Goal: Task Accomplishment & Management: Complete application form

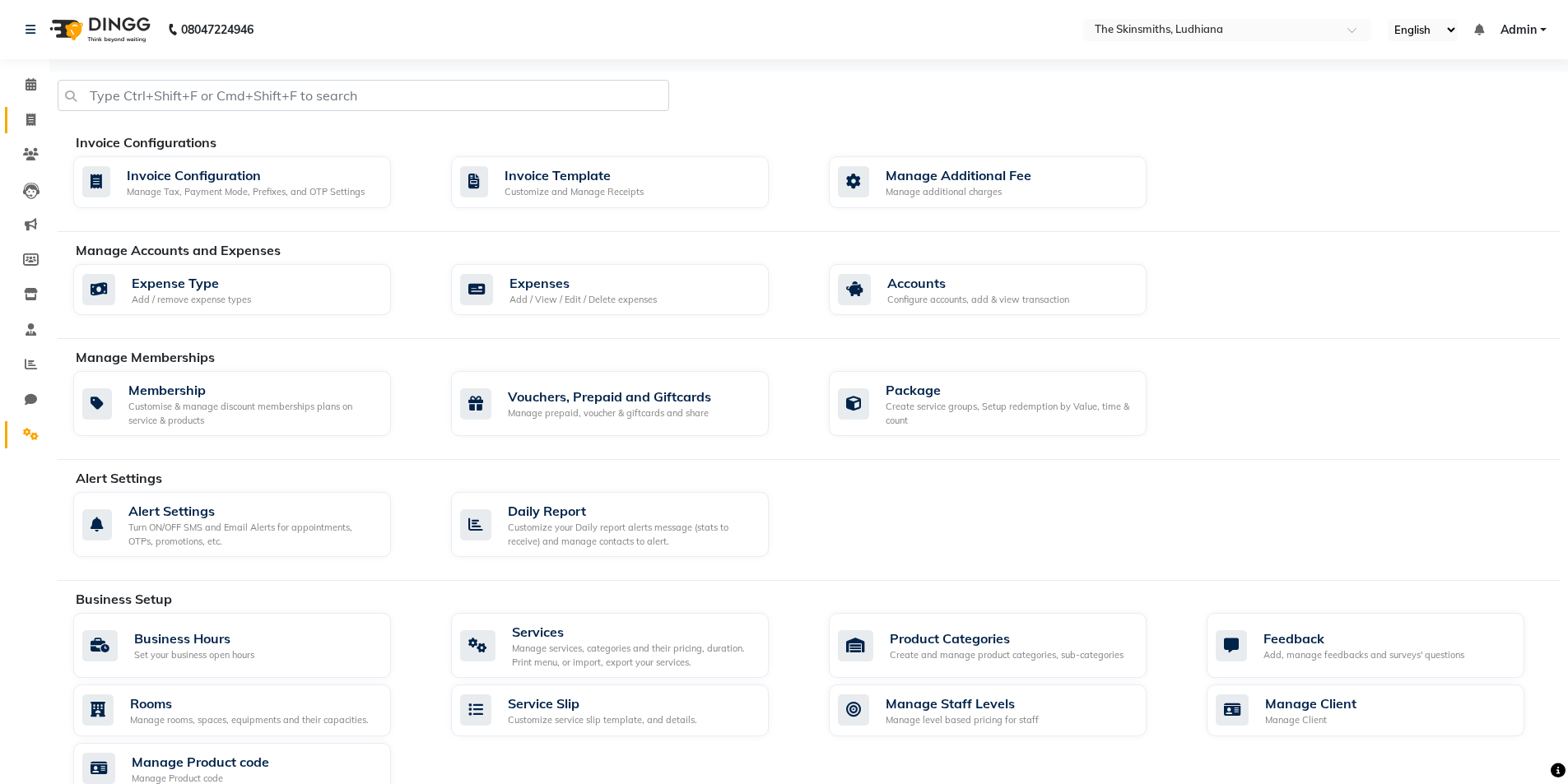
click at [31, 121] on icon at bounding box center [31, 119] width 9 height 12
select select "service"
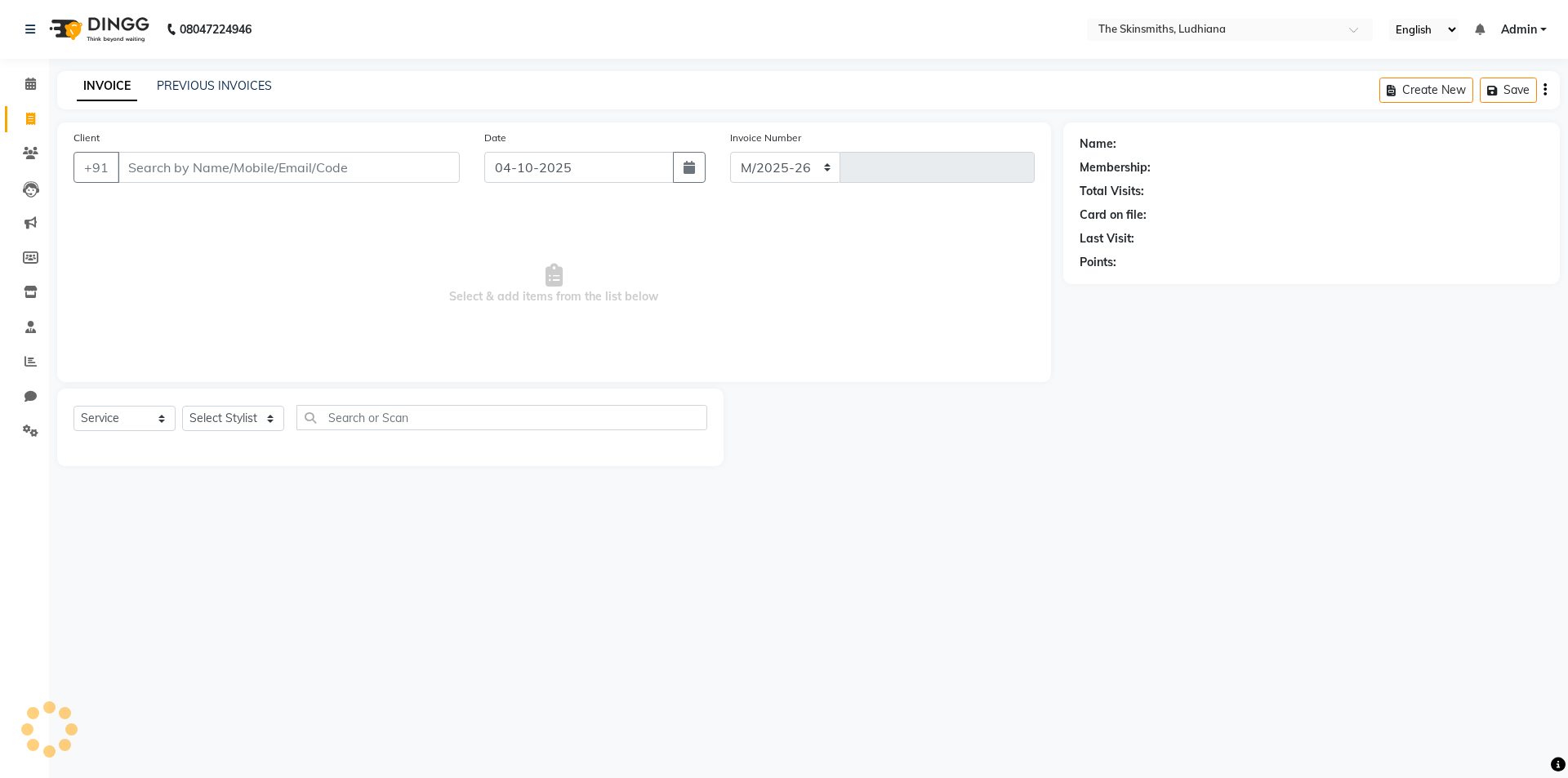
select select "8115"
type input "1696"
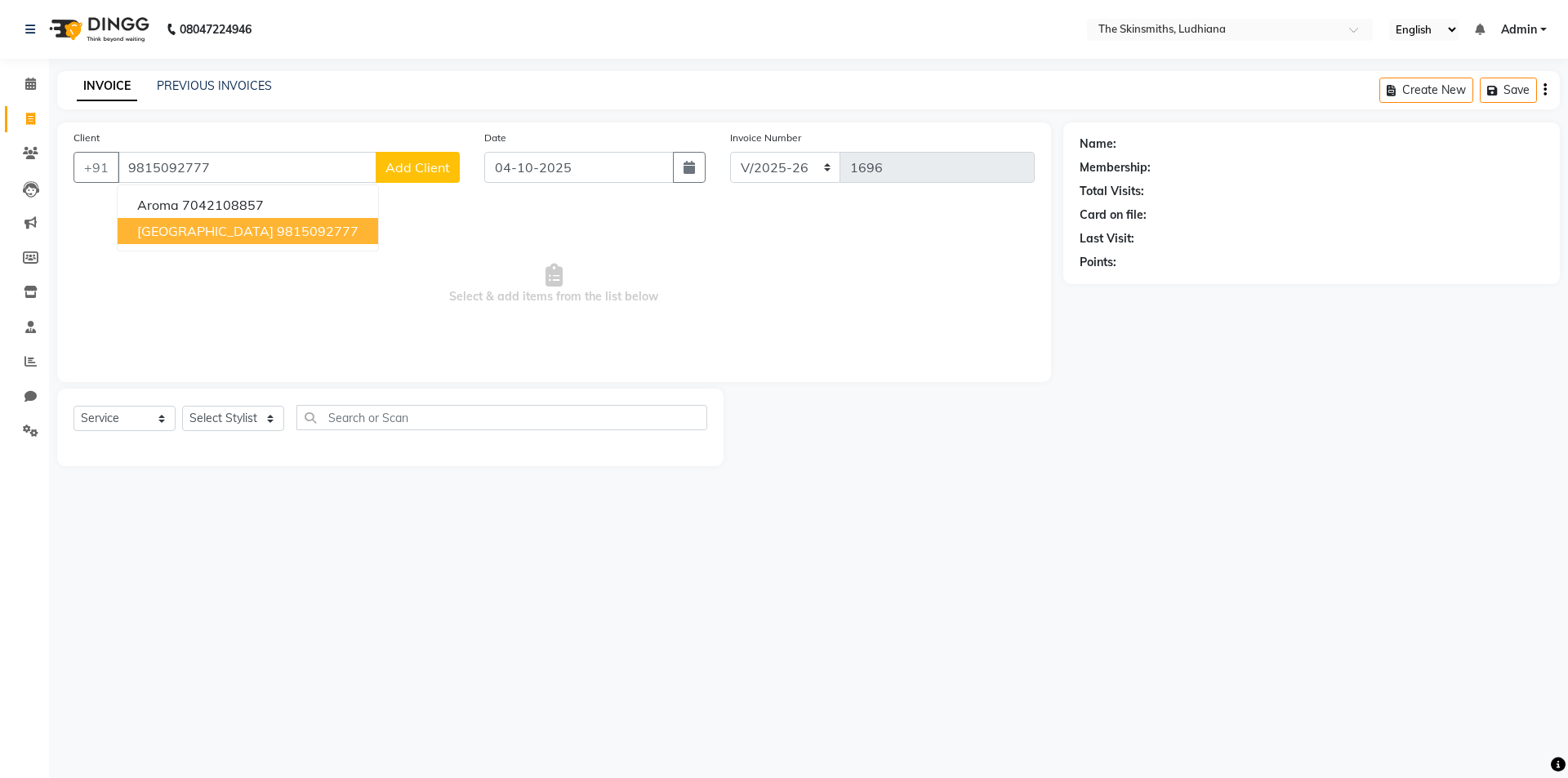
type input "9815092777"
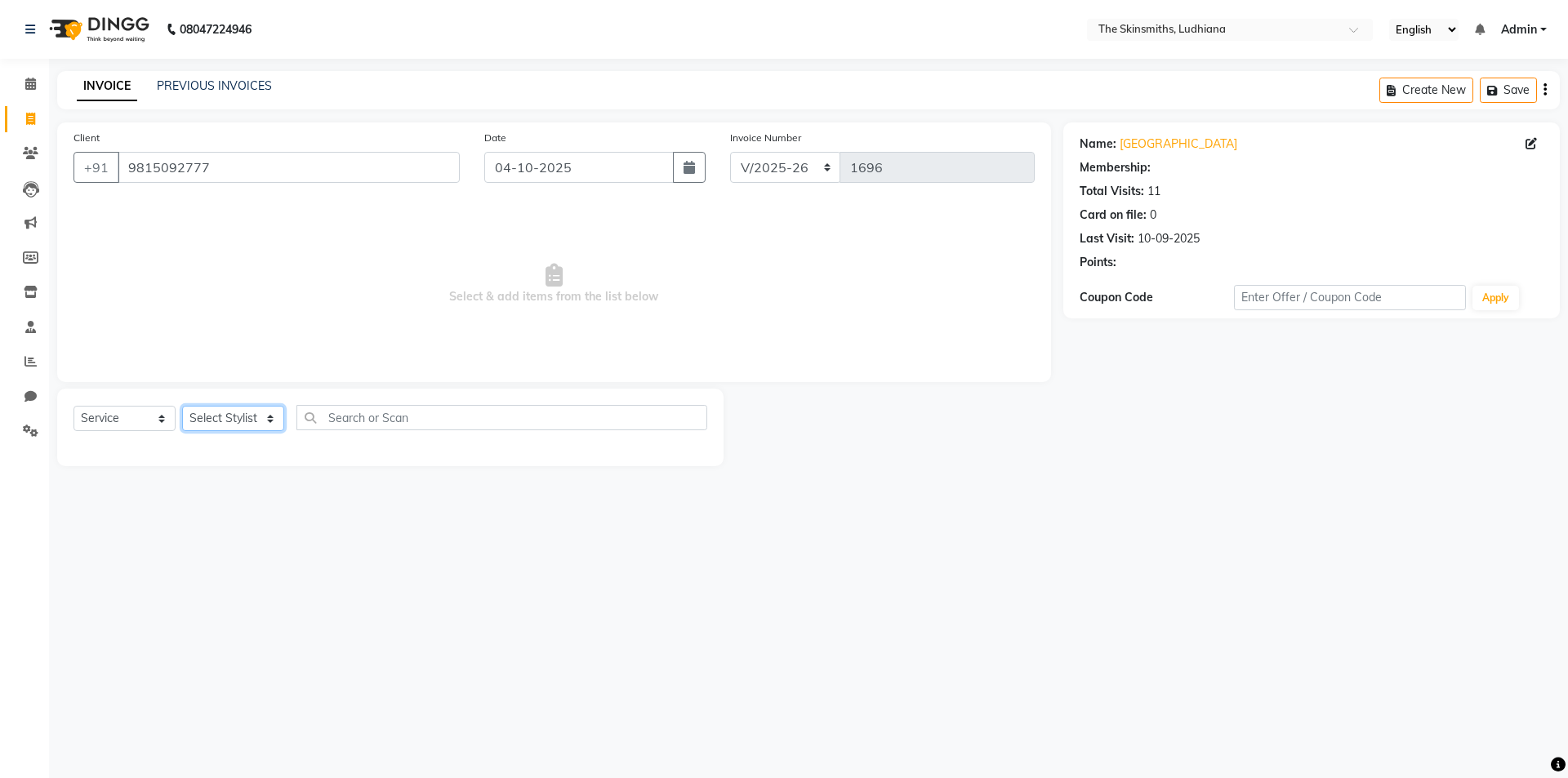
click at [246, 411] on select "Select Stylist Admin [PERSON_NAME] [PERSON_NAME] [PERSON_NAME] [PERSON_NAME] [P…" at bounding box center [233, 417] width 102 height 25
select select "79055"
click at [182, 405] on select "Select Stylist Admin [PERSON_NAME] [PERSON_NAME] [PERSON_NAME] [PERSON_NAME] [P…" at bounding box center [233, 417] width 102 height 25
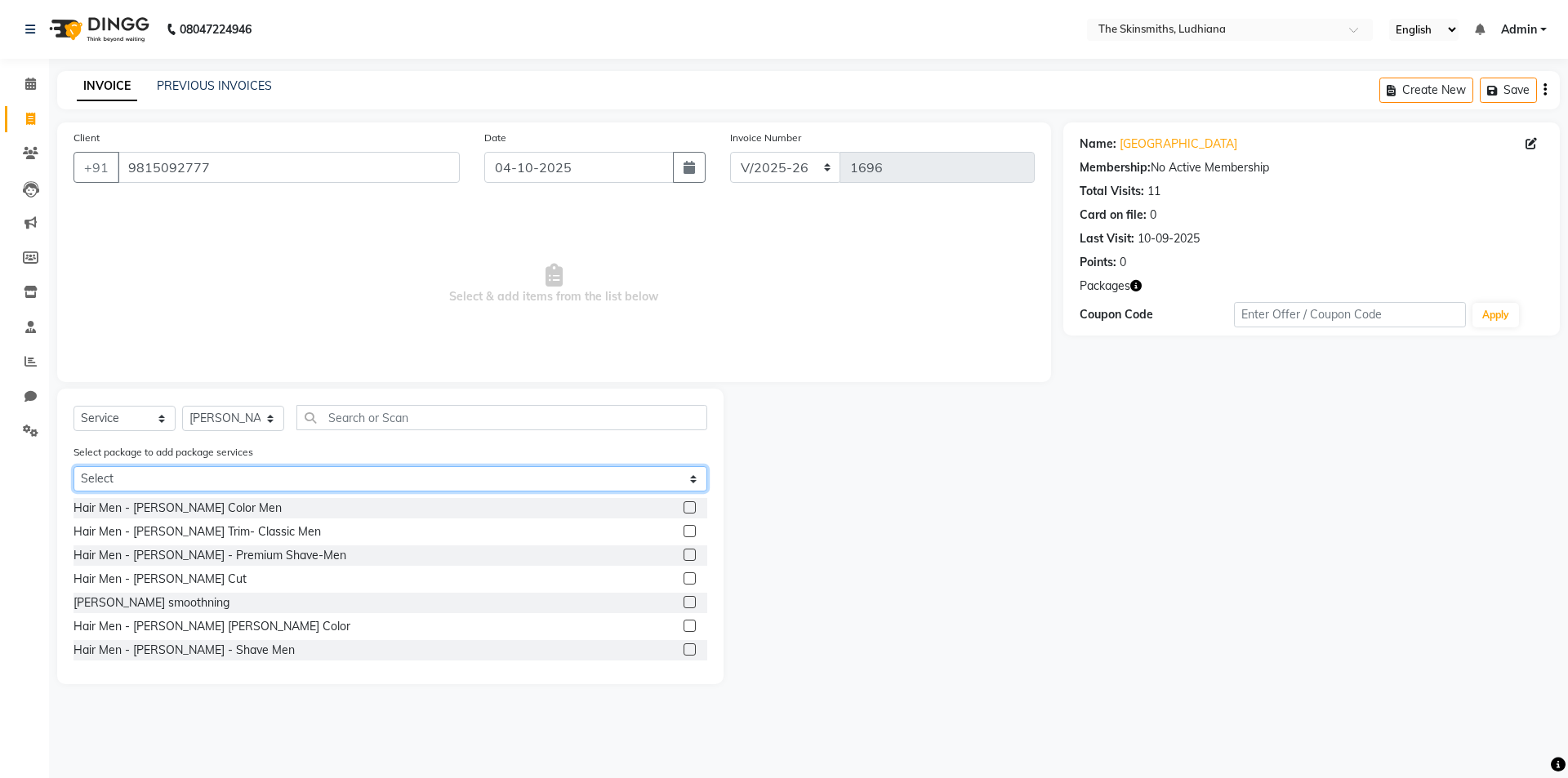
click at [418, 475] on select "Select aug global offer wash & blow dry majirel touch up" at bounding box center [390, 478] width 634 height 25
select select "3: Object"
click at [73, 466] on select "Select aug global offer wash & blow dry majirel touch up" at bounding box center [390, 478] width 634 height 25
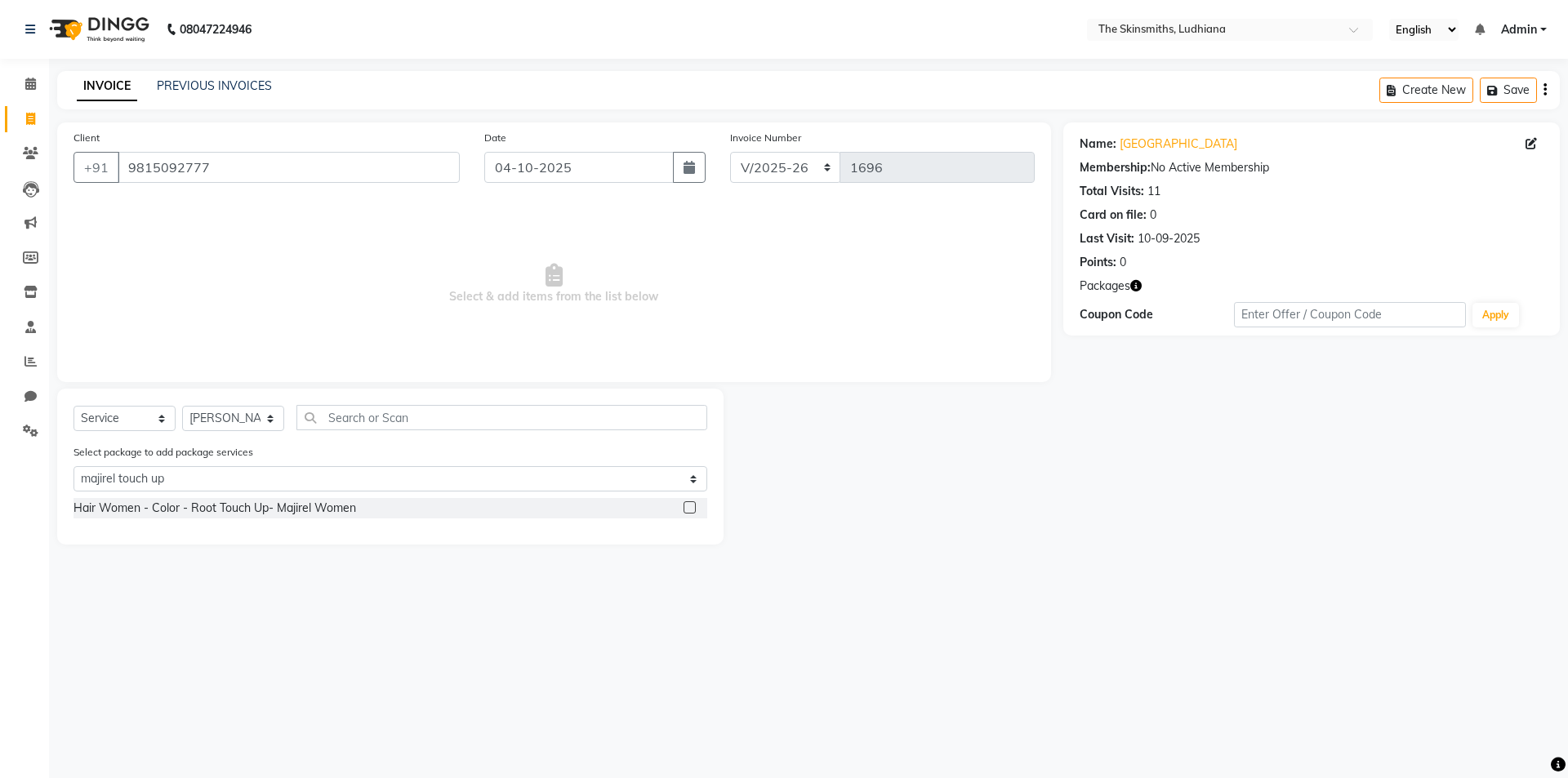
click at [691, 508] on label at bounding box center [689, 506] width 12 height 12
click at [691, 508] on input "checkbox" at bounding box center [688, 507] width 10 height 10
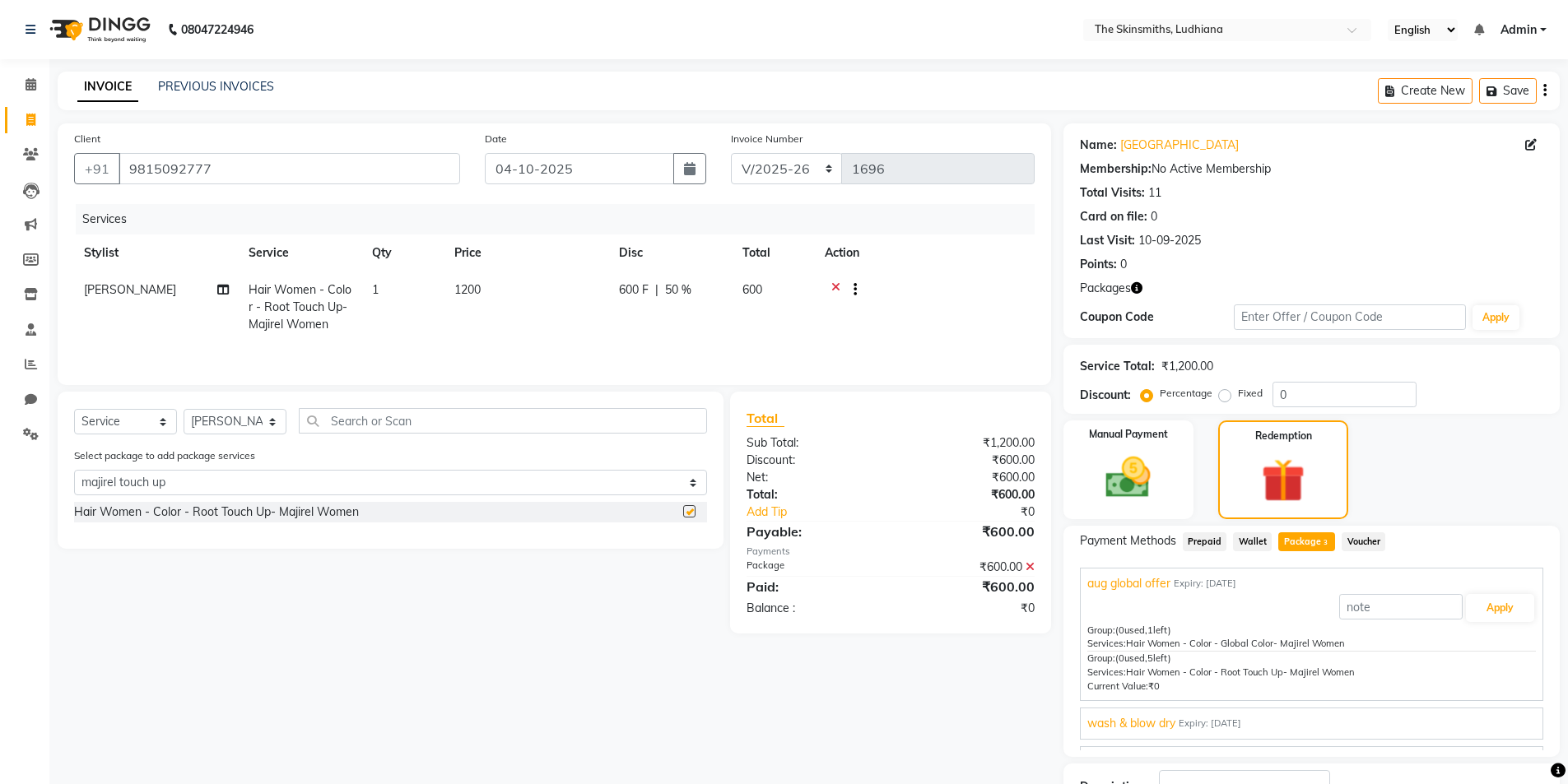
checkbox input "false"
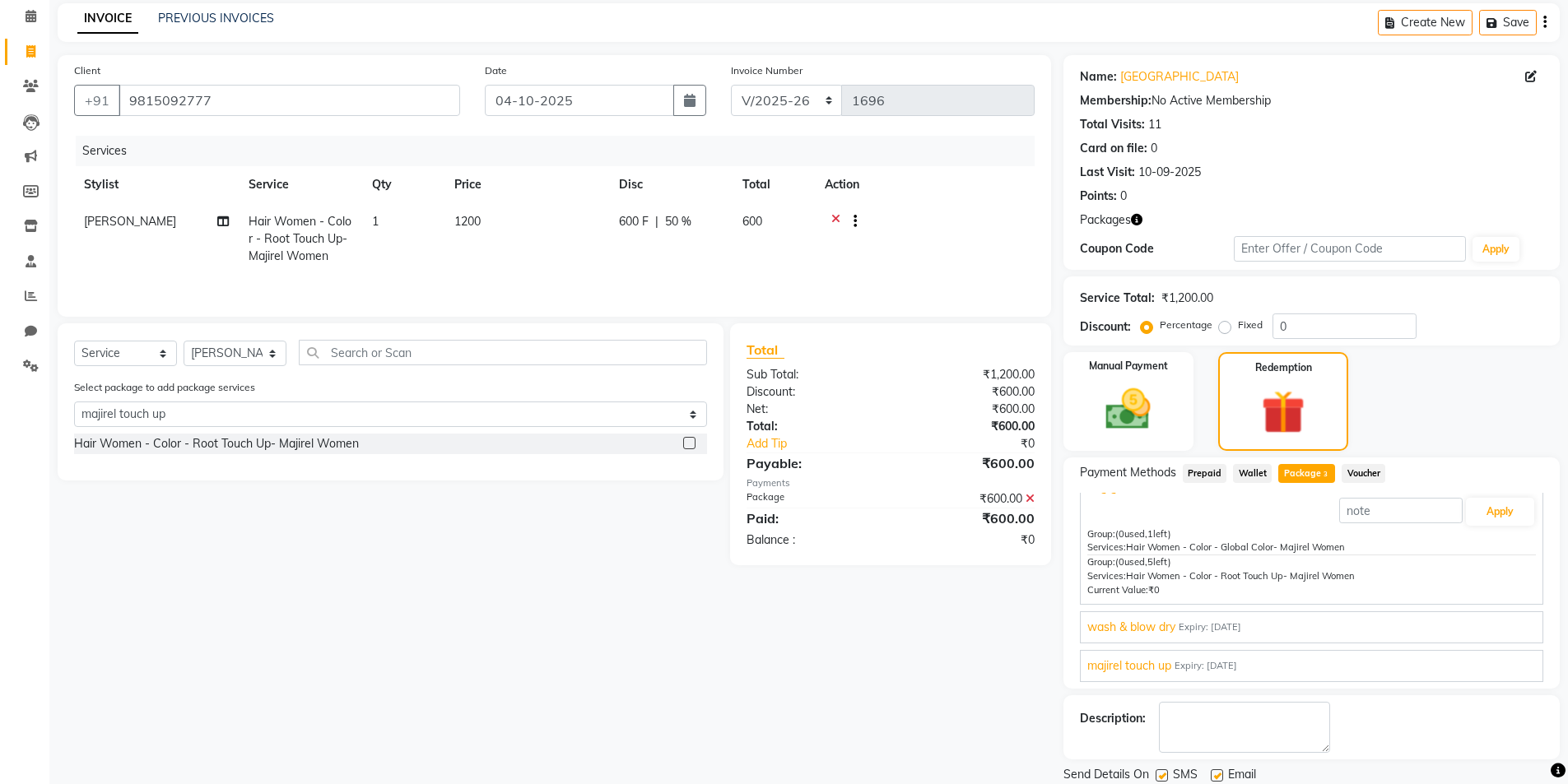
scroll to position [124, 0]
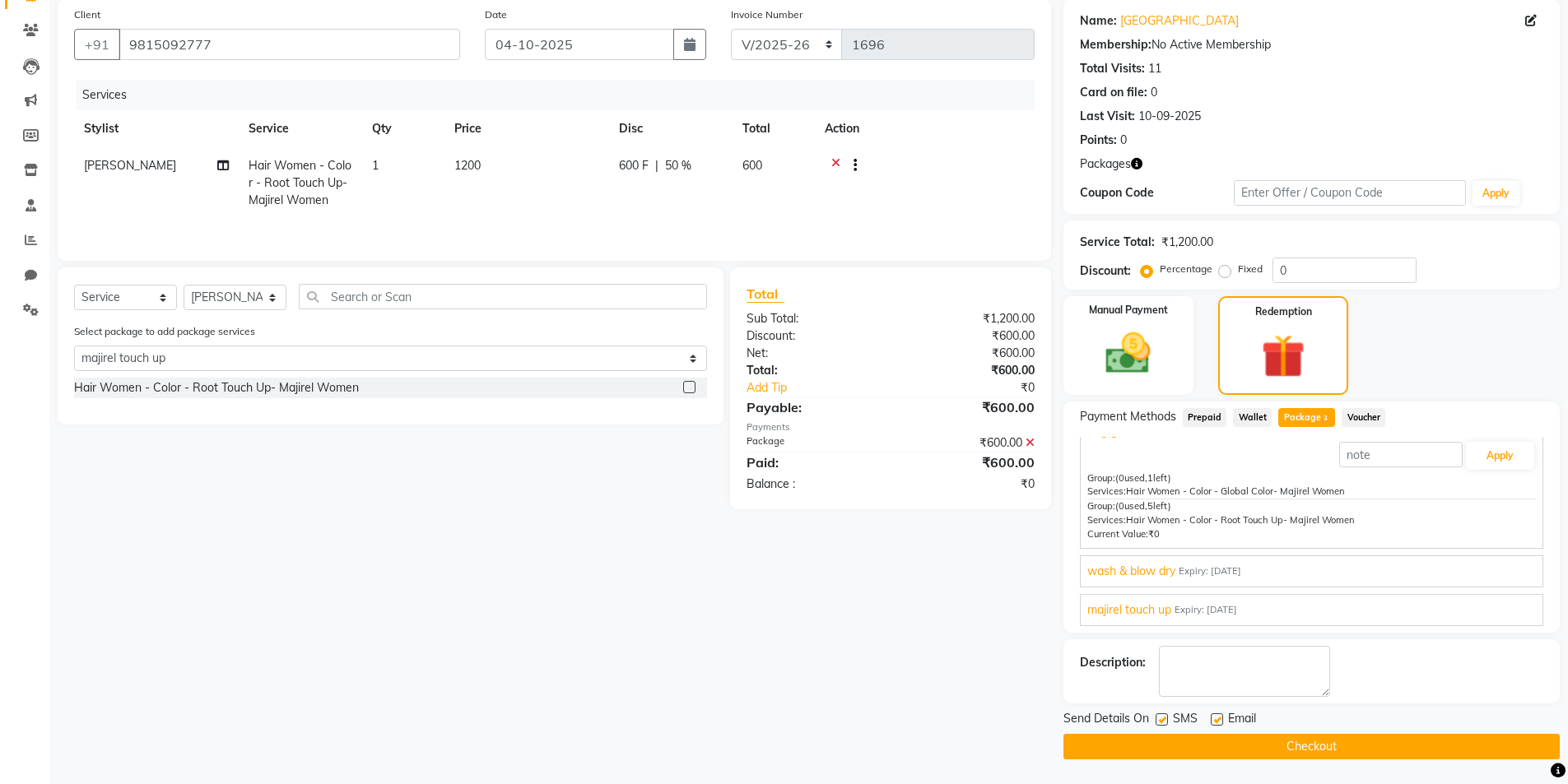
click at [1160, 608] on span "majirel touch up" at bounding box center [1129, 609] width 84 height 17
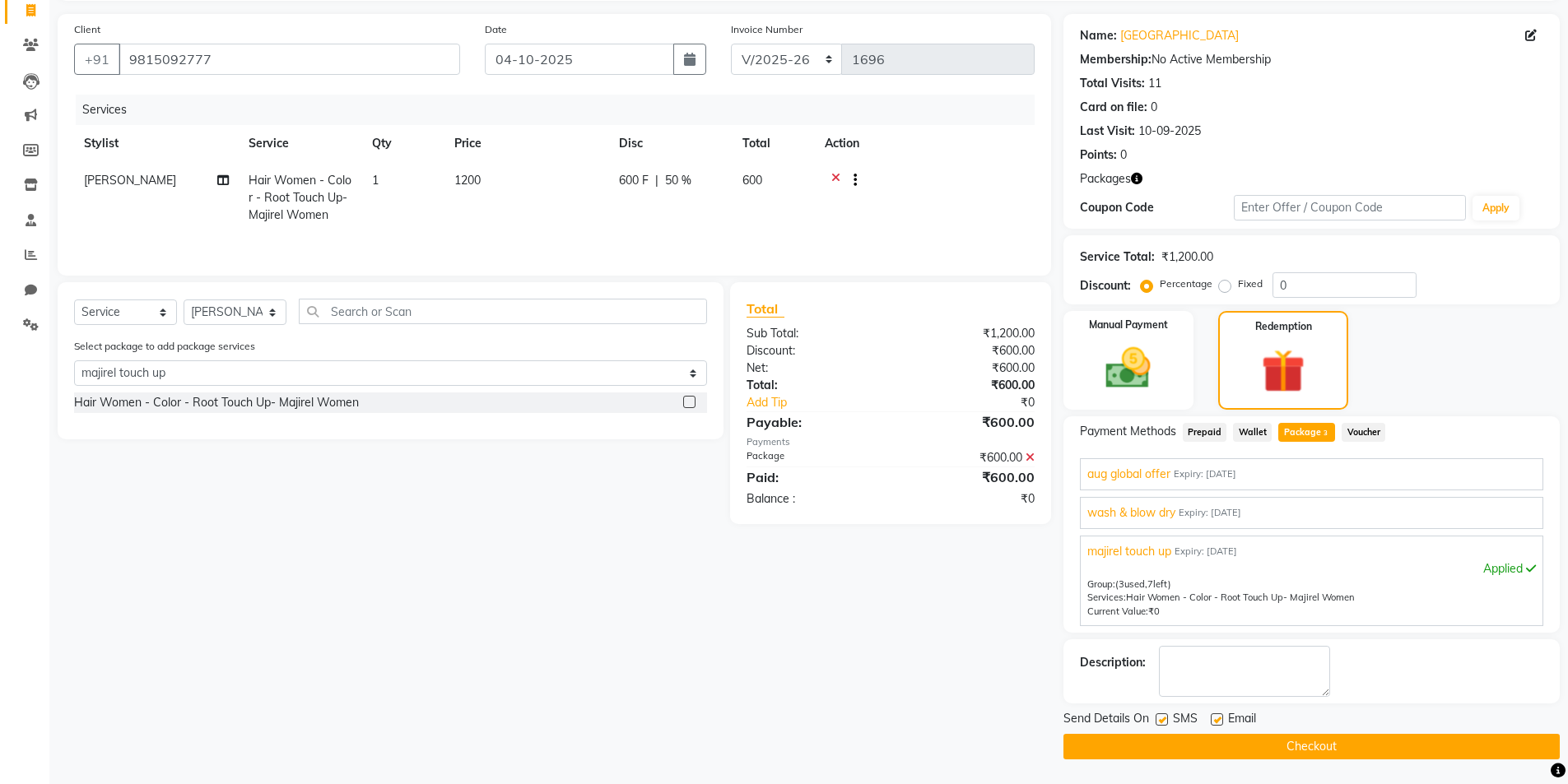
scroll to position [109, 0]
click at [1361, 740] on button "Checkout" at bounding box center [1311, 746] width 496 height 25
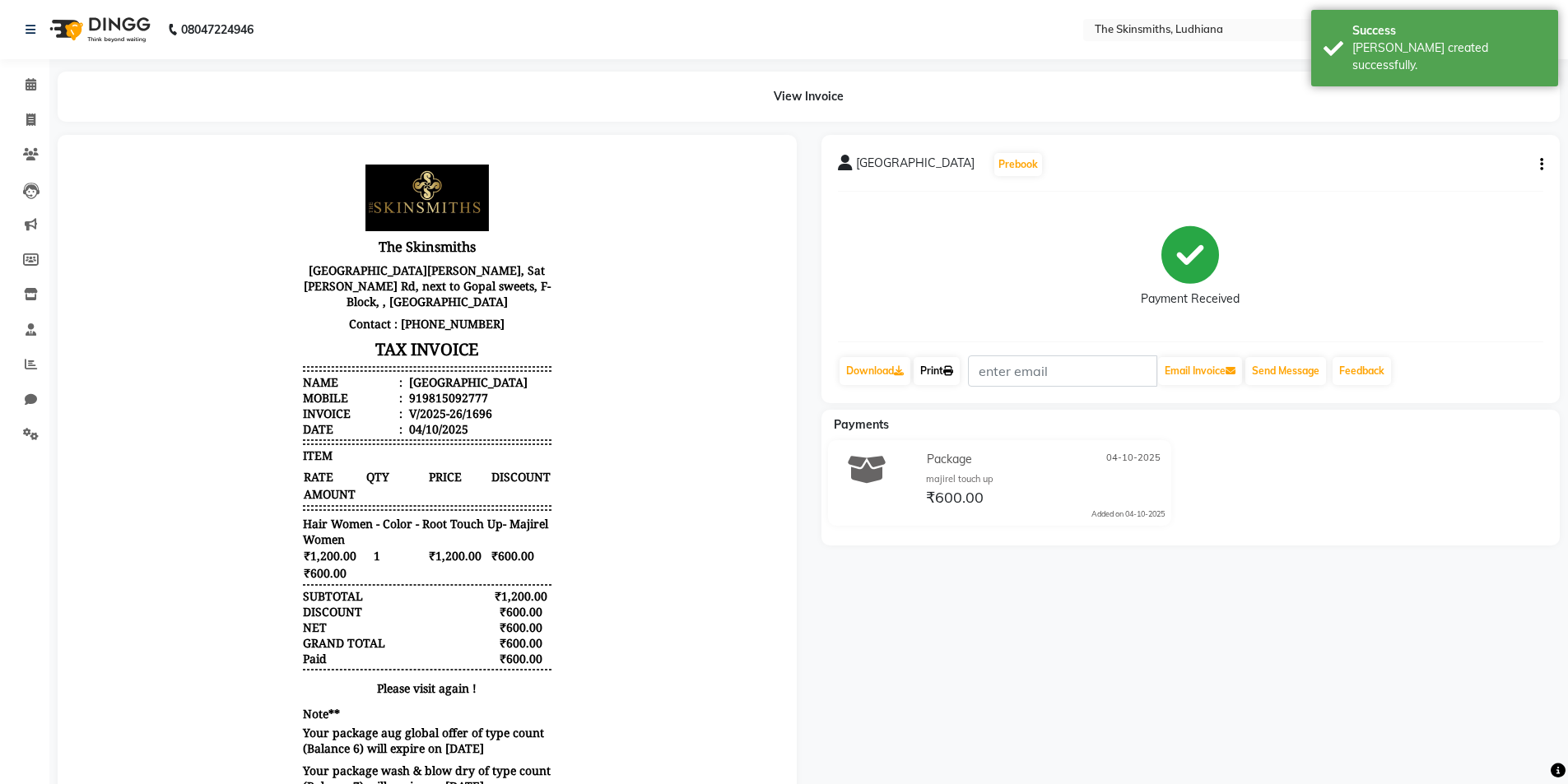
click at [939, 375] on link "Print" at bounding box center [936, 371] width 46 height 28
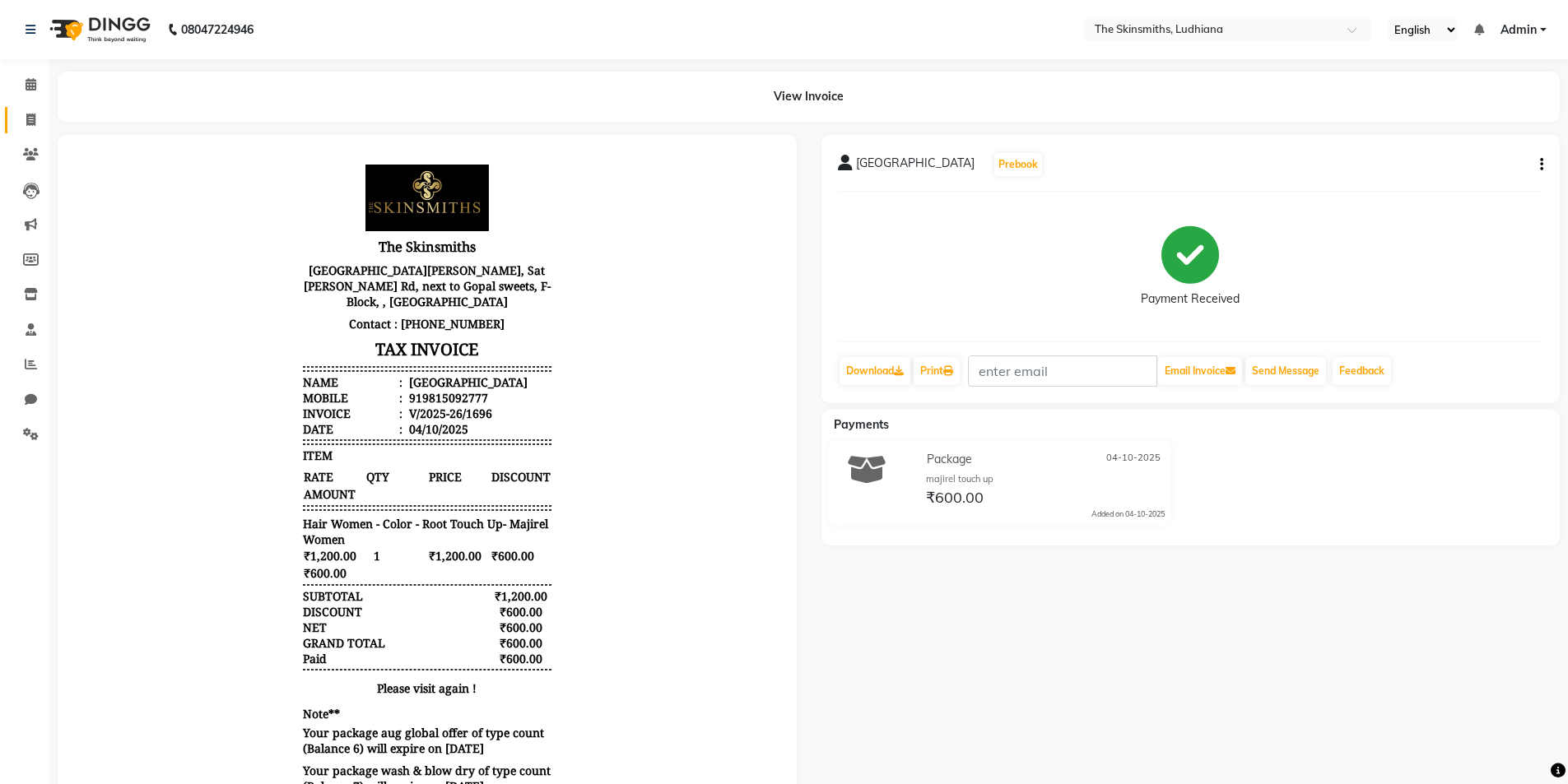
click at [32, 118] on icon at bounding box center [31, 119] width 9 height 12
select select "service"
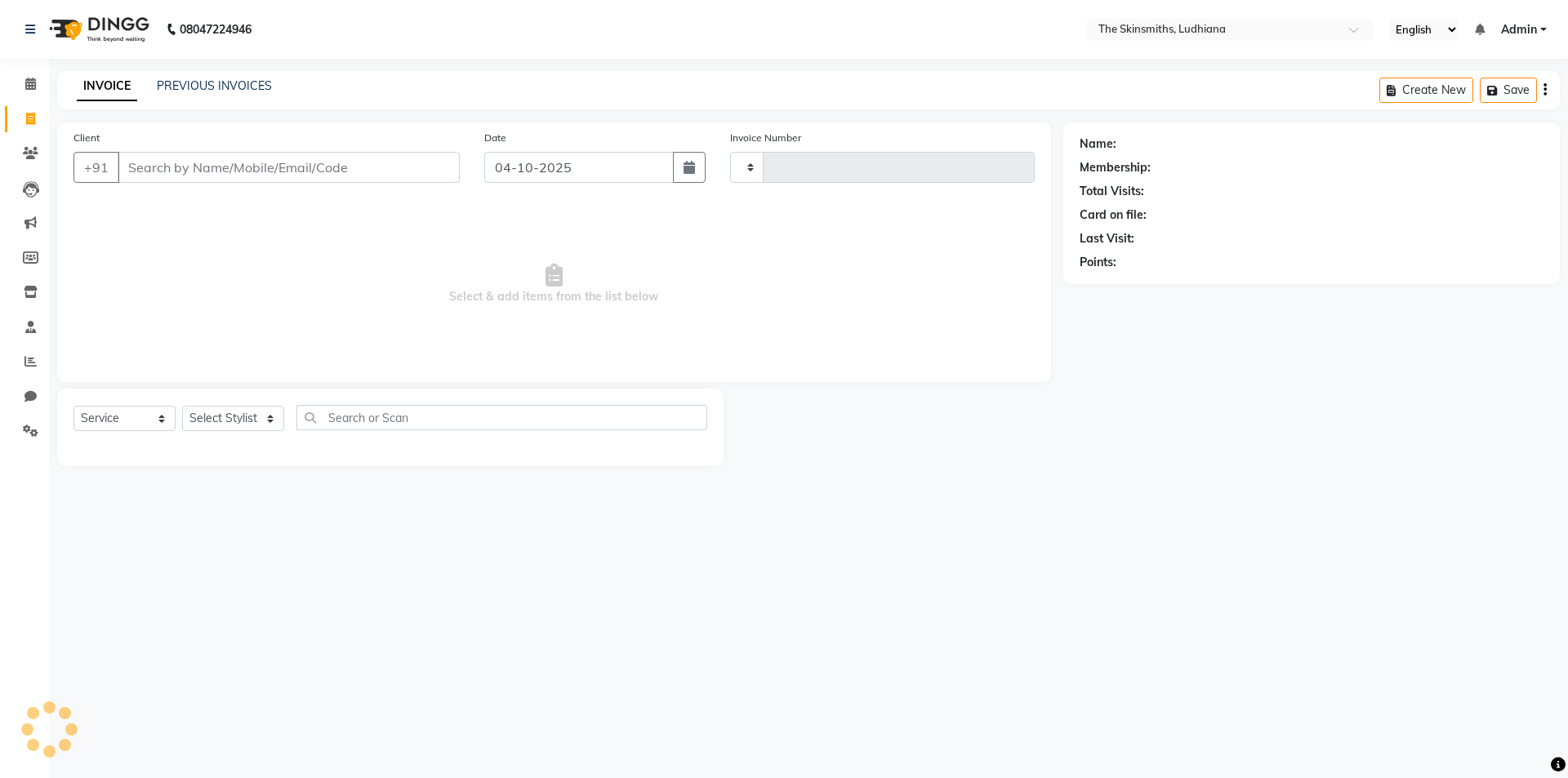
type input "1697"
select select "8115"
type input "9872372120"
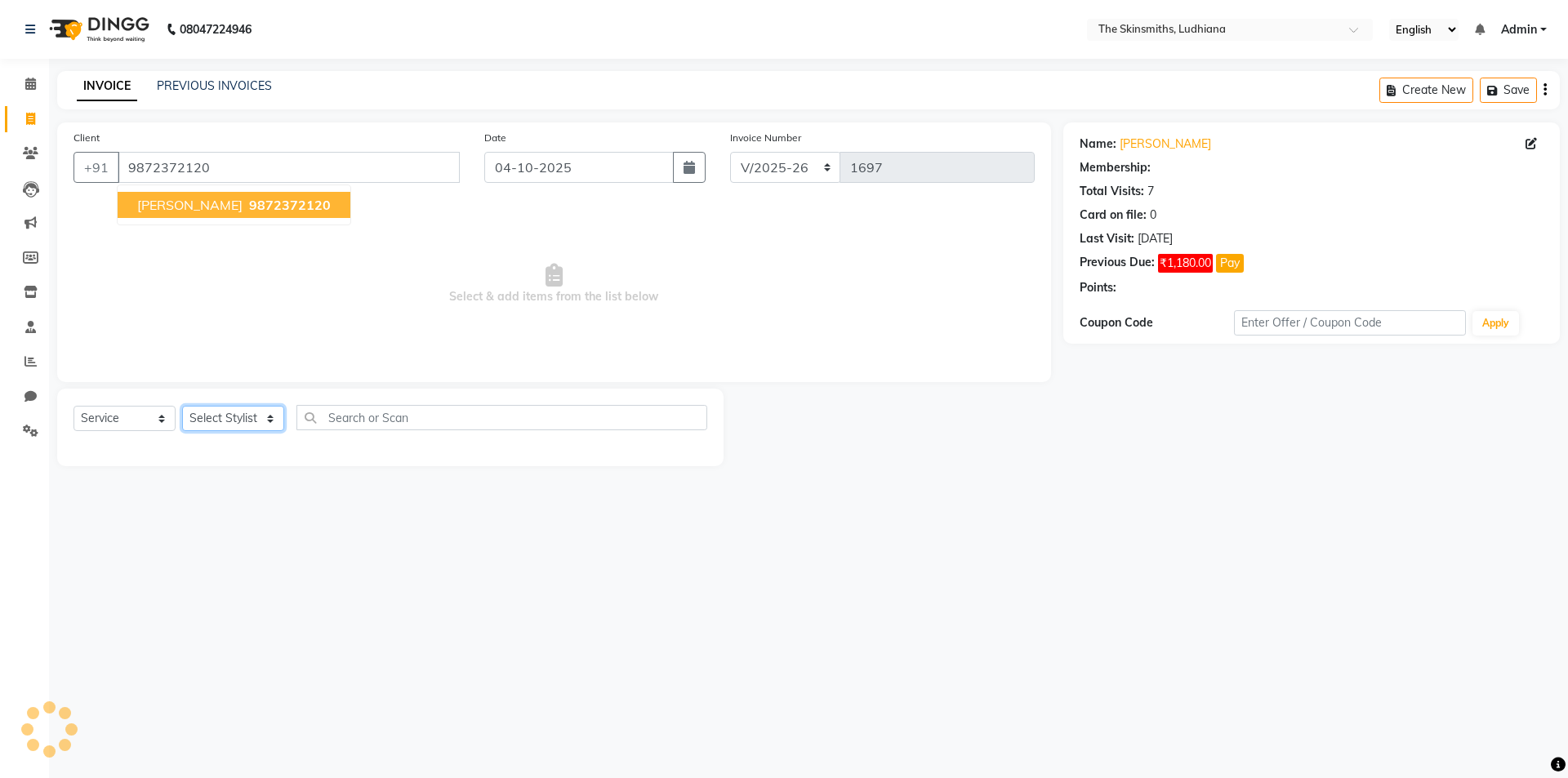
click at [230, 415] on select "Select Stylist Admin [PERSON_NAME] [PERSON_NAME] [PERSON_NAME] [PERSON_NAME] [P…" at bounding box center [233, 417] width 102 height 25
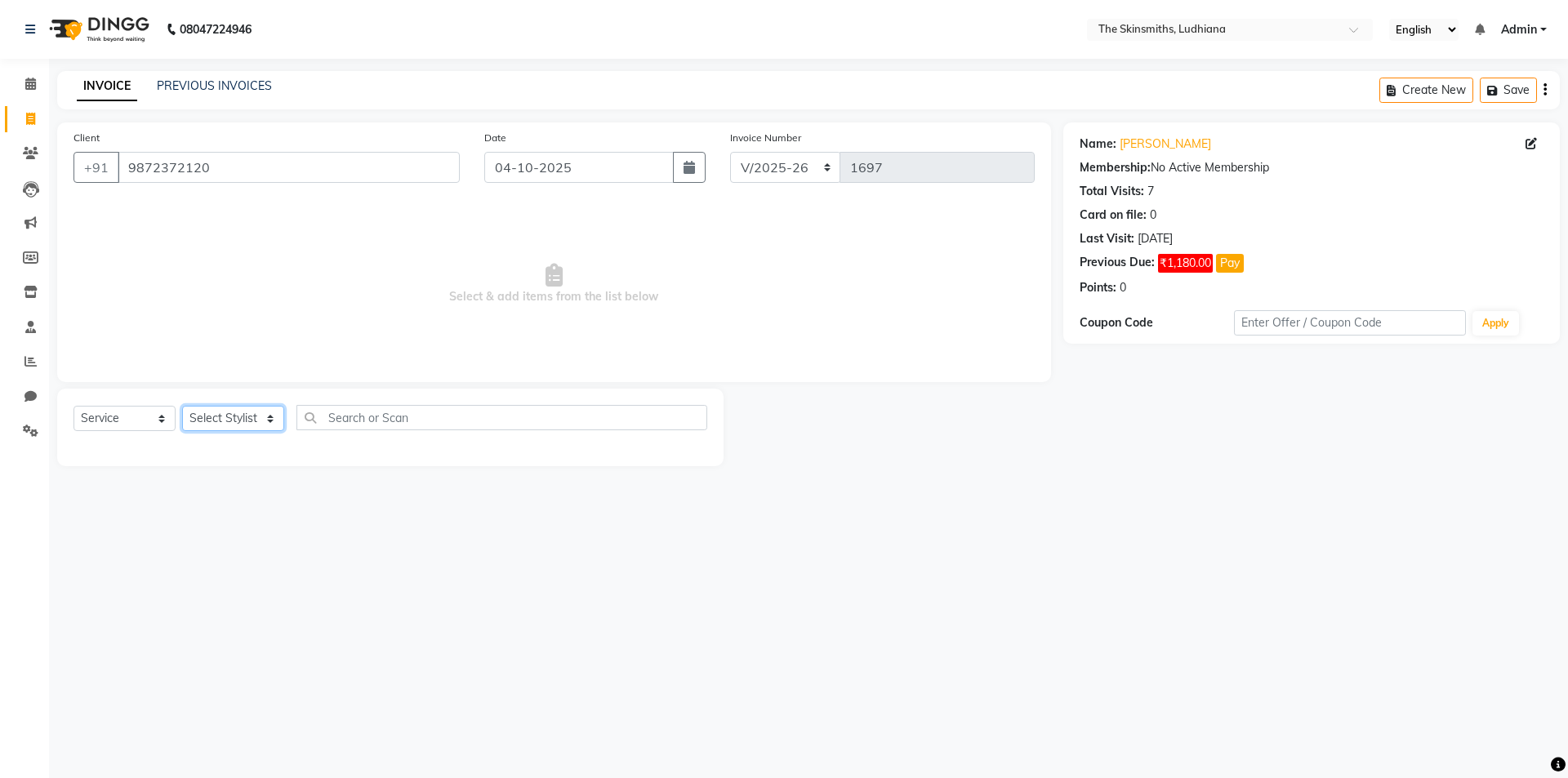
select select "76547"
click at [182, 405] on select "Select Stylist Admin [PERSON_NAME] [PERSON_NAME] [PERSON_NAME] [PERSON_NAME] [P…" at bounding box center [233, 417] width 102 height 25
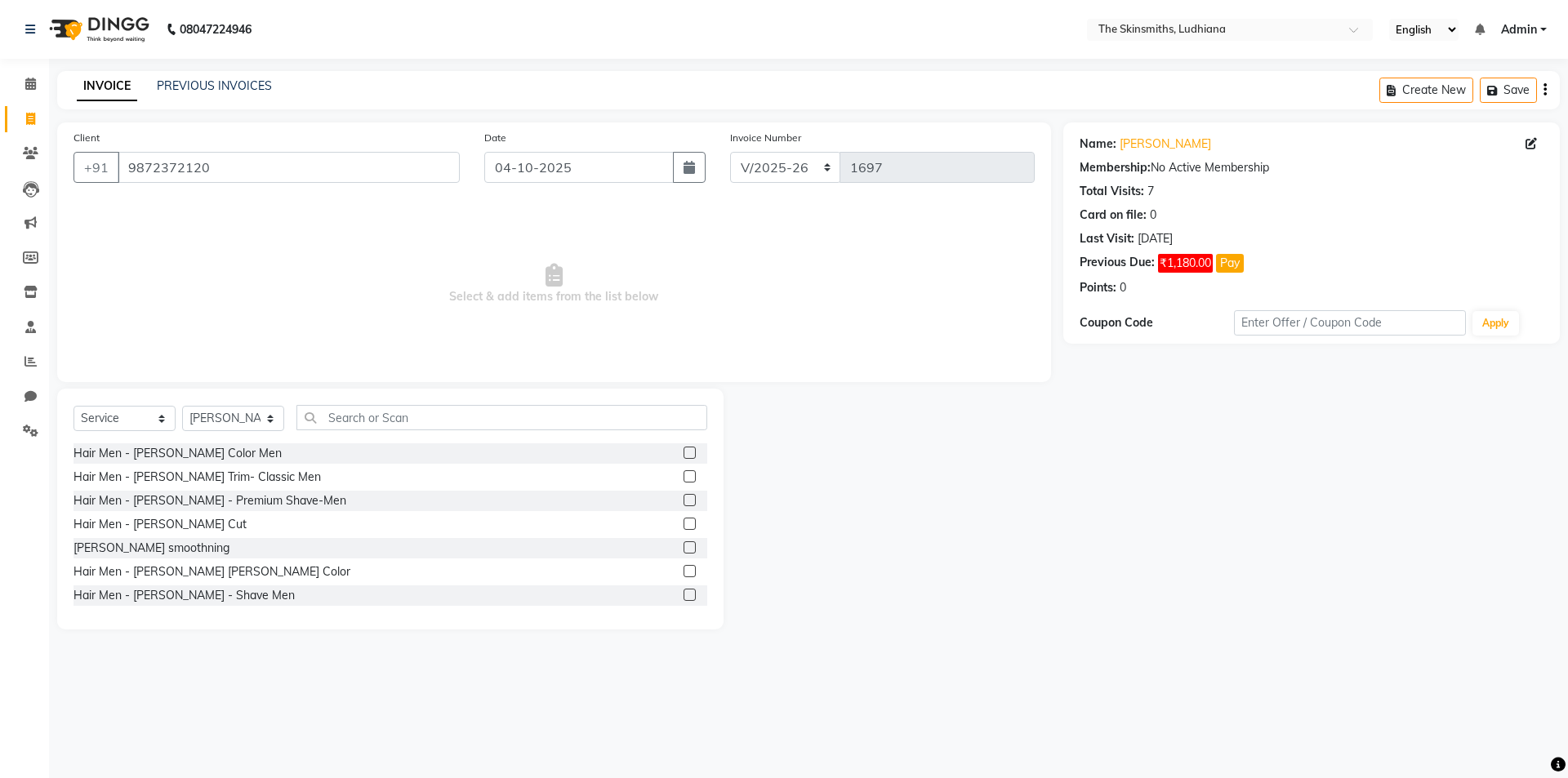
click at [461, 444] on div "Hair Men - [PERSON_NAME] Color Men" at bounding box center [390, 453] width 634 height 20
click at [552, 415] on input "text" at bounding box center [502, 417] width 411 height 25
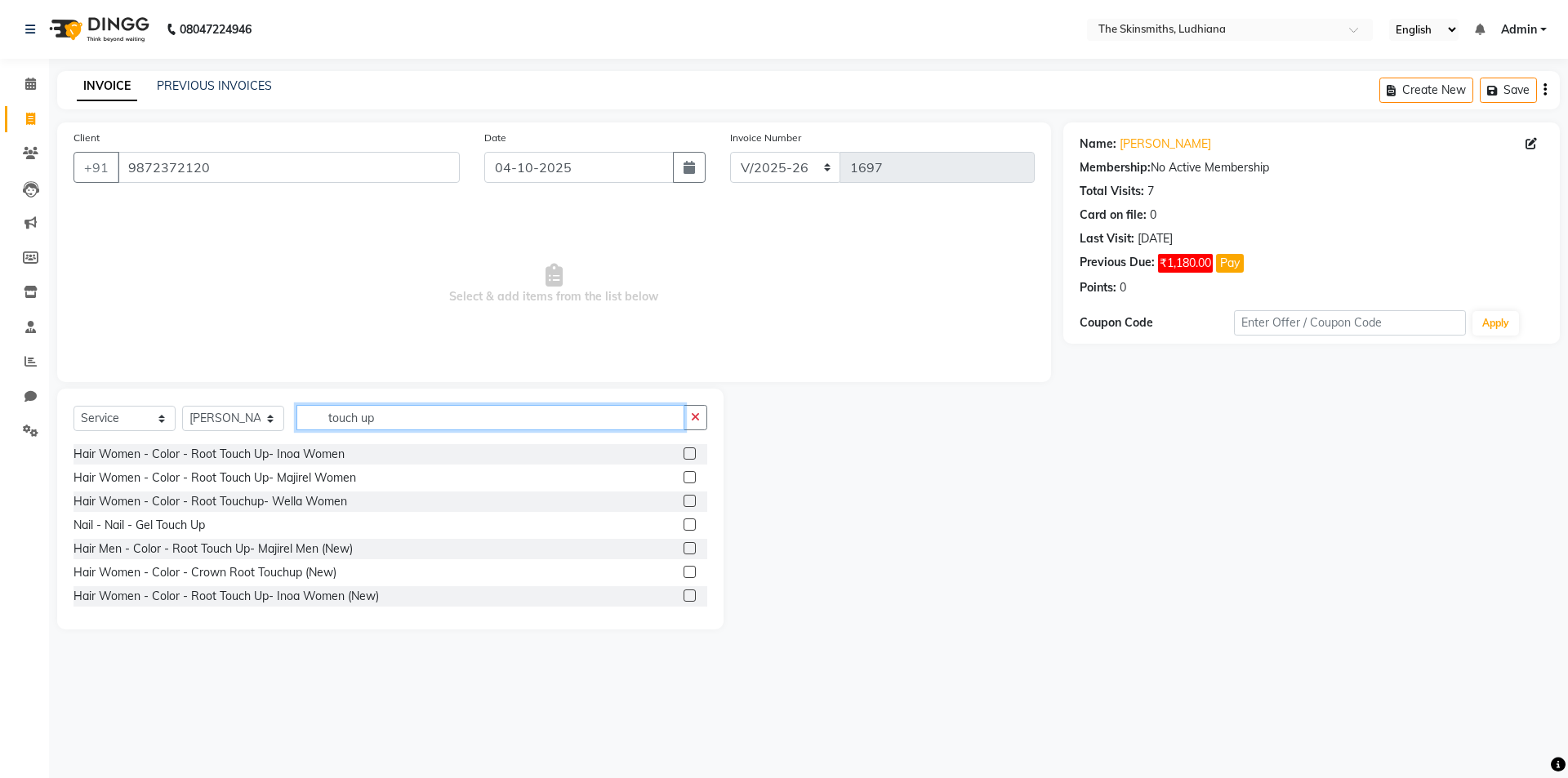
scroll to position [121, 0]
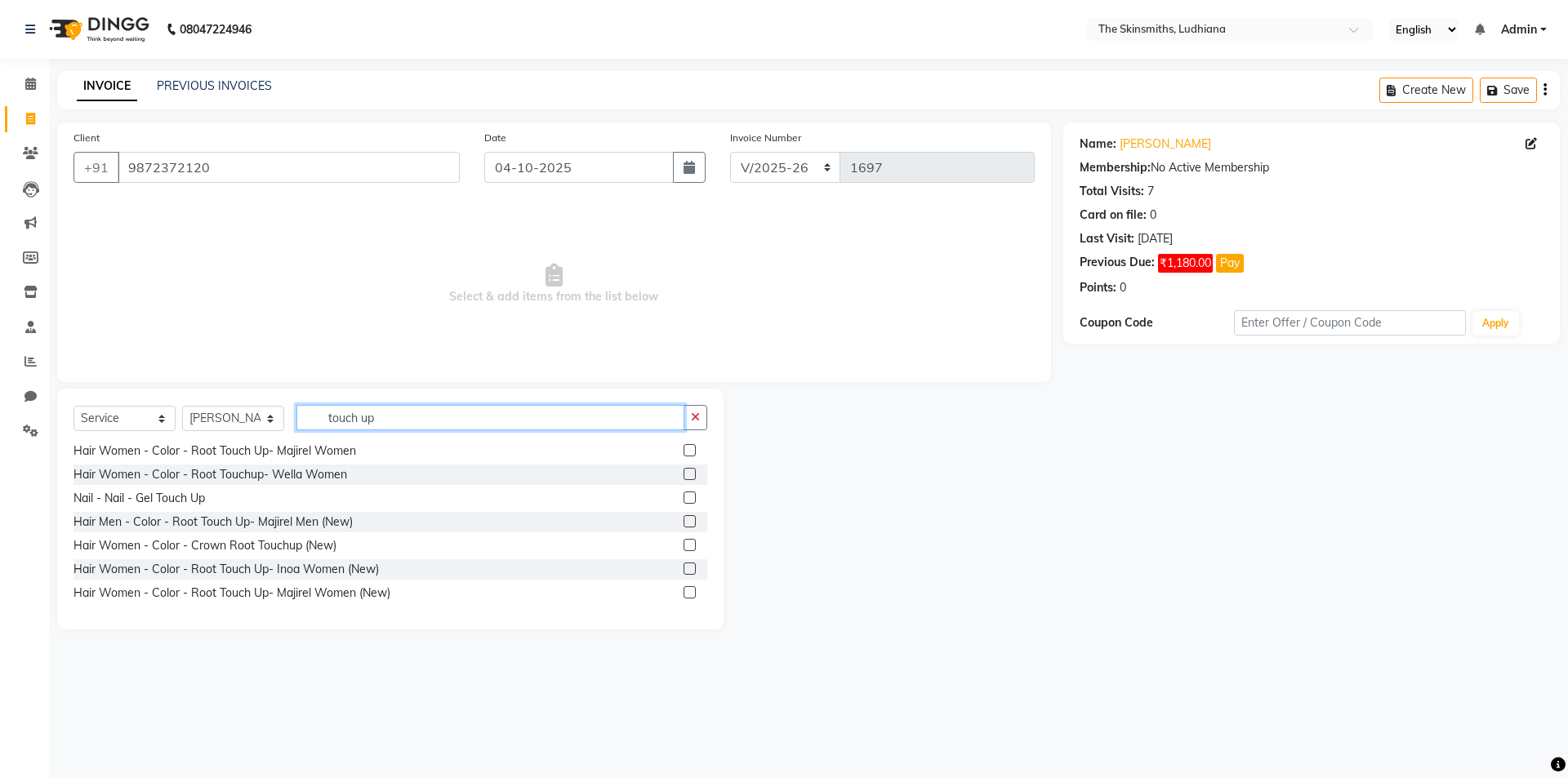
type input "touch up"
click at [684, 569] on label at bounding box center [689, 568] width 12 height 12
click at [684, 569] on input "checkbox" at bounding box center [688, 568] width 10 height 10
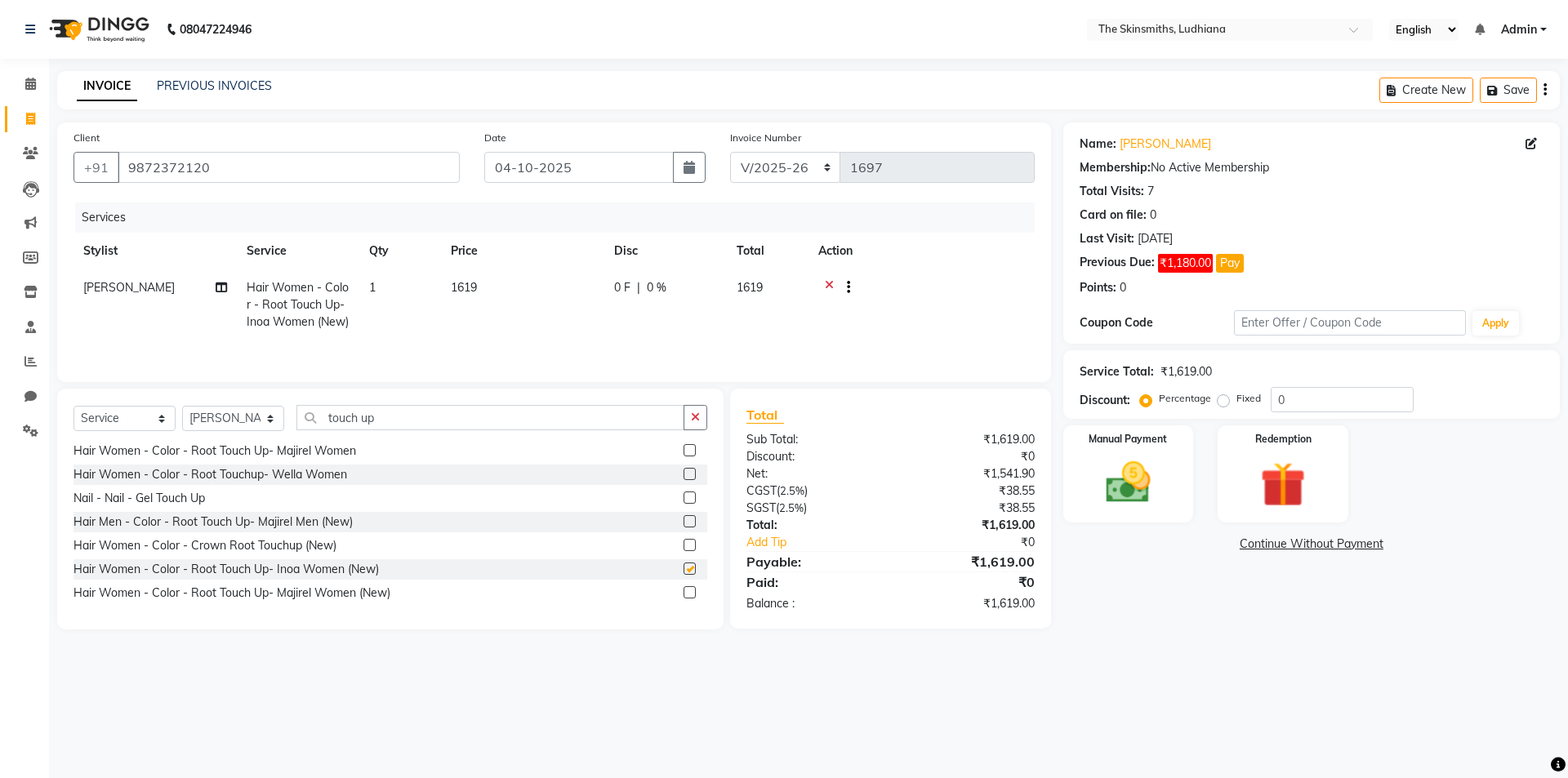
checkbox input "false"
click at [698, 418] on icon "button" at bounding box center [696, 417] width 9 height 11
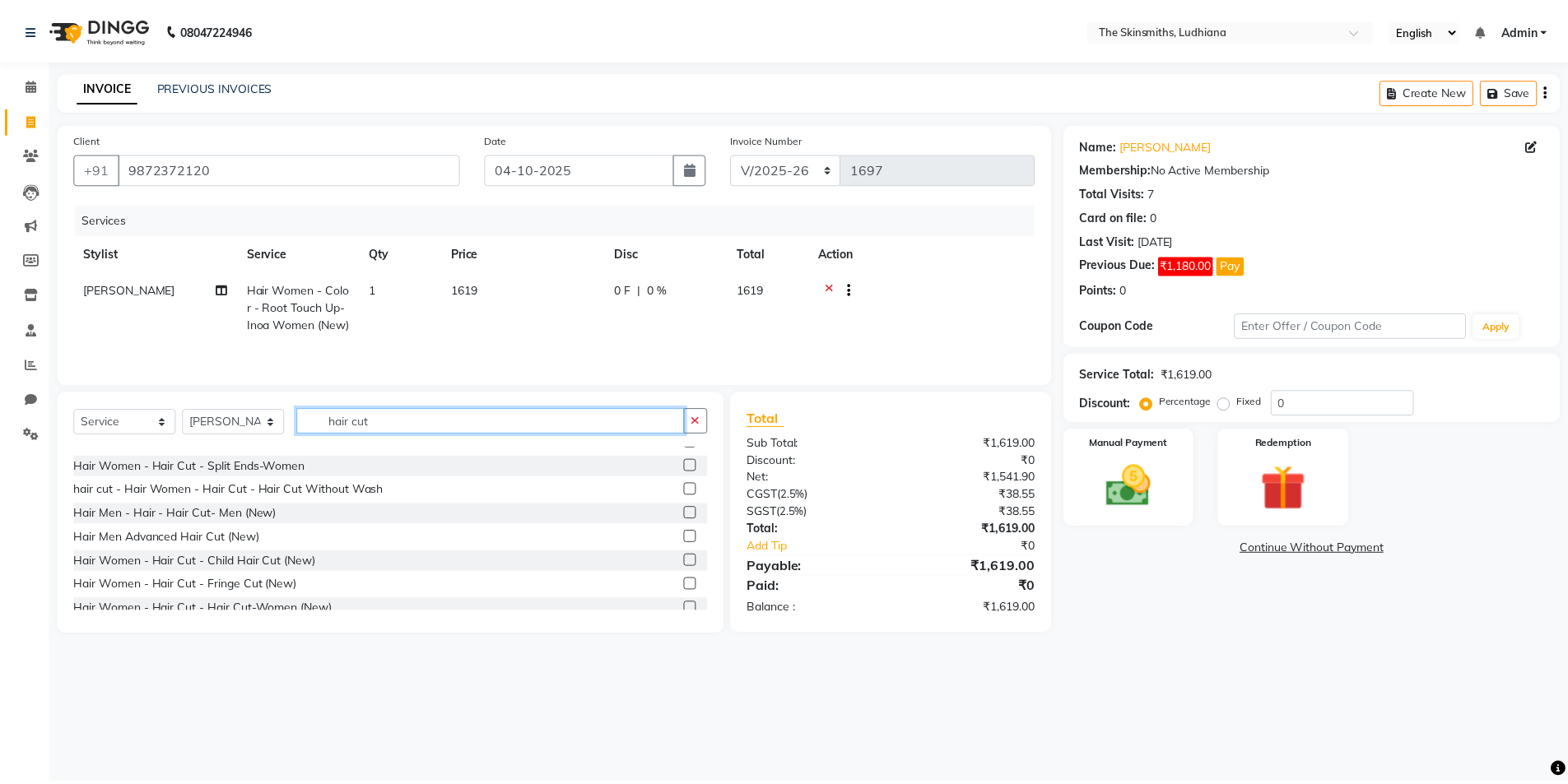
scroll to position [289, 0]
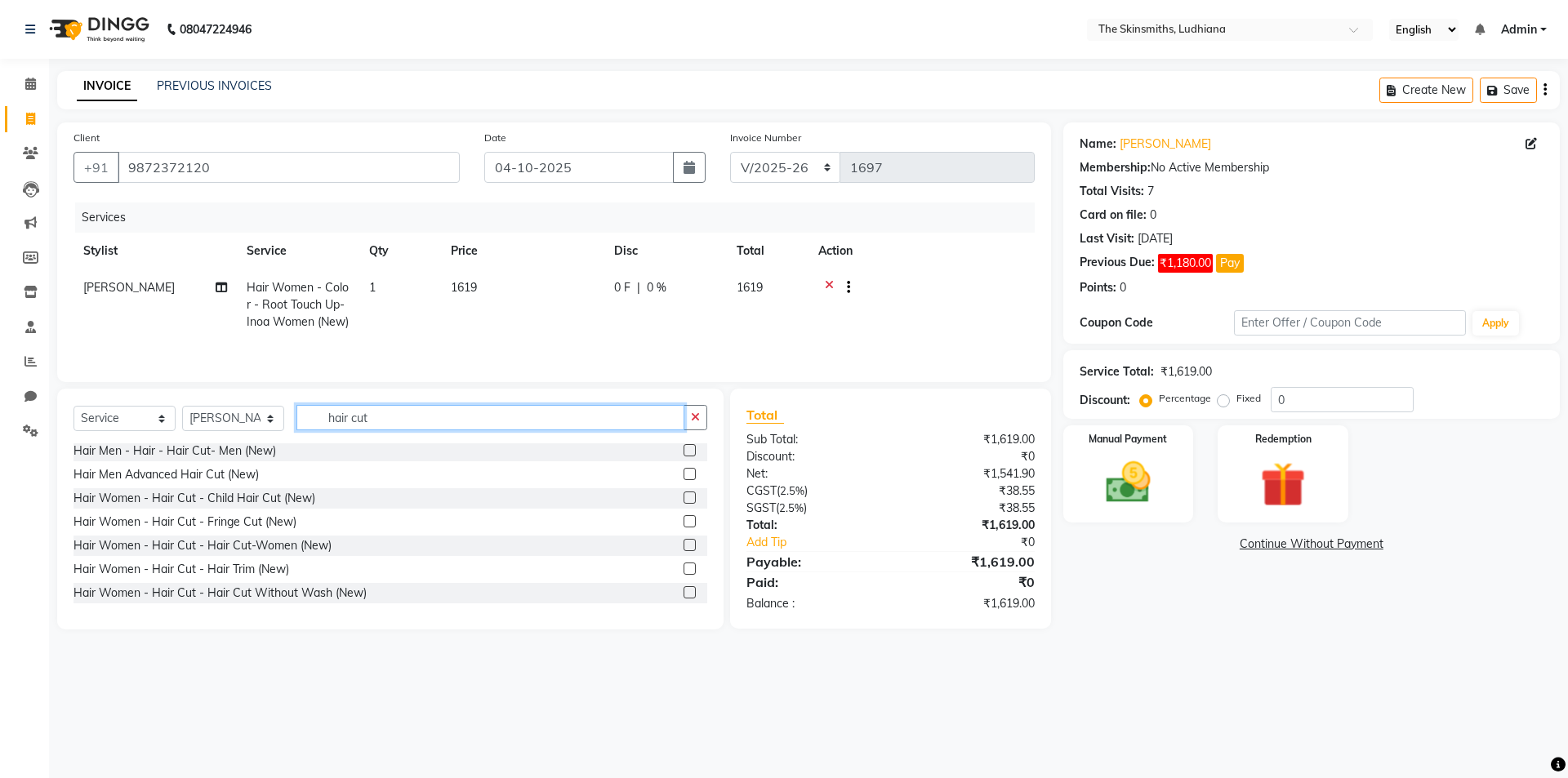
type input "hair cut"
click at [684, 545] on label at bounding box center [689, 544] width 12 height 12
click at [684, 545] on input "checkbox" at bounding box center [688, 545] width 10 height 10
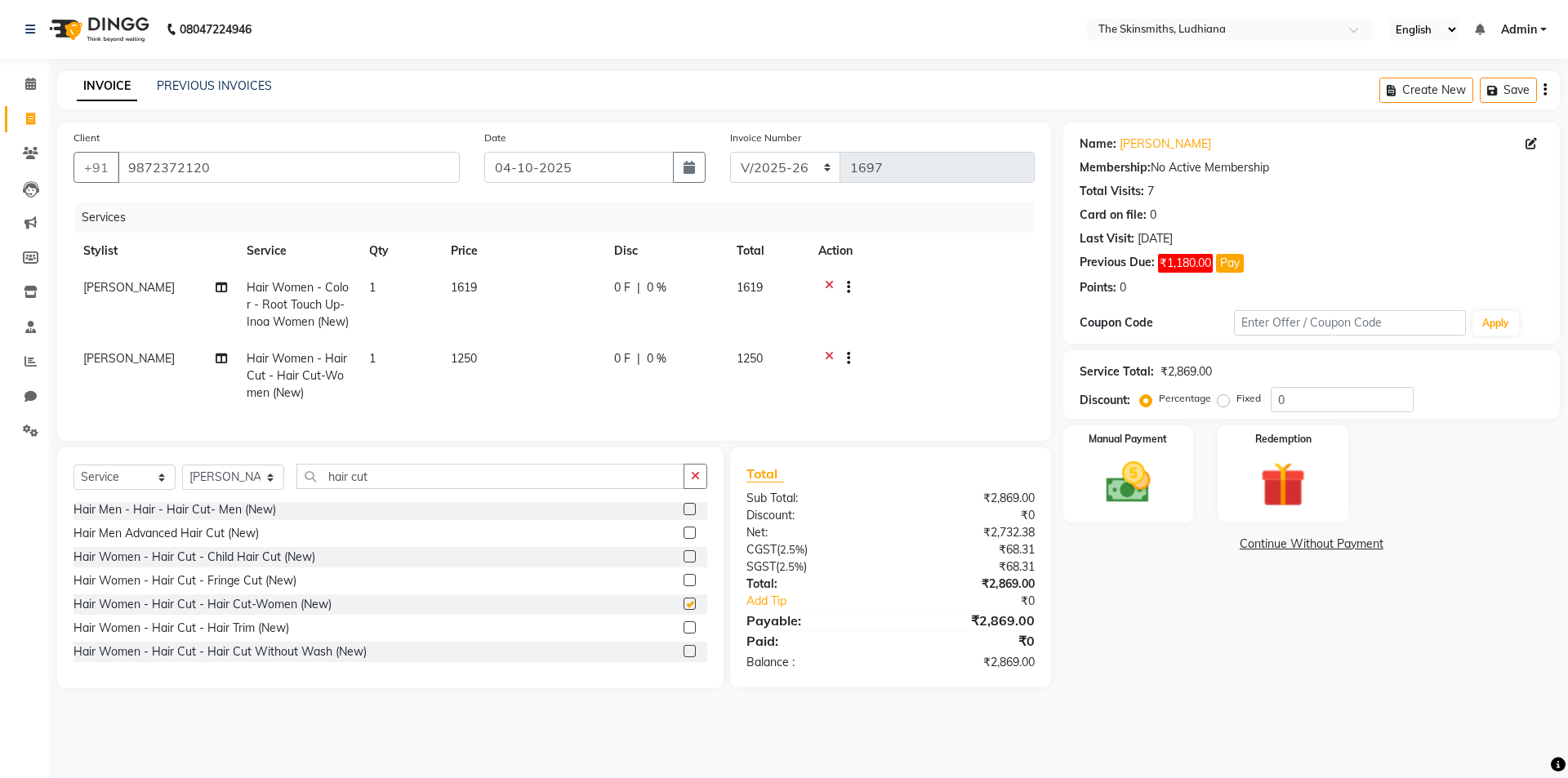
checkbox input "false"
click at [1327, 406] on input "0" at bounding box center [1343, 399] width 143 height 25
type input "50"
click at [1144, 454] on div "Manual Payment" at bounding box center [1128, 474] width 135 height 100
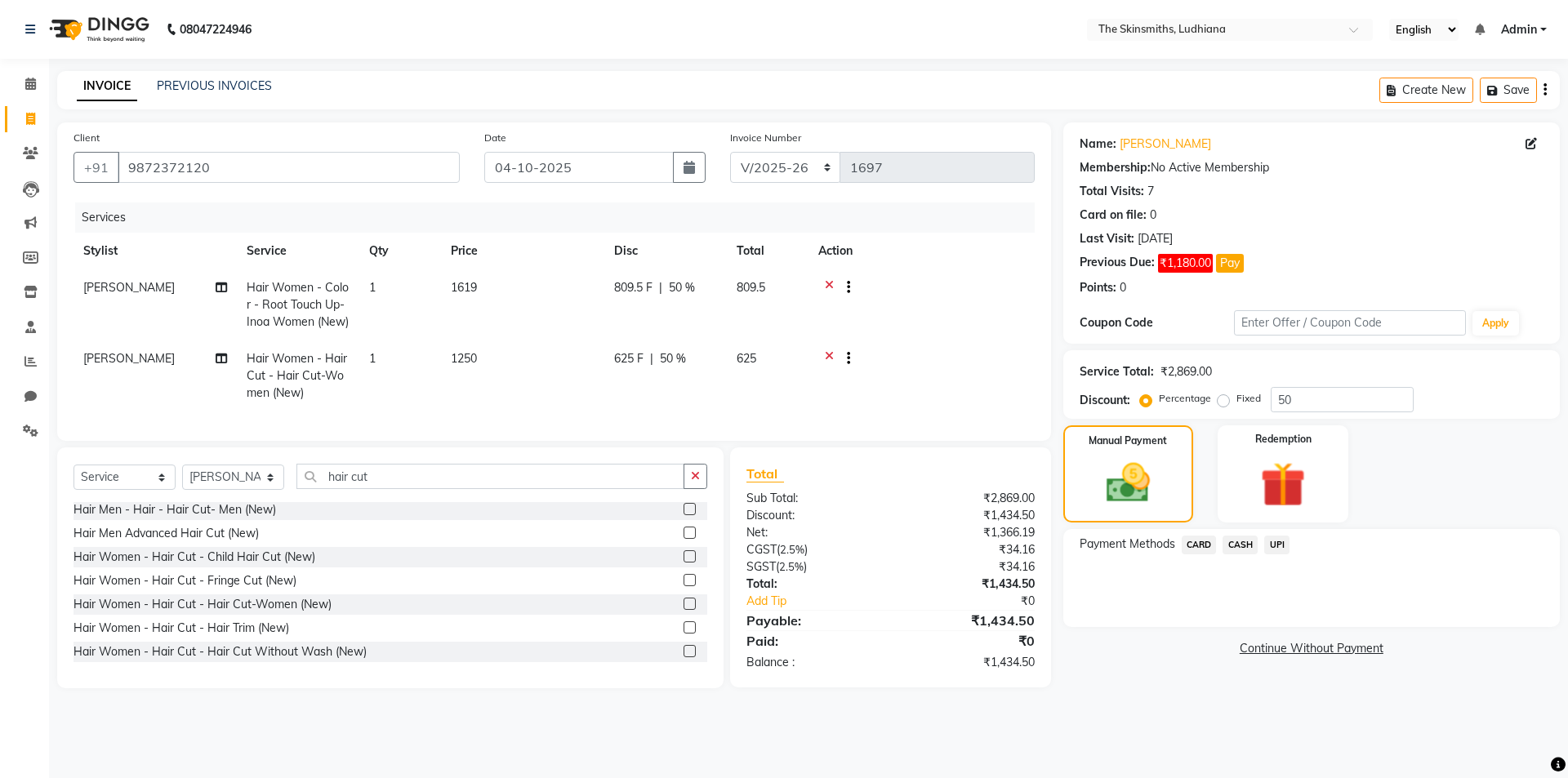
click at [1257, 549] on span "CASH" at bounding box center [1240, 544] width 35 height 19
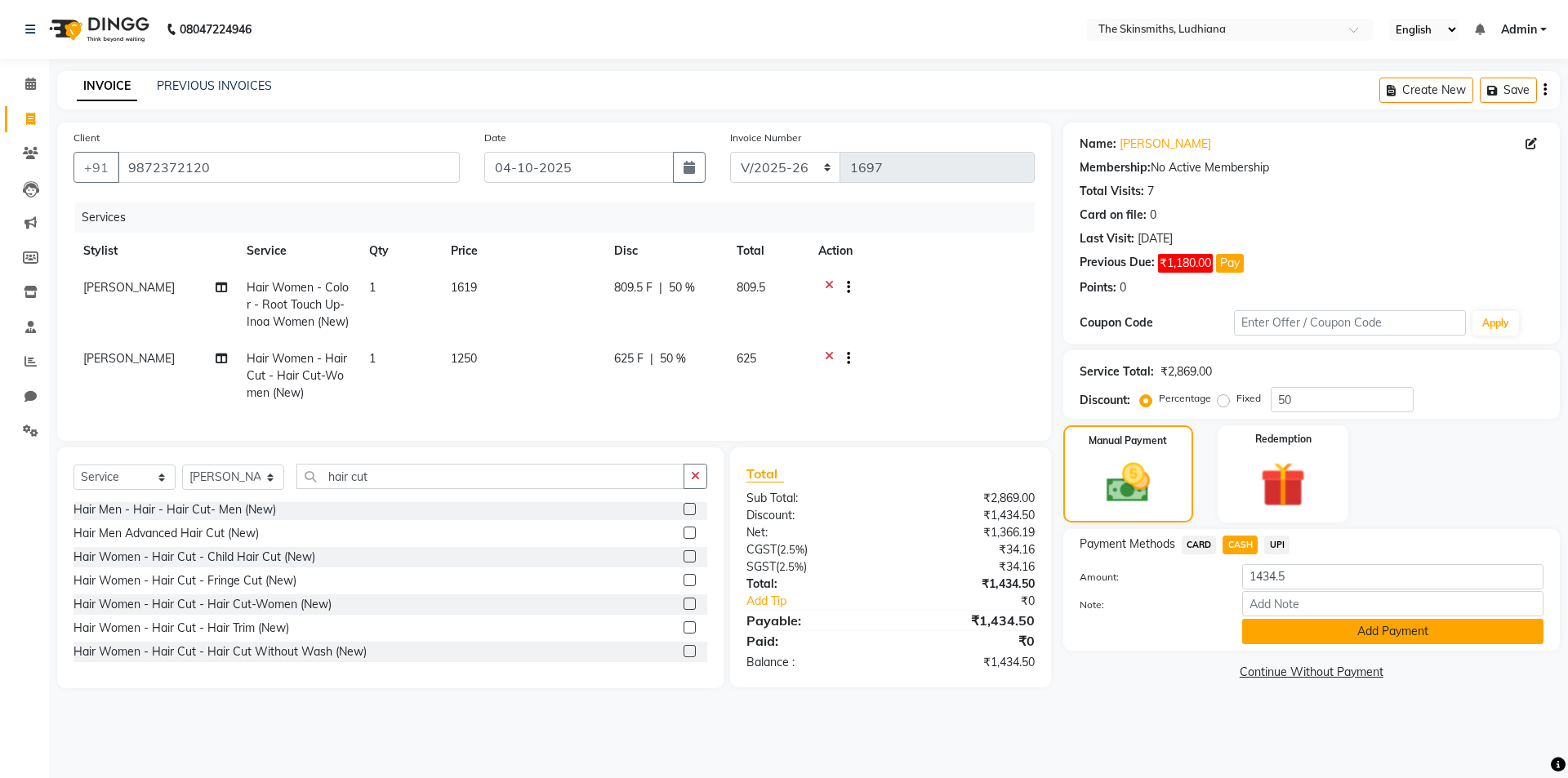
click at [1347, 638] on button "Add Payment" at bounding box center [1393, 631] width 302 height 25
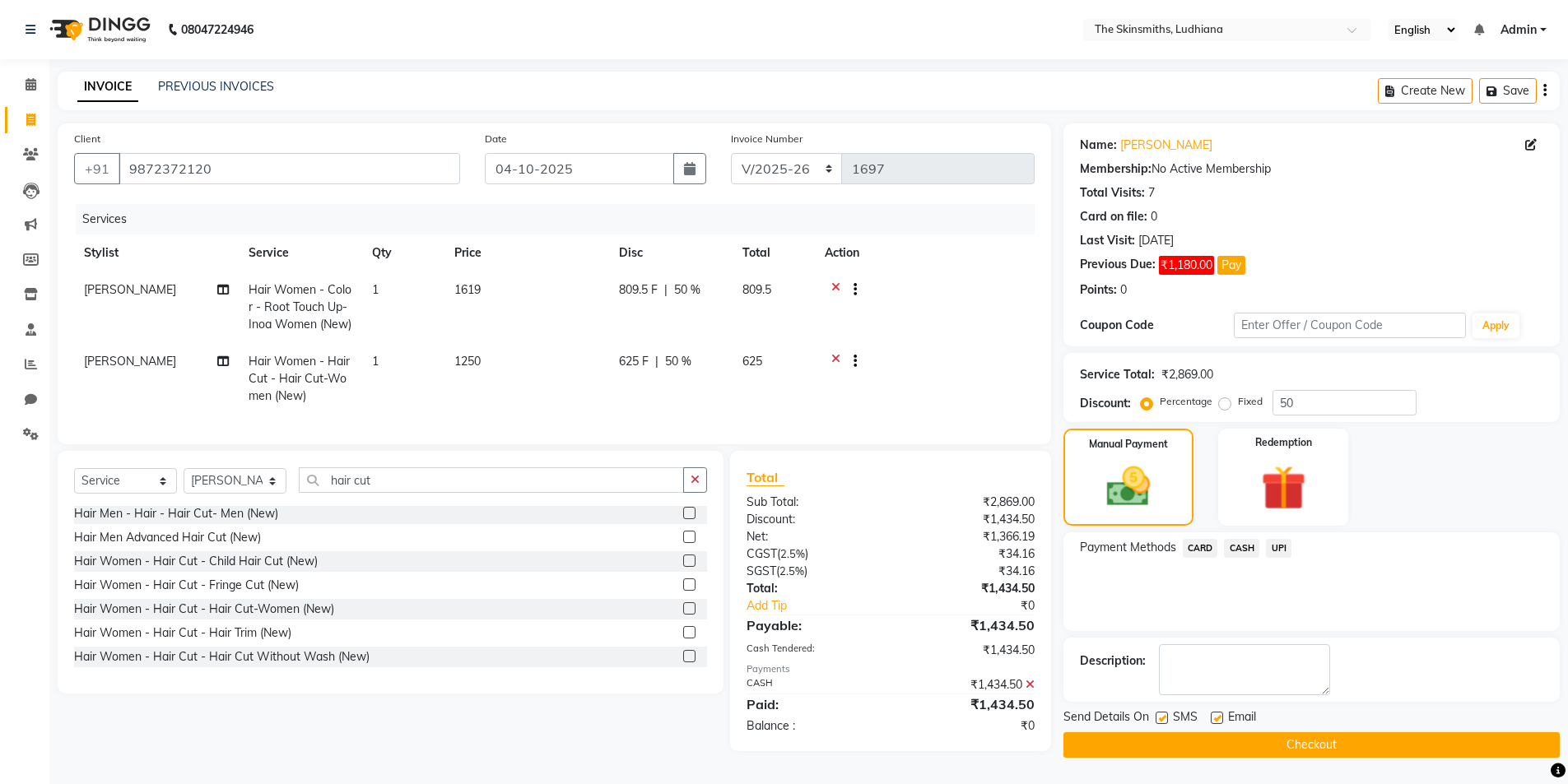
click at [1312, 739] on button "Checkout" at bounding box center [1311, 744] width 496 height 25
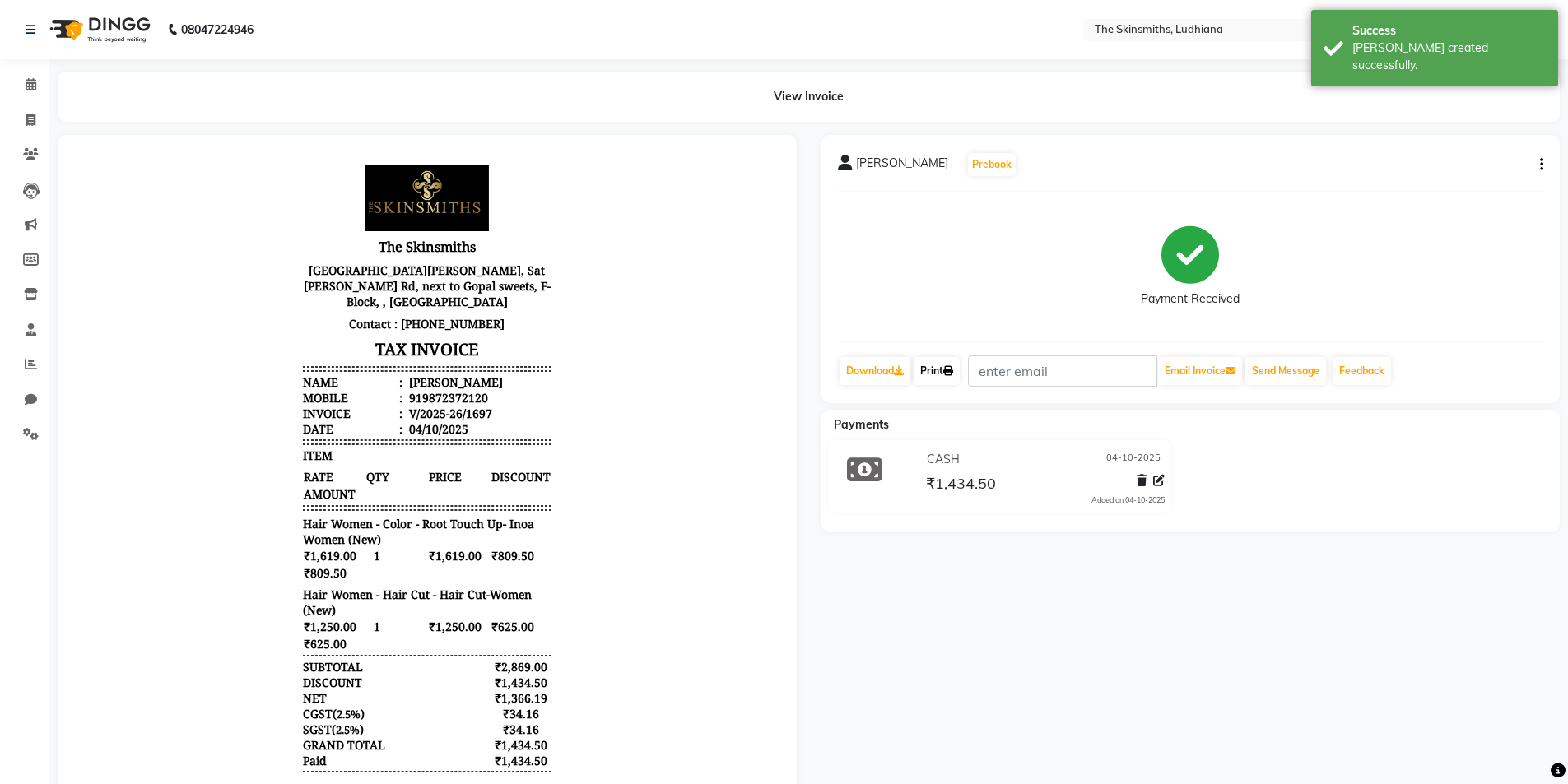
click at [928, 379] on link "Print" at bounding box center [936, 371] width 46 height 28
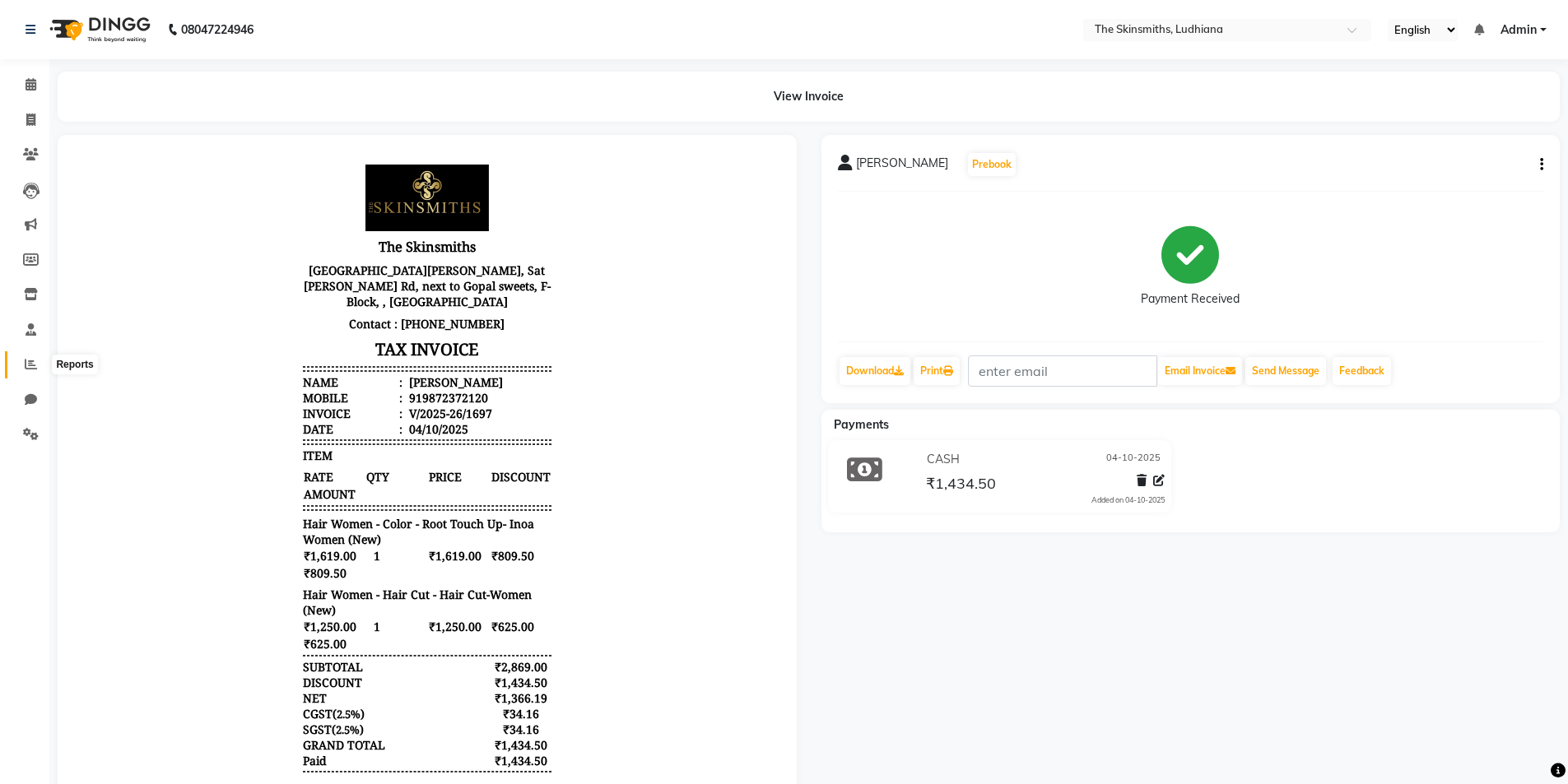
click at [24, 360] on icon at bounding box center [30, 363] width 12 height 12
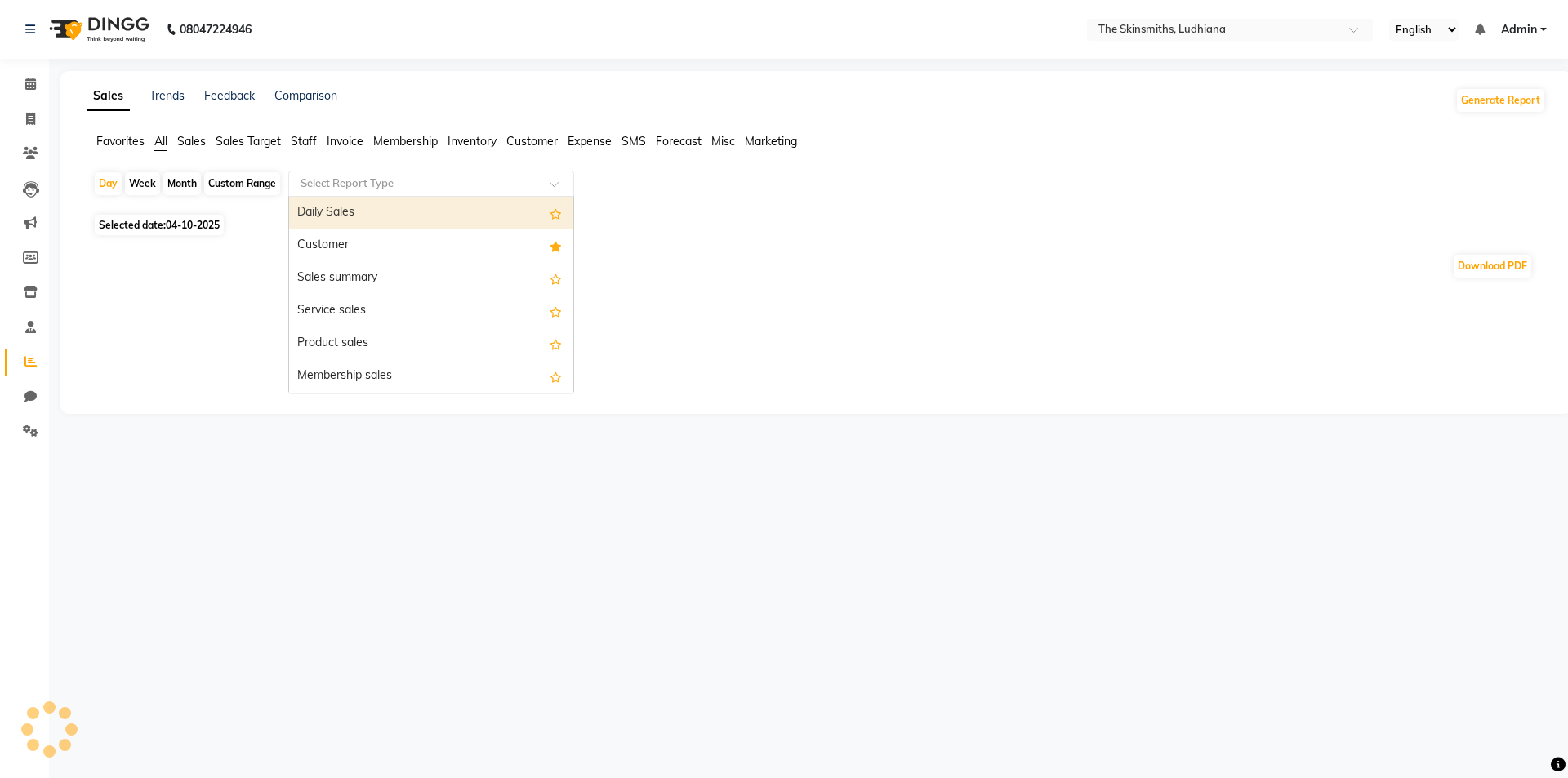
click at [454, 189] on input "text" at bounding box center [415, 184] width 236 height 17
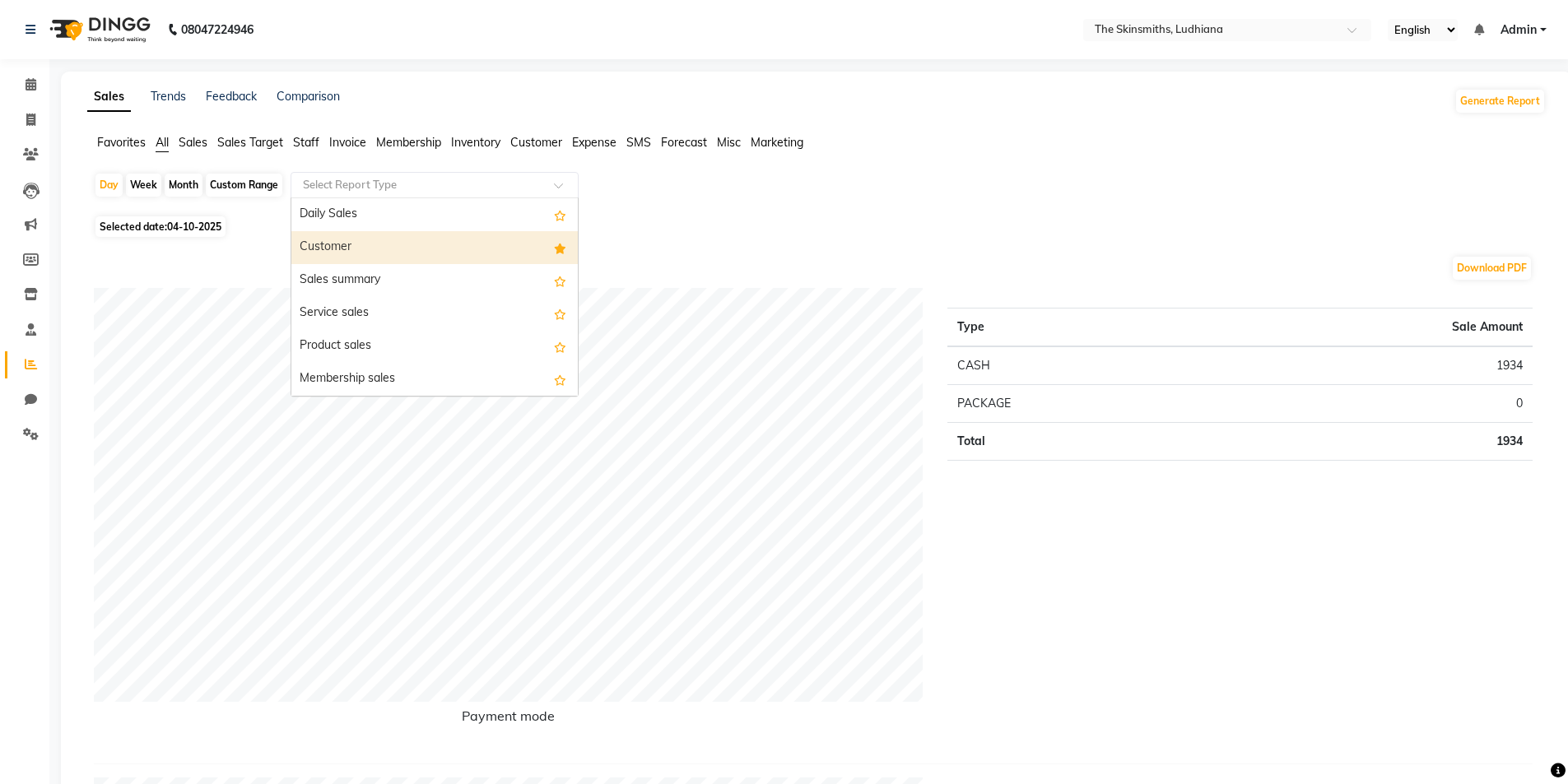
click at [396, 245] on div "Customer" at bounding box center [435, 247] width 286 height 33
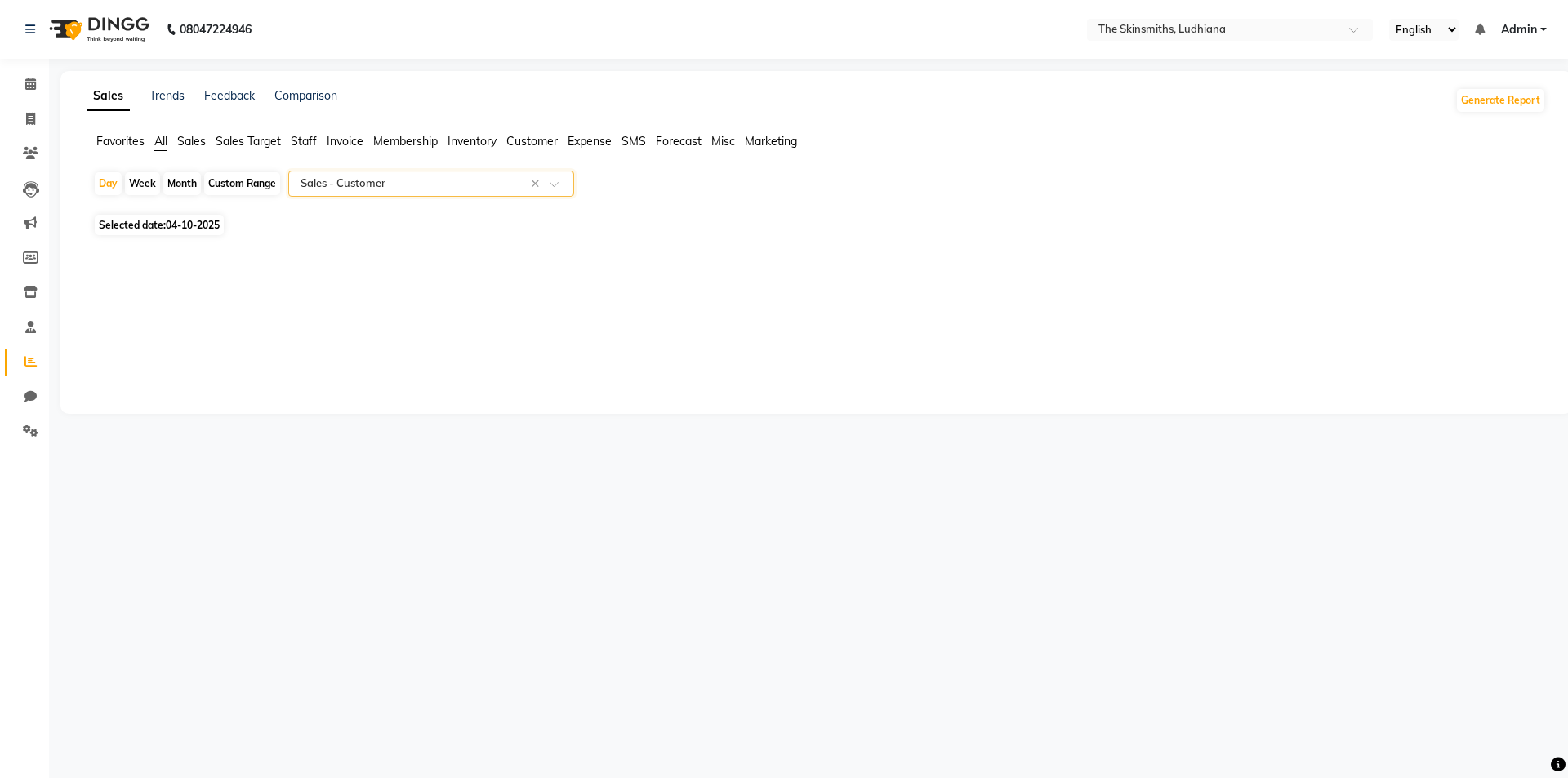
select select "full_report"
select select "csv"
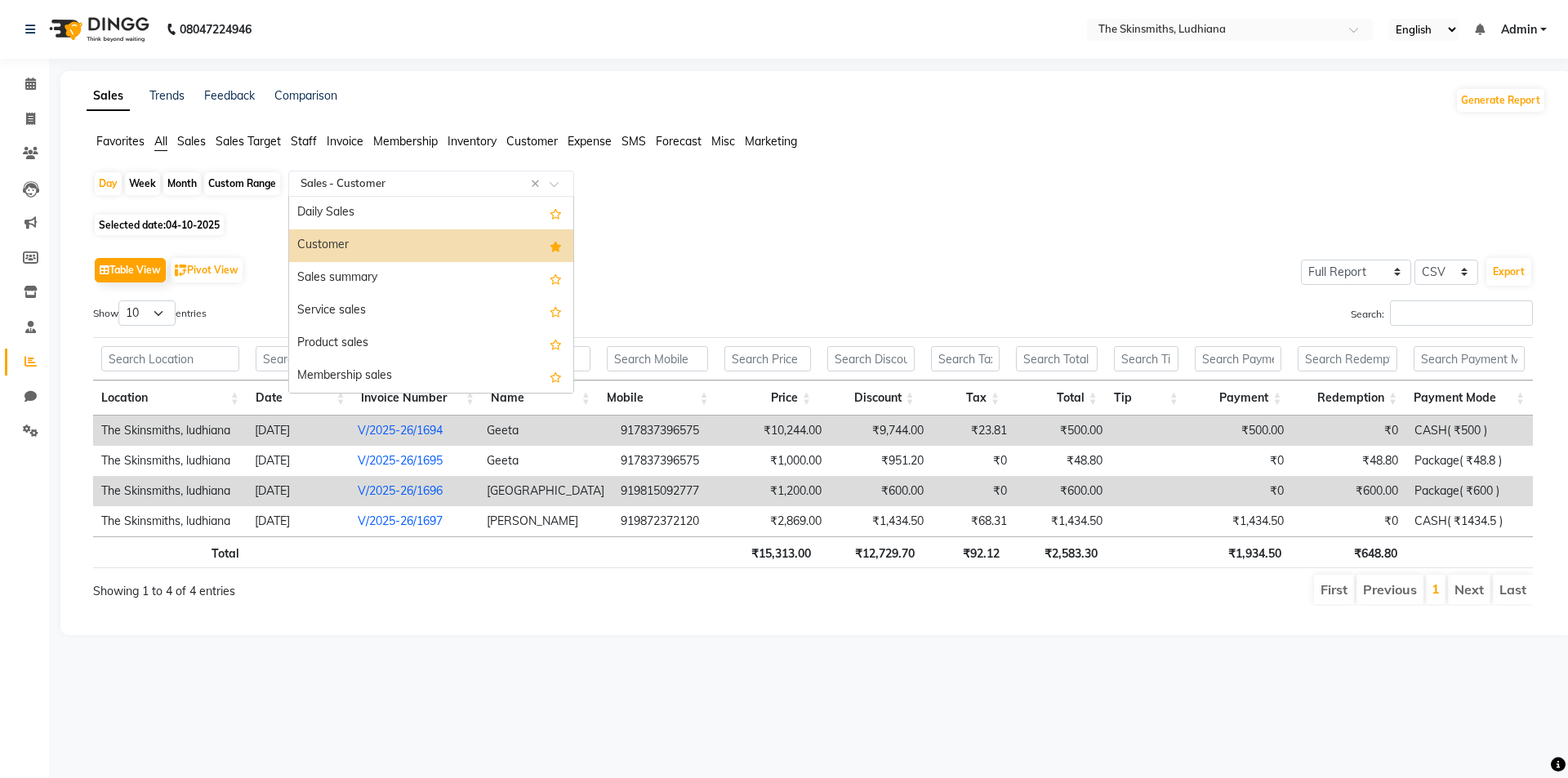
click at [338, 178] on input "text" at bounding box center [415, 184] width 236 height 17
click at [191, 222] on span "04-10-2025" at bounding box center [193, 224] width 54 height 12
select select "10"
select select "2025"
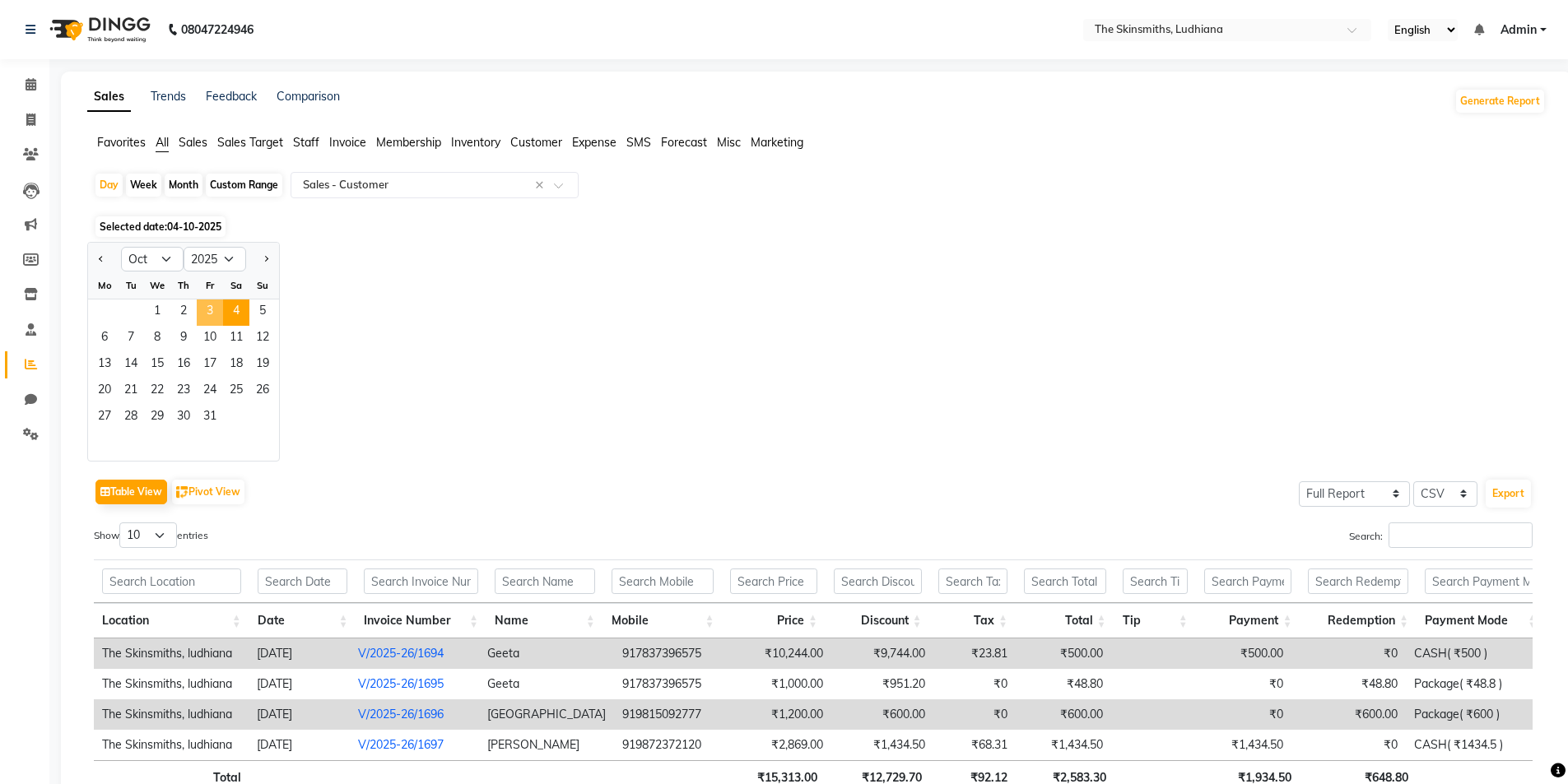
click at [197, 313] on span "3" at bounding box center [209, 312] width 26 height 26
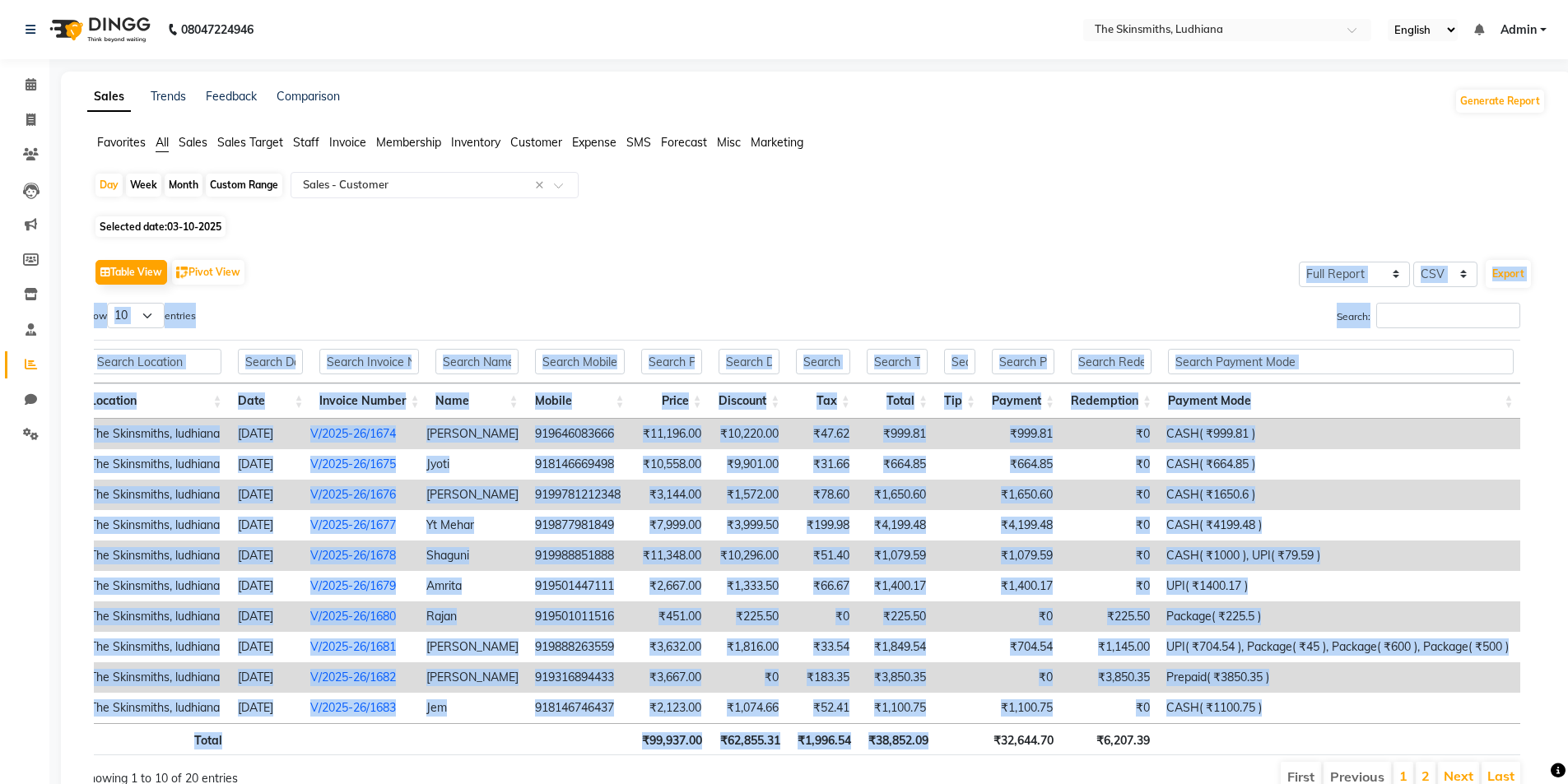
drag, startPoint x: 1000, startPoint y: 664, endPoint x: 665, endPoint y: 261, distance: 524.1
click at [665, 261] on div "Table View Pivot View Select Full Report Filtered Report Select CSV PDF Export …" at bounding box center [813, 524] width 1439 height 538
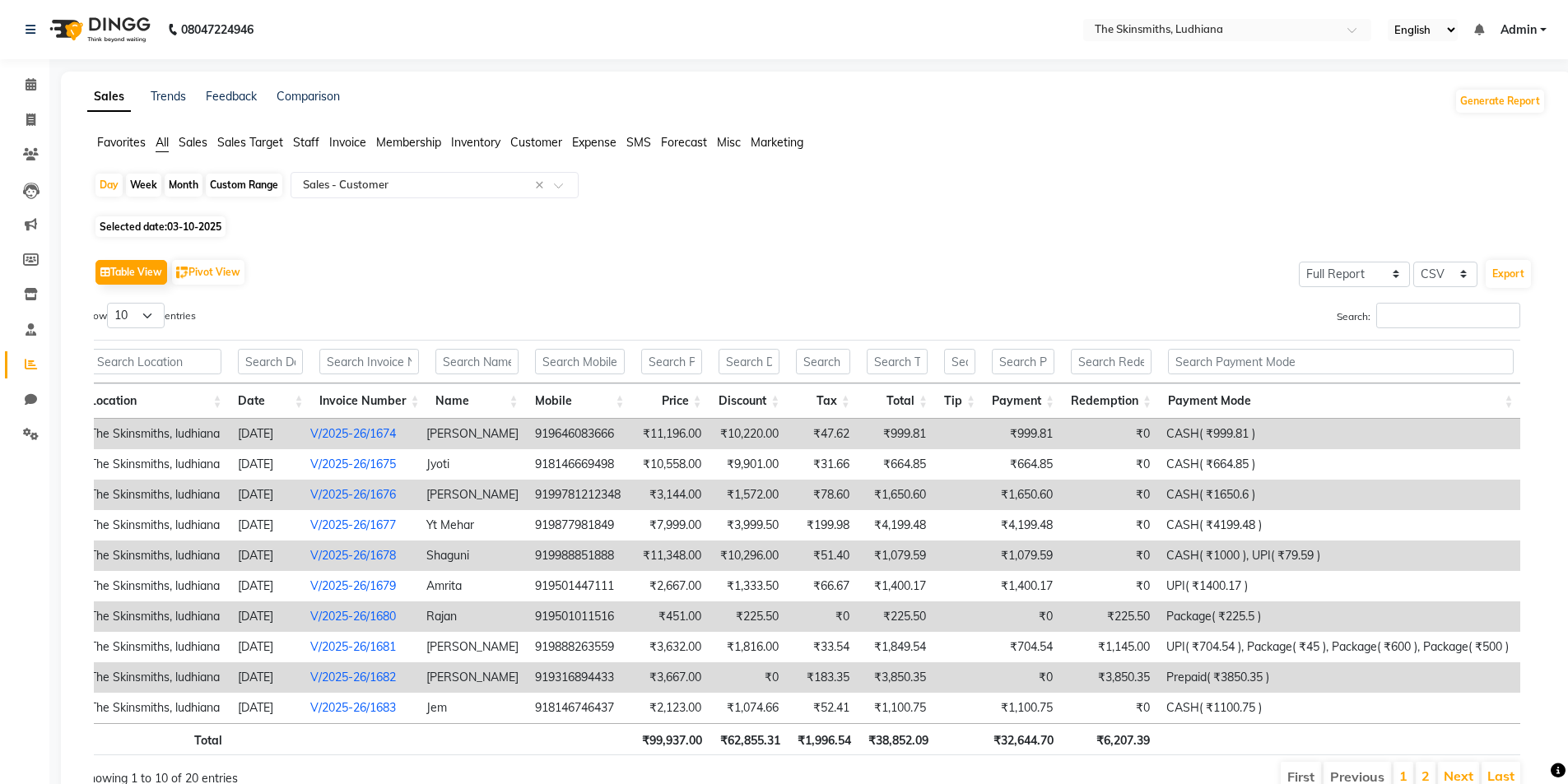
click at [665, 262] on div "Table View Pivot View Select Full Report Filtered Report Select CSV PDF Export" at bounding box center [813, 272] width 1439 height 35
click at [35, 124] on icon at bounding box center [31, 119] width 9 height 12
select select "service"
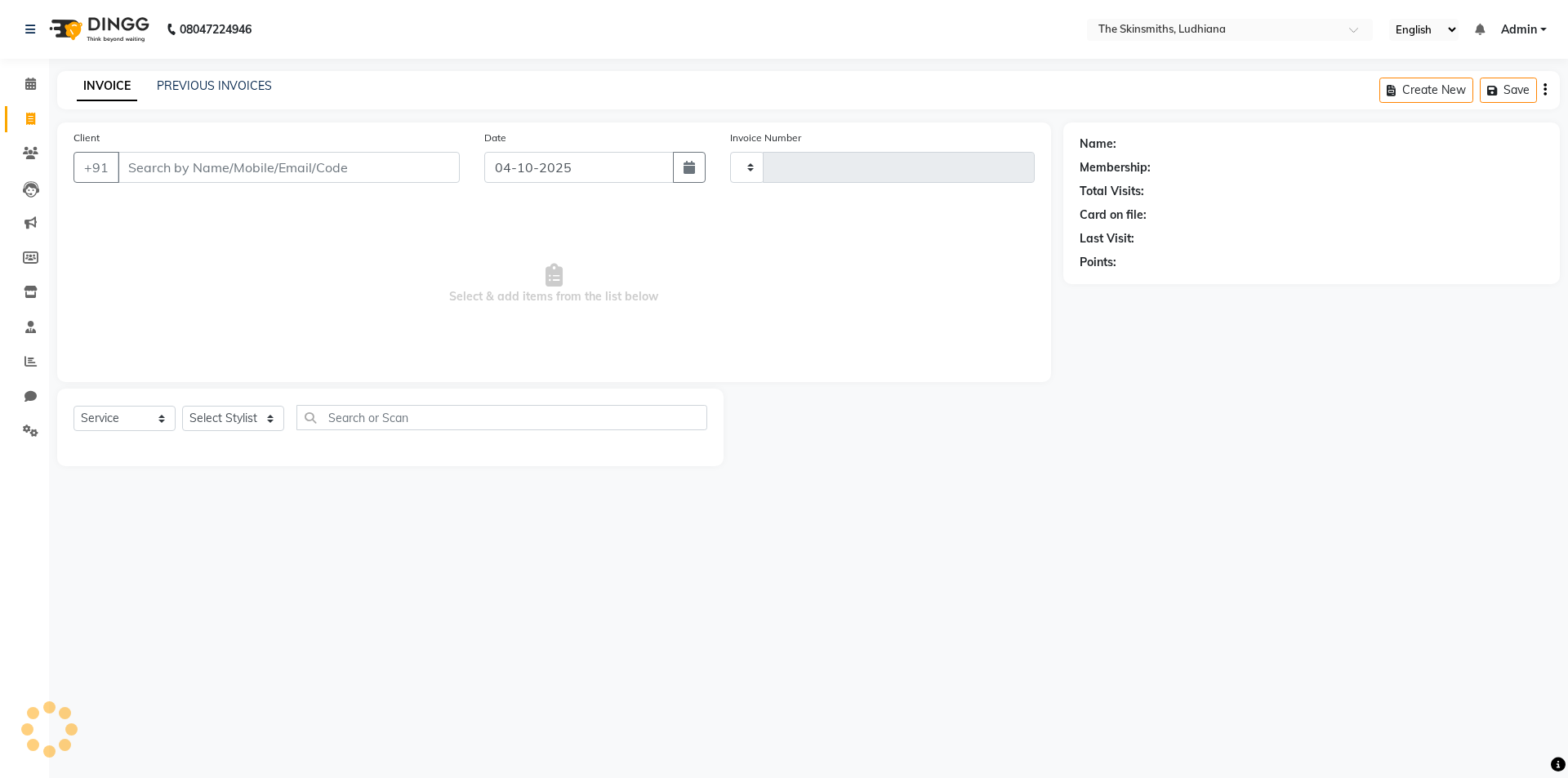
type input "1698"
select select "8115"
drag, startPoint x: 688, startPoint y: 167, endPoint x: 685, endPoint y: 173, distance: 6.7
click at [689, 167] on icon "button" at bounding box center [689, 167] width 11 height 13
select select "10"
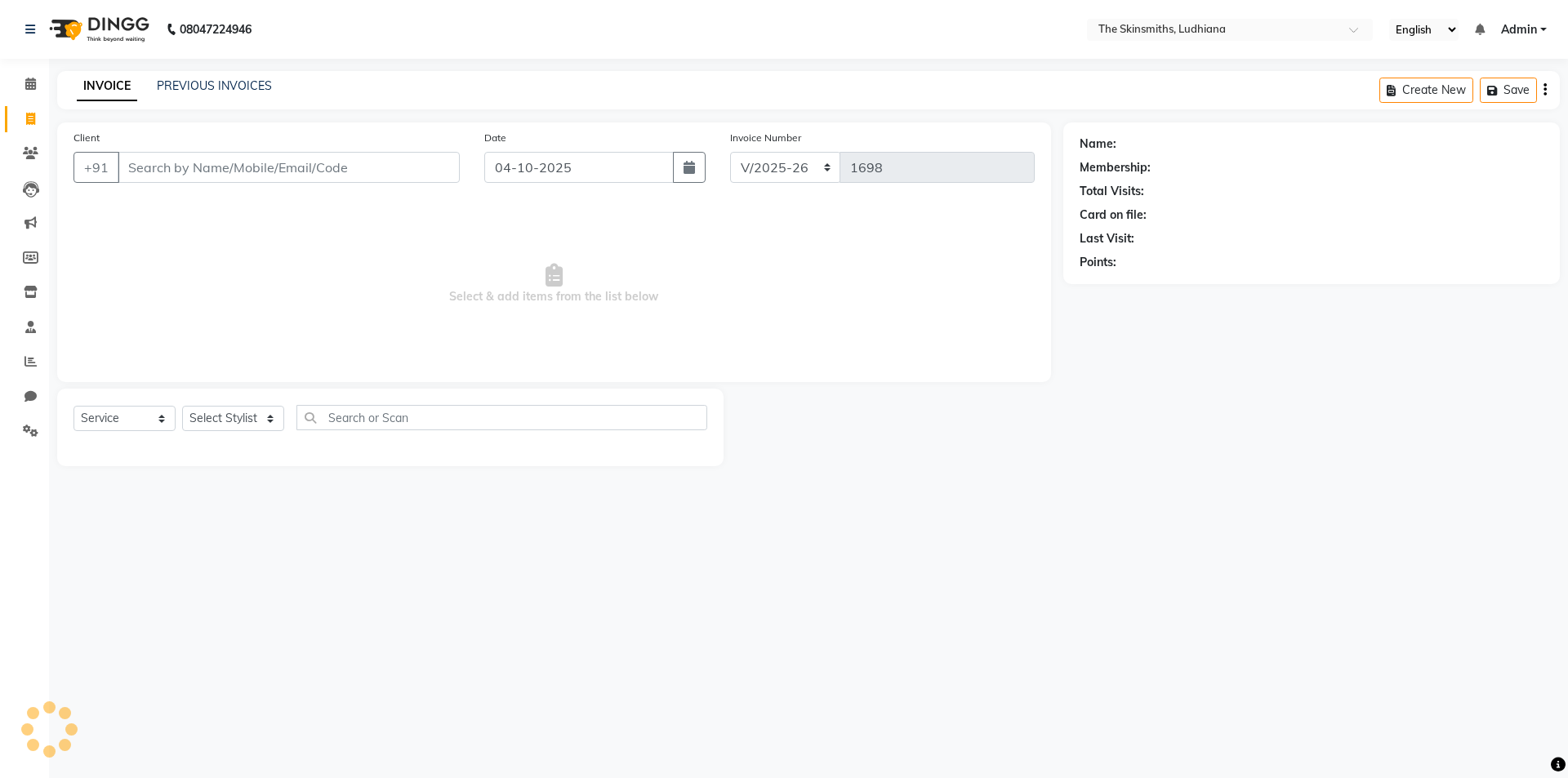
select select "2025"
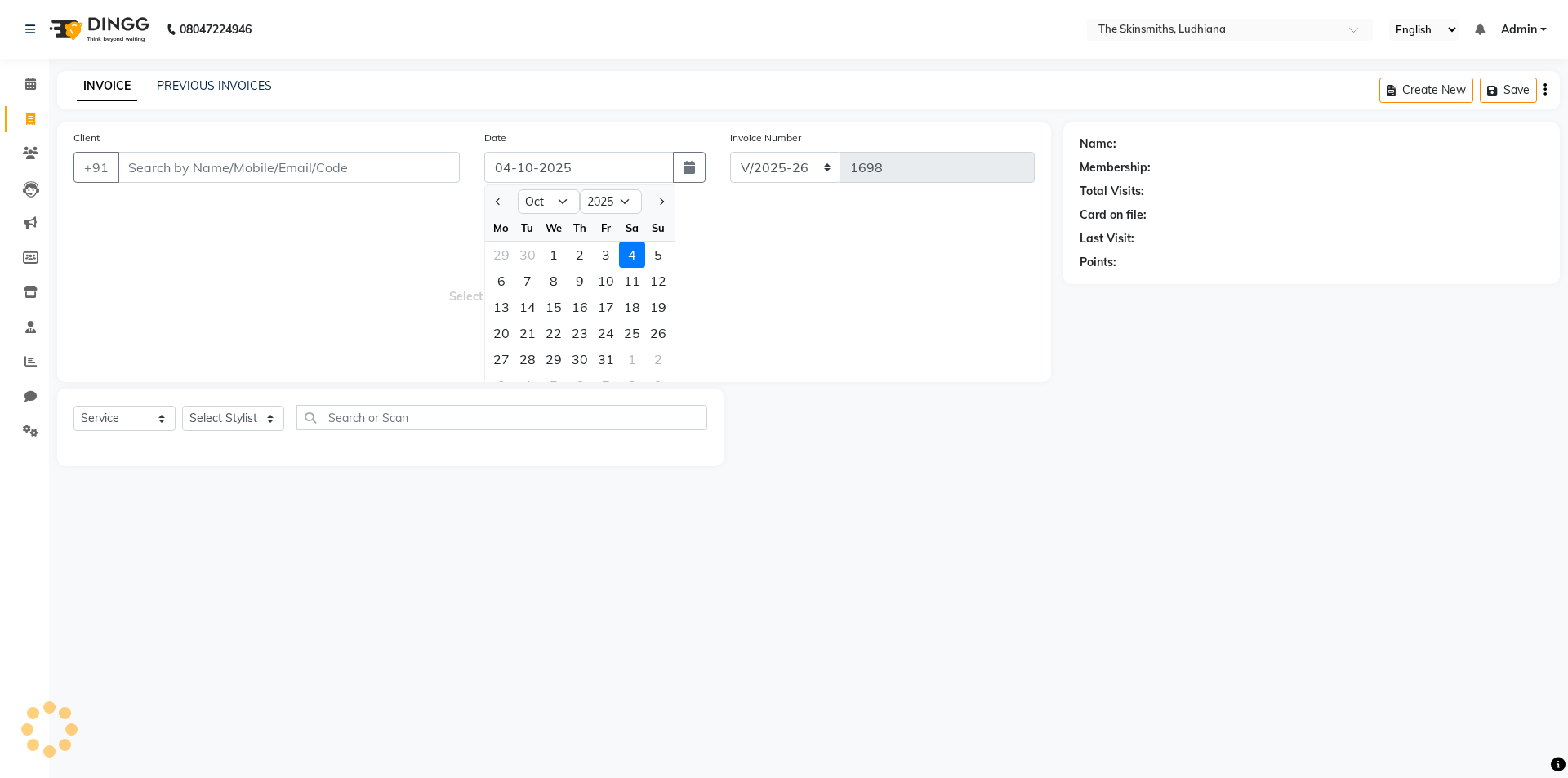
click at [579, 262] on div "2" at bounding box center [580, 255] width 26 height 26
type input "02-10-2025"
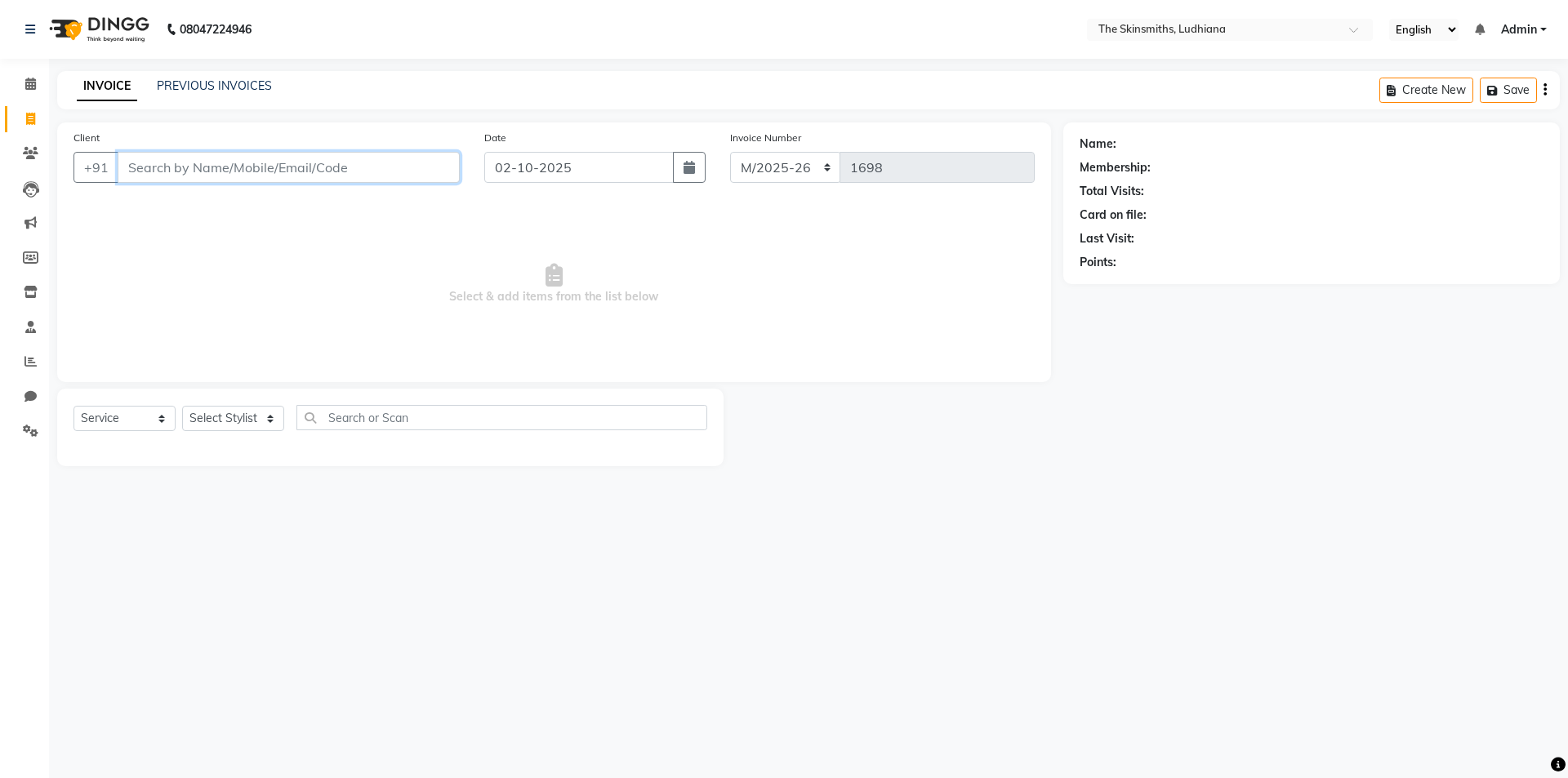
click at [230, 165] on input "Client" at bounding box center [289, 167] width 342 height 31
type input "9818066232"
click at [426, 173] on span "Add Client" at bounding box center [418, 168] width 65 height 17
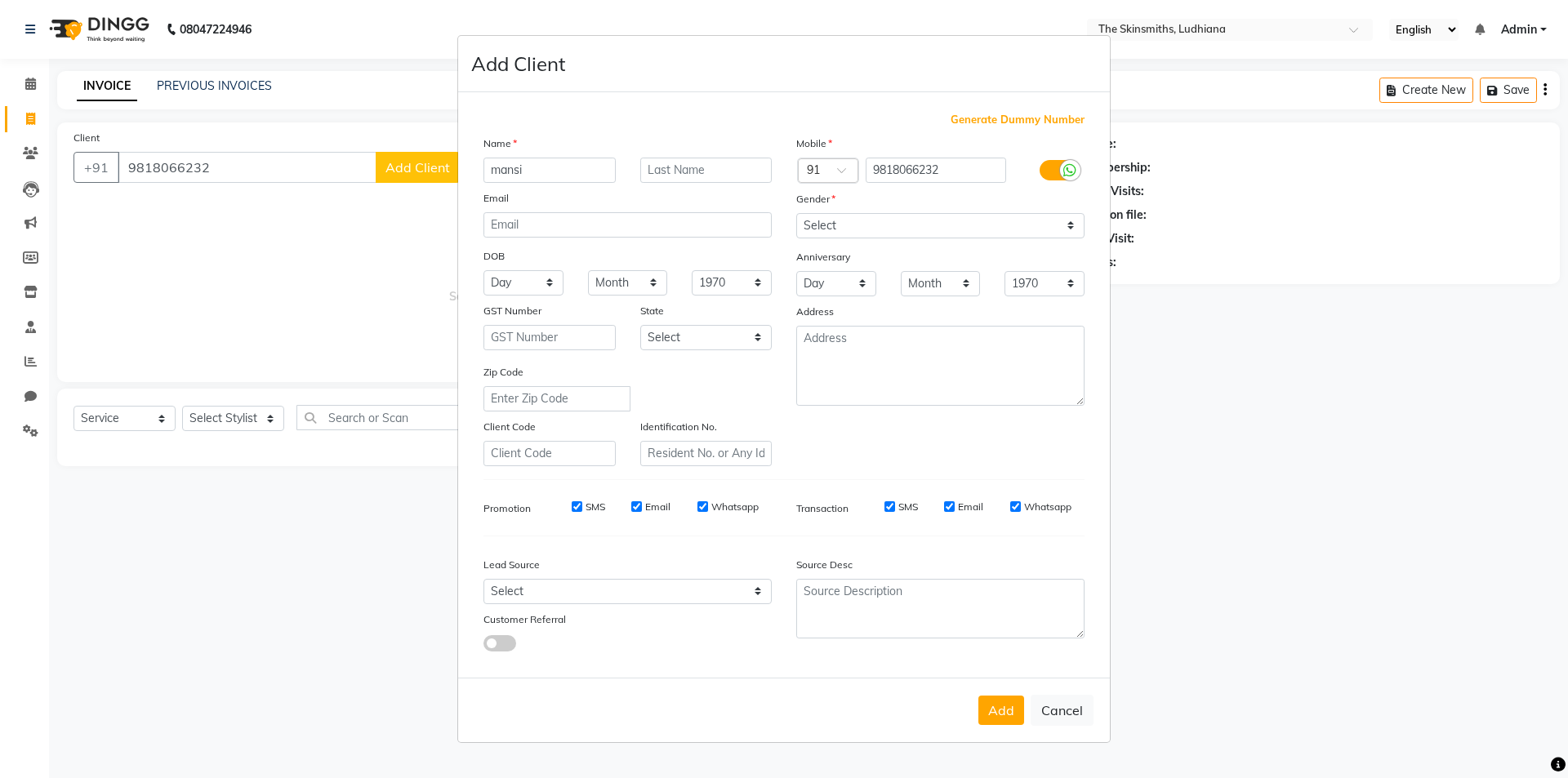
type input "mansi"
click at [534, 223] on input "email" at bounding box center [627, 224] width 289 height 25
click at [880, 233] on select "Select [DEMOGRAPHIC_DATA] [DEMOGRAPHIC_DATA] Other Prefer Not To Say" at bounding box center [940, 225] width 289 height 25
select select "[DEMOGRAPHIC_DATA]"
click at [796, 213] on select "Select [DEMOGRAPHIC_DATA] [DEMOGRAPHIC_DATA] Other Prefer Not To Say" at bounding box center [940, 225] width 289 height 25
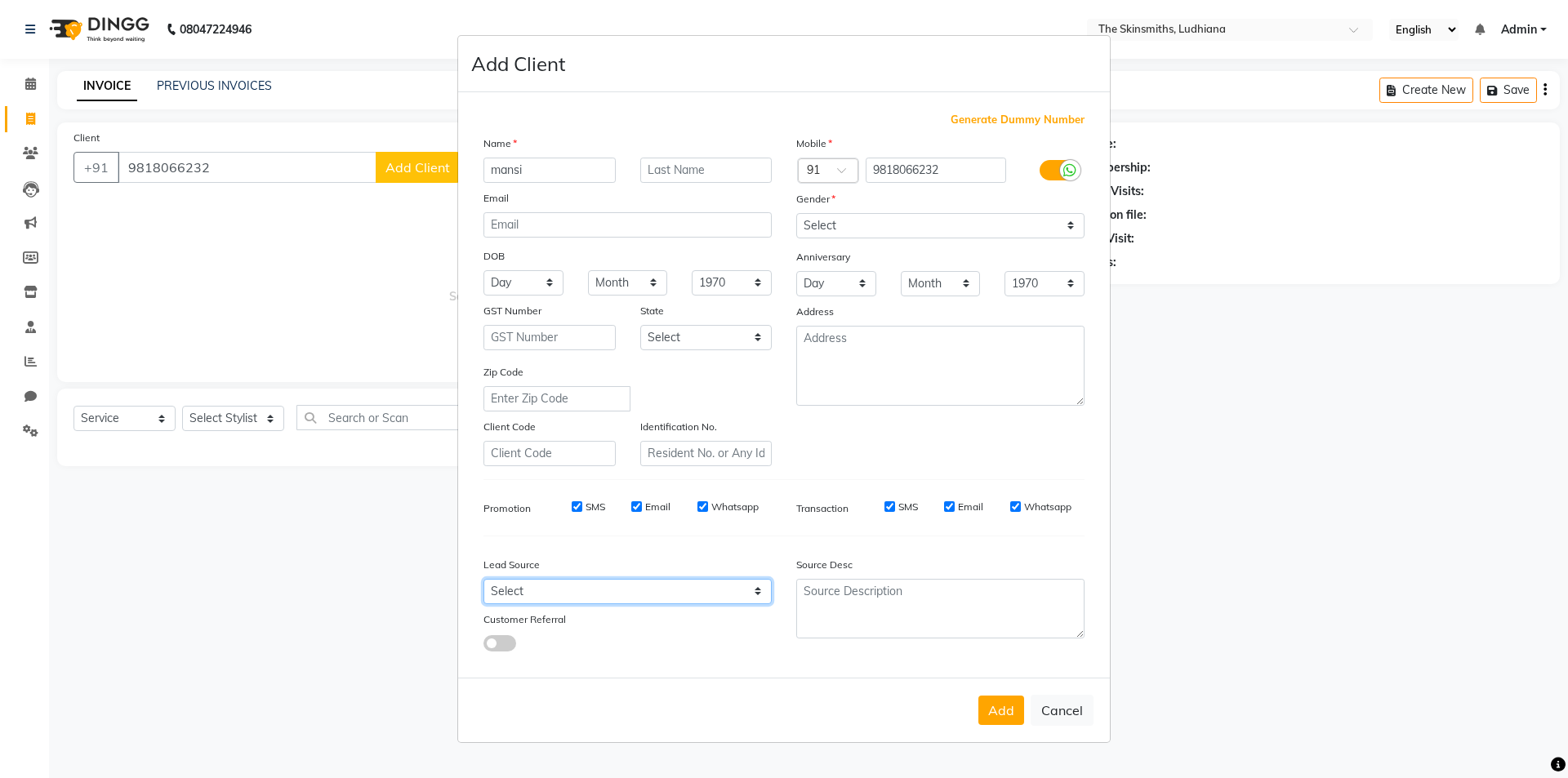
click at [580, 590] on select "Select Walk-in Referral Internet Friend Word of Mouth Advertisement Facebook Ju…" at bounding box center [627, 591] width 289 height 25
select select "53827"
click at [483, 579] on select "Select Walk-in Referral Internet Friend Word of Mouth Advertisement Facebook Ju…" at bounding box center [627, 591] width 289 height 25
click at [998, 722] on button "Add" at bounding box center [1001, 710] width 45 height 30
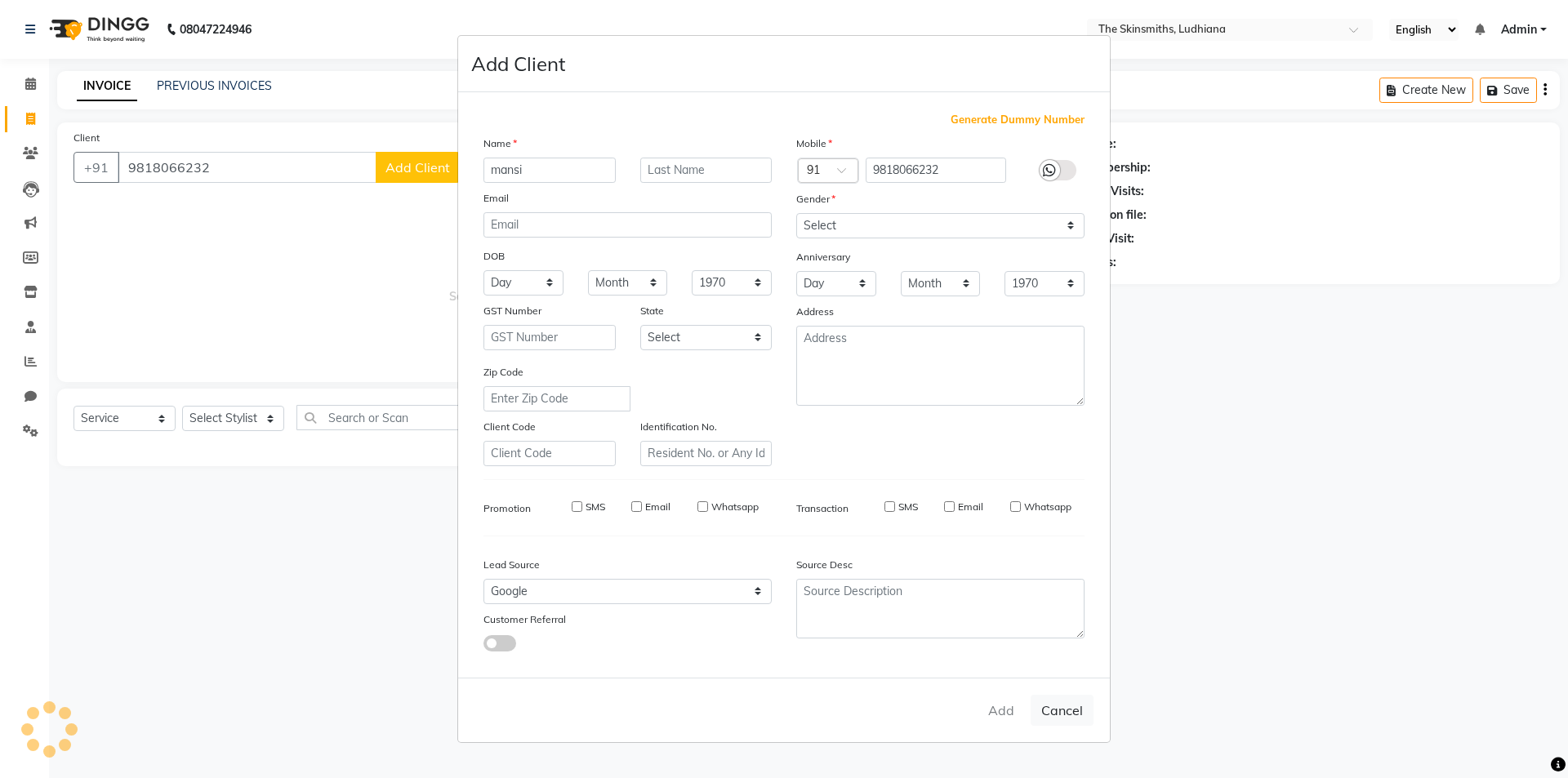
select select
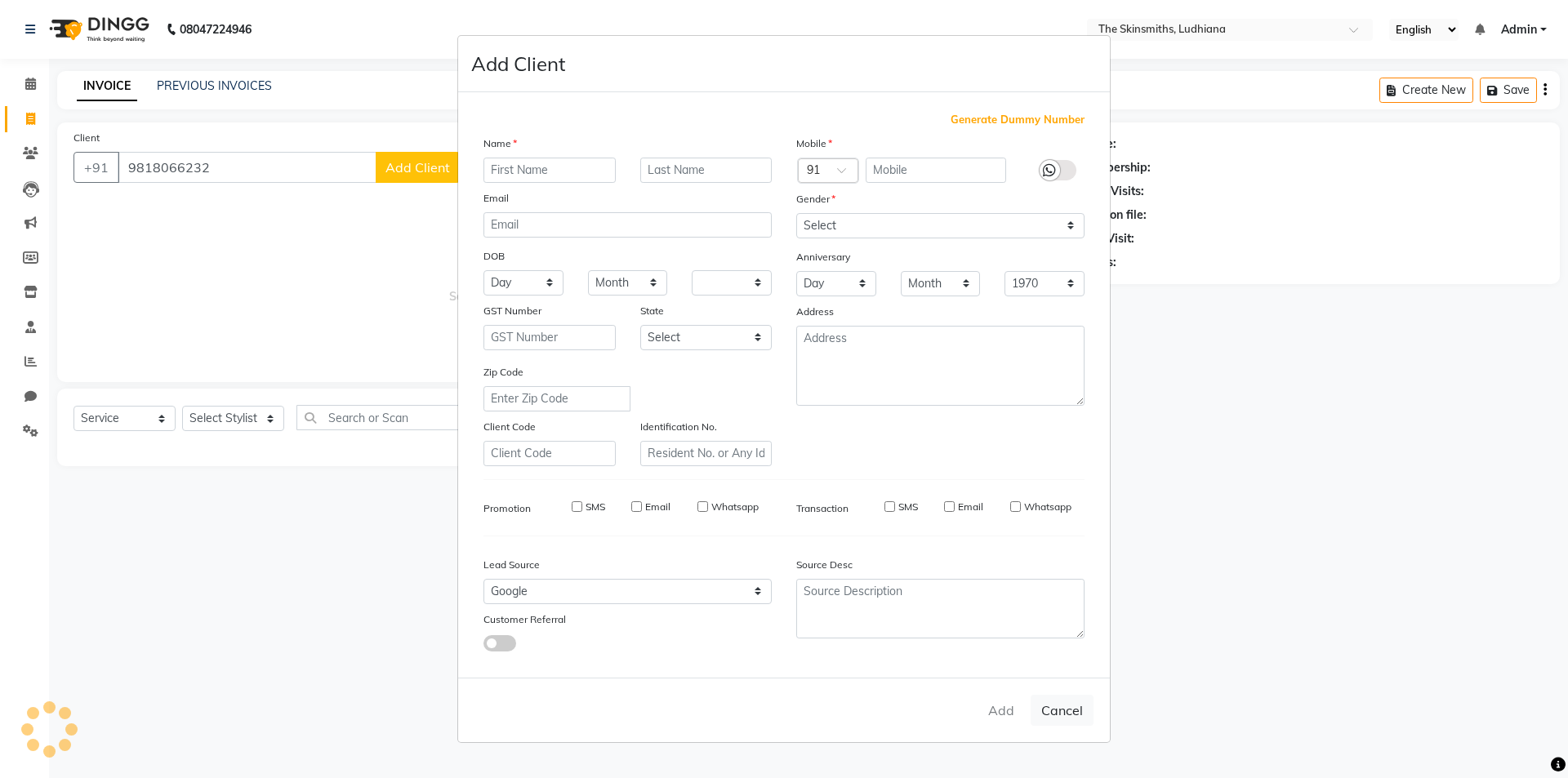
select select
checkbox input "false"
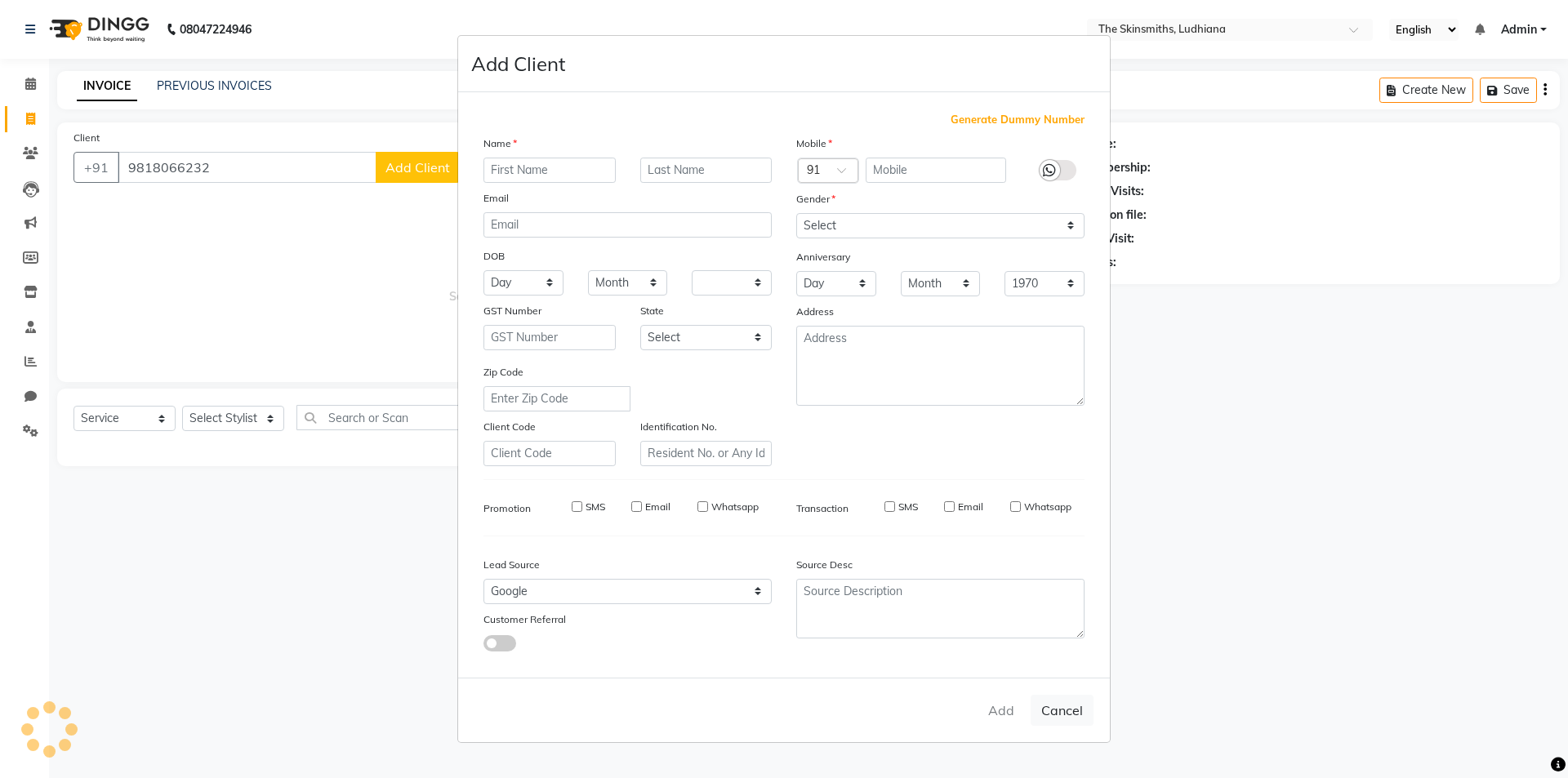
checkbox input "false"
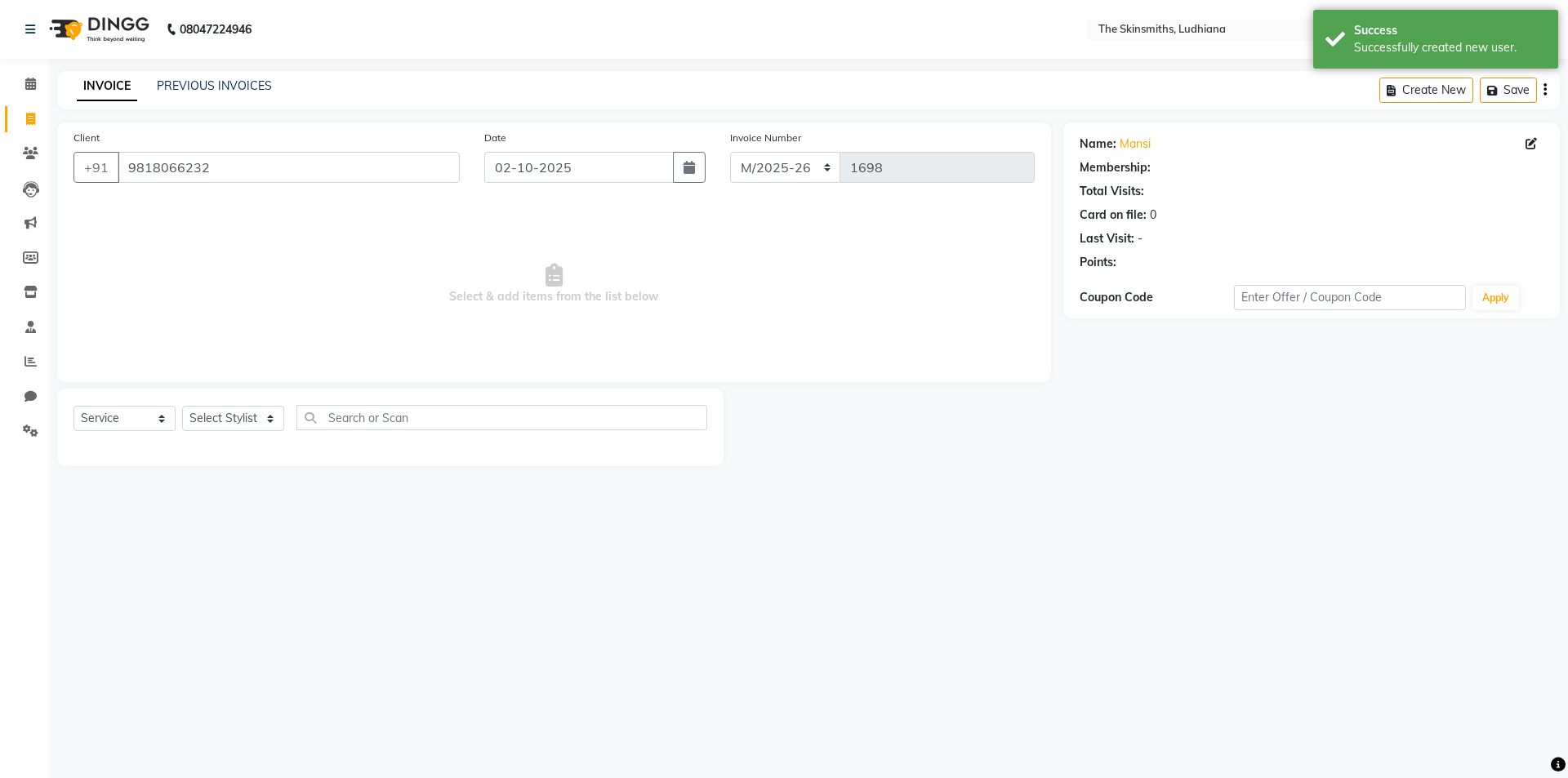
select select "1: Object"
click at [238, 422] on select "Select Stylist Admin [PERSON_NAME] [PERSON_NAME] [PERSON_NAME] [PERSON_NAME] [P…" at bounding box center [233, 417] width 102 height 25
select select "76544"
click at [182, 405] on select "Select Stylist Admin [PERSON_NAME] [PERSON_NAME] [PERSON_NAME] [PERSON_NAME] [P…" at bounding box center [233, 417] width 102 height 25
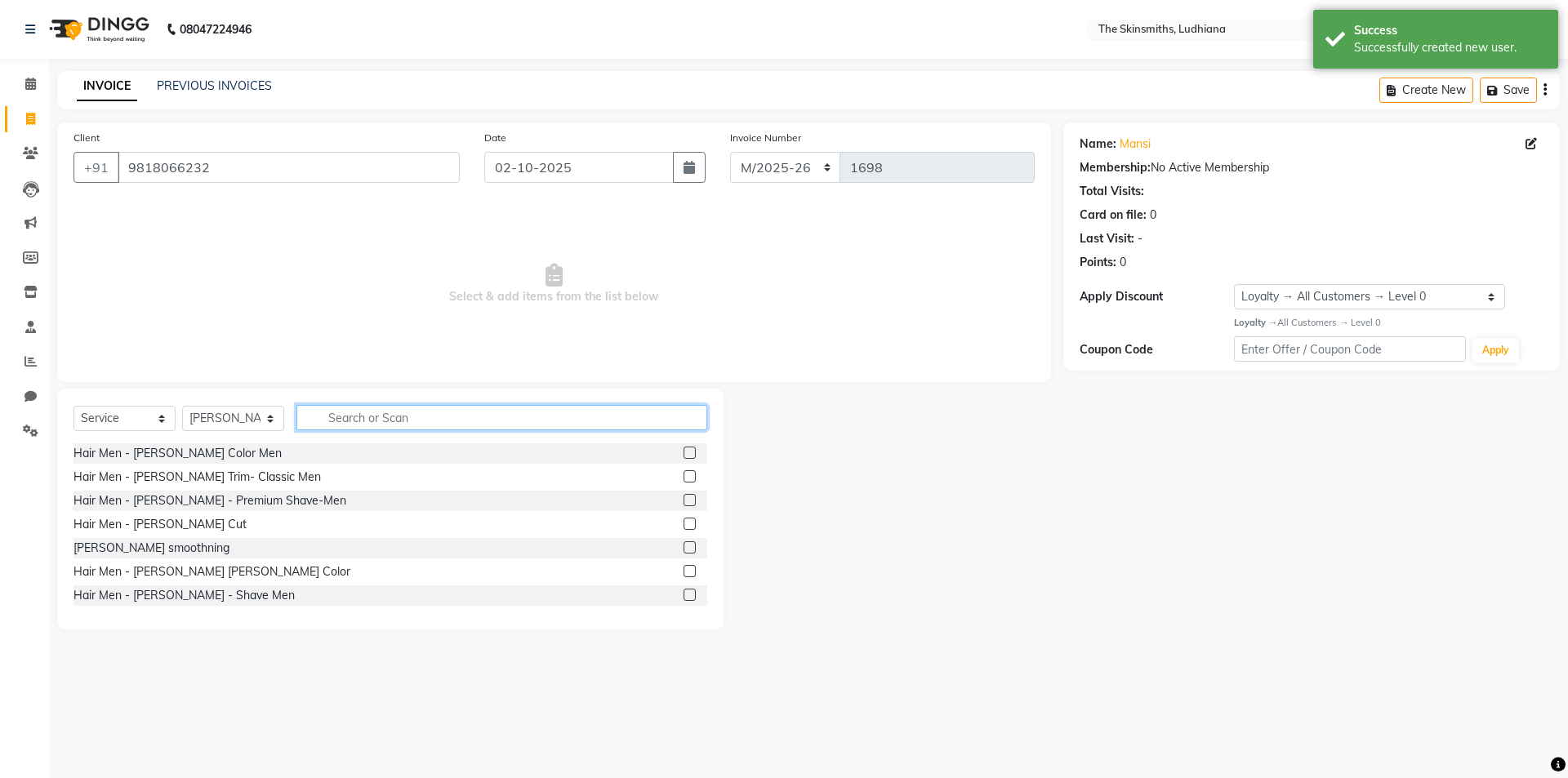
click at [462, 423] on input "text" at bounding box center [502, 417] width 411 height 25
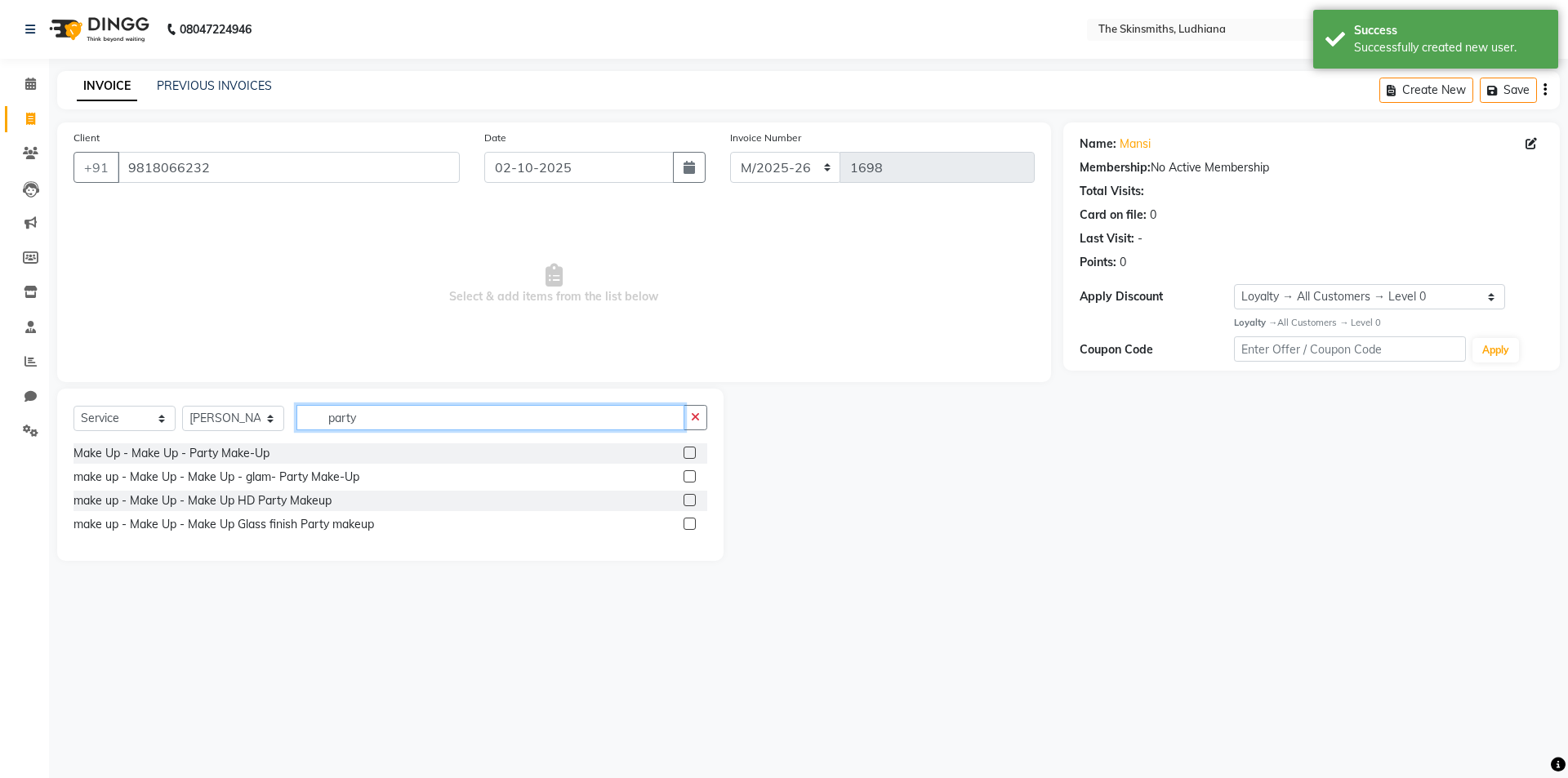
type input "party"
click at [691, 453] on label at bounding box center [689, 452] width 12 height 12
click at [691, 453] on input "checkbox" at bounding box center [688, 453] width 10 height 10
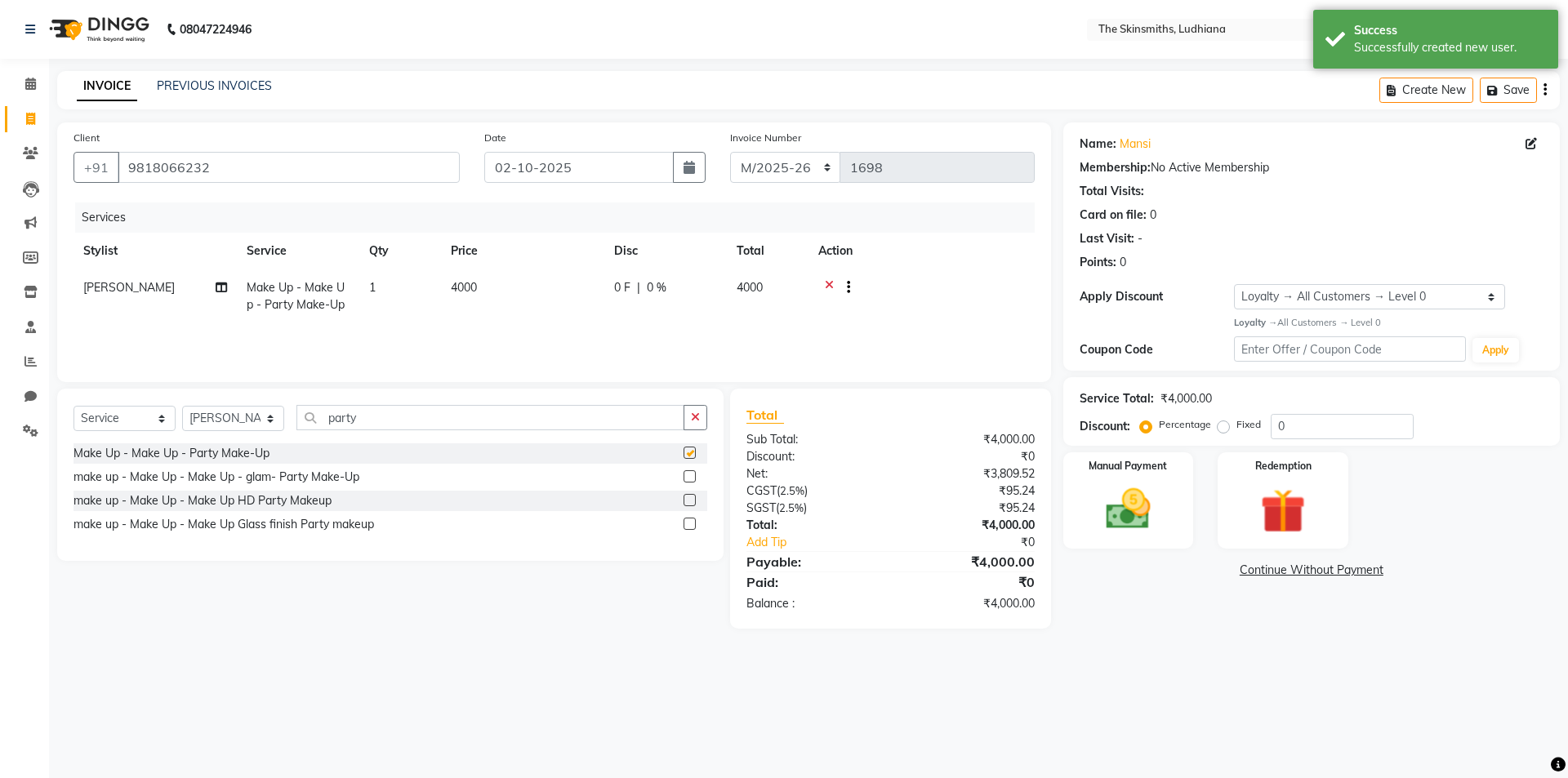
checkbox input "false"
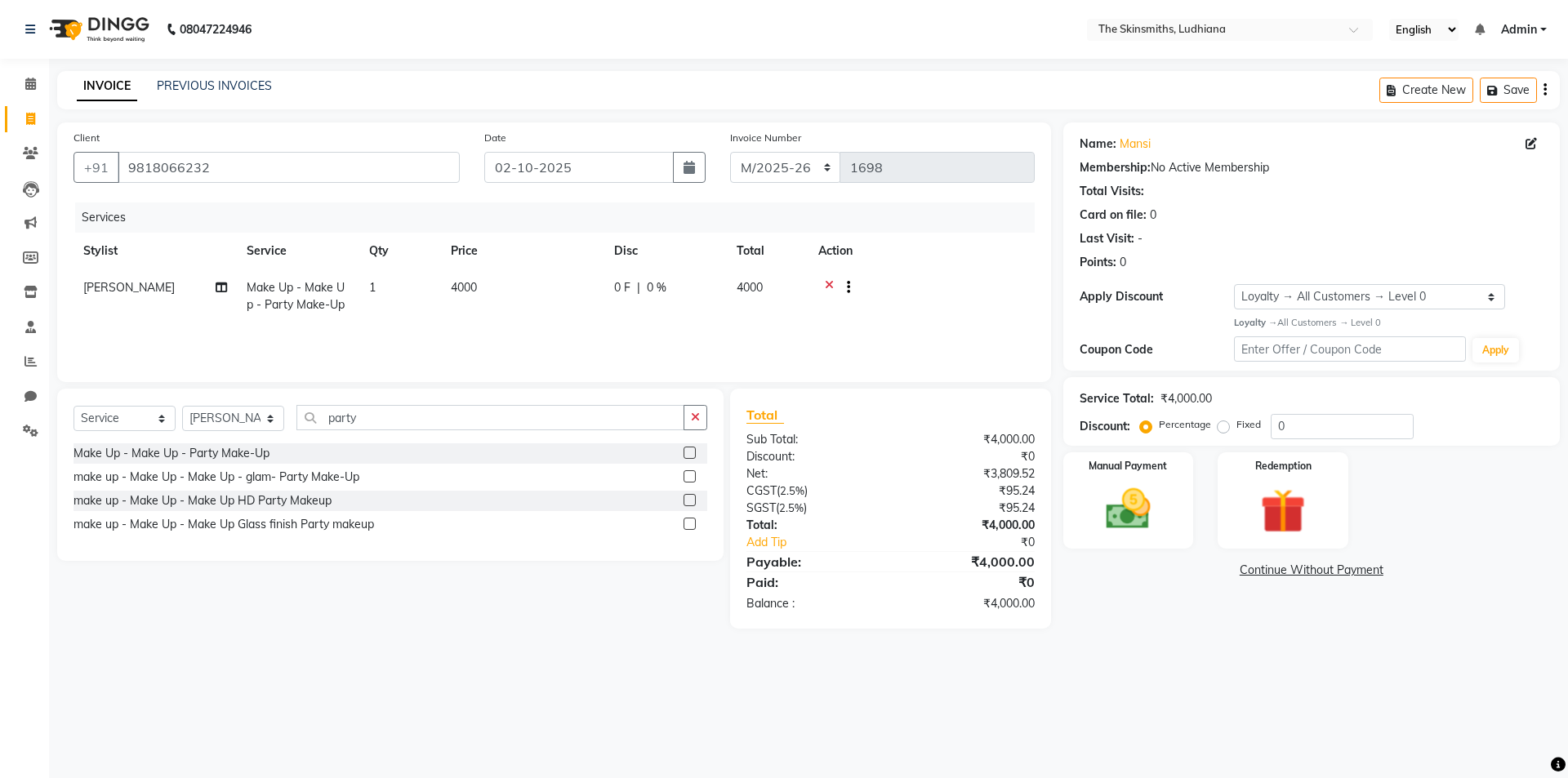
click at [404, 276] on td "1" at bounding box center [400, 296] width 82 height 54
select select "76544"
click at [479, 289] on input "1" at bounding box center [477, 291] width 62 height 25
type input "5"
click at [508, 657] on div "08047224946 Select Location × The Skinsmiths, Ludhiana English ENGLISH Español …" at bounding box center [784, 389] width 1568 height 778
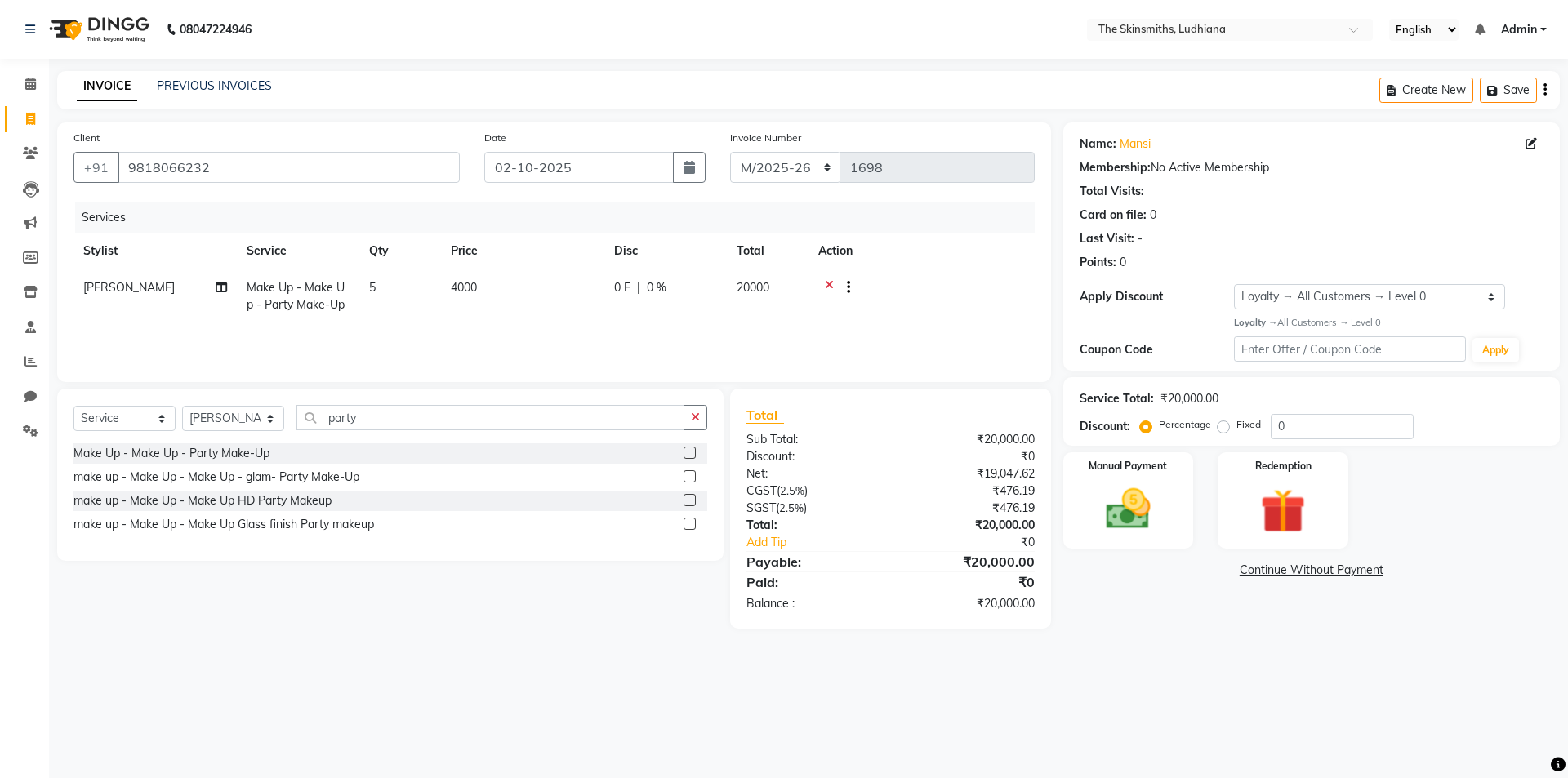
click at [376, 289] on span "5" at bounding box center [372, 287] width 6 height 15
select select "76544"
click at [492, 296] on input "5" at bounding box center [477, 291] width 62 height 25
type input "1"
click at [459, 661] on div "08047224946 Select Location × The Skinsmiths, Ludhiana English ENGLISH Español …" at bounding box center [784, 389] width 1568 height 778
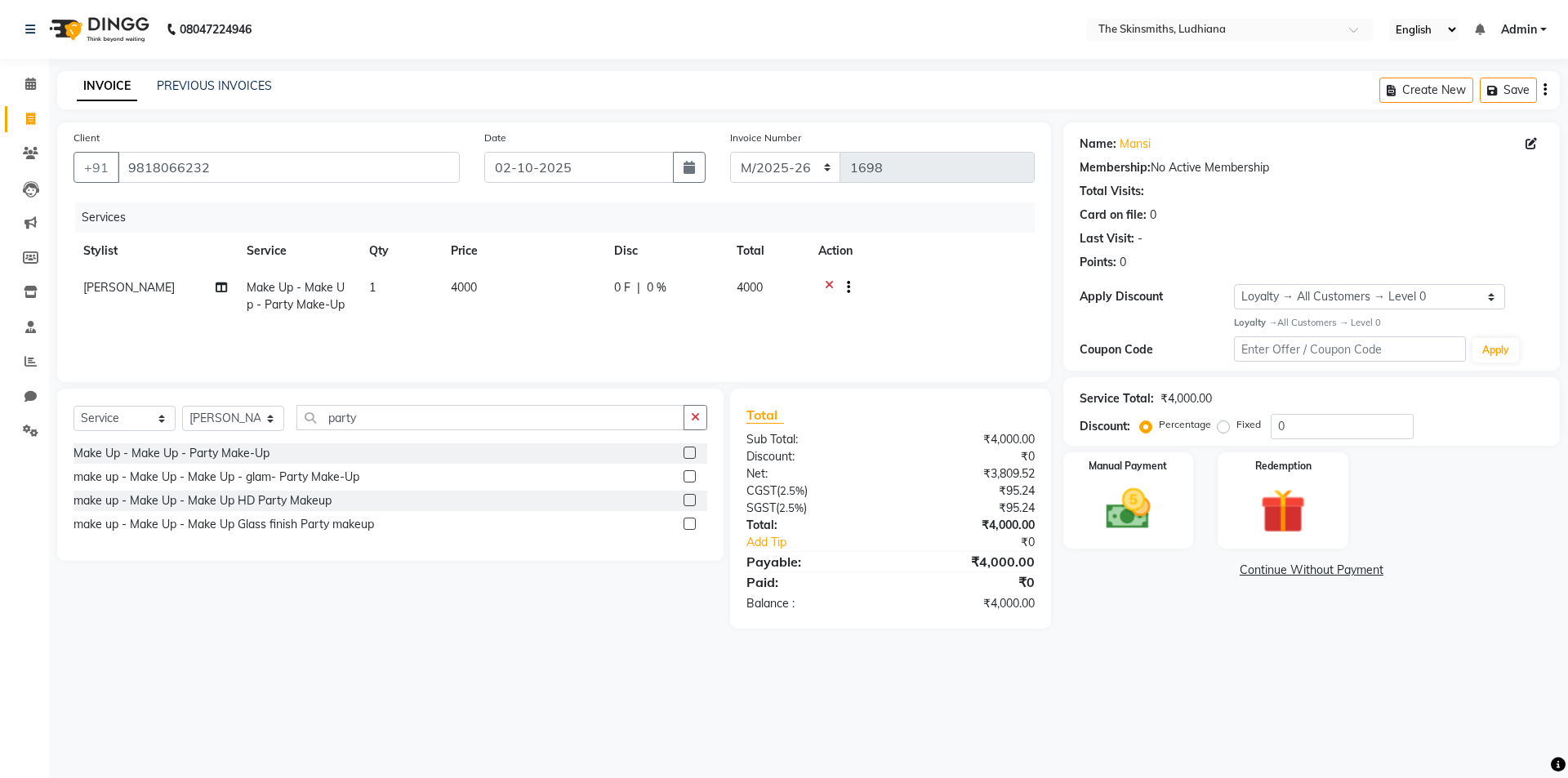
click at [691, 453] on label at bounding box center [689, 452] width 12 height 12
click at [691, 453] on input "checkbox" at bounding box center [688, 453] width 10 height 10
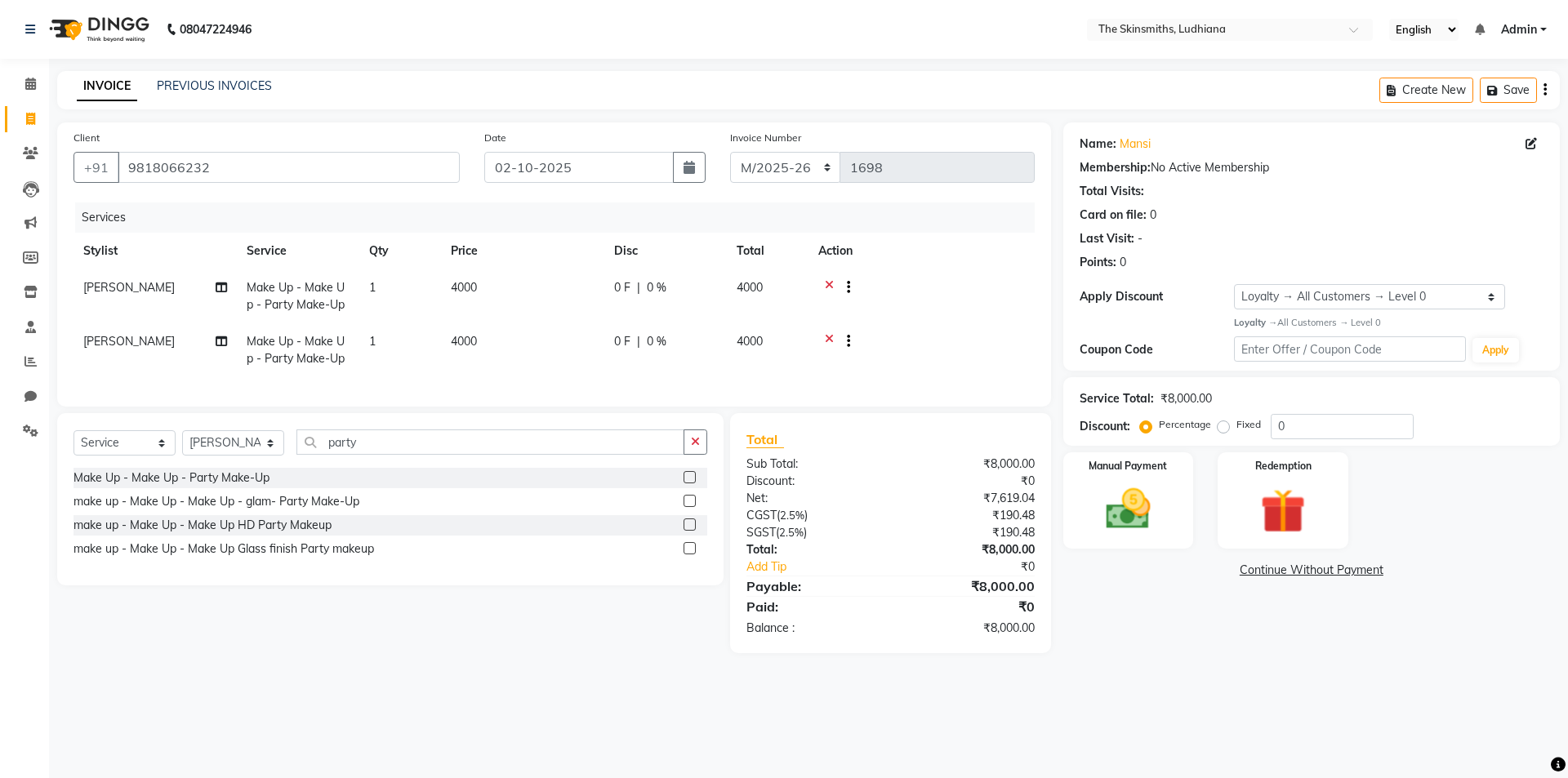
click at [691, 483] on label at bounding box center [689, 477] width 12 height 12
click at [691, 483] on input "checkbox" at bounding box center [688, 478] width 10 height 10
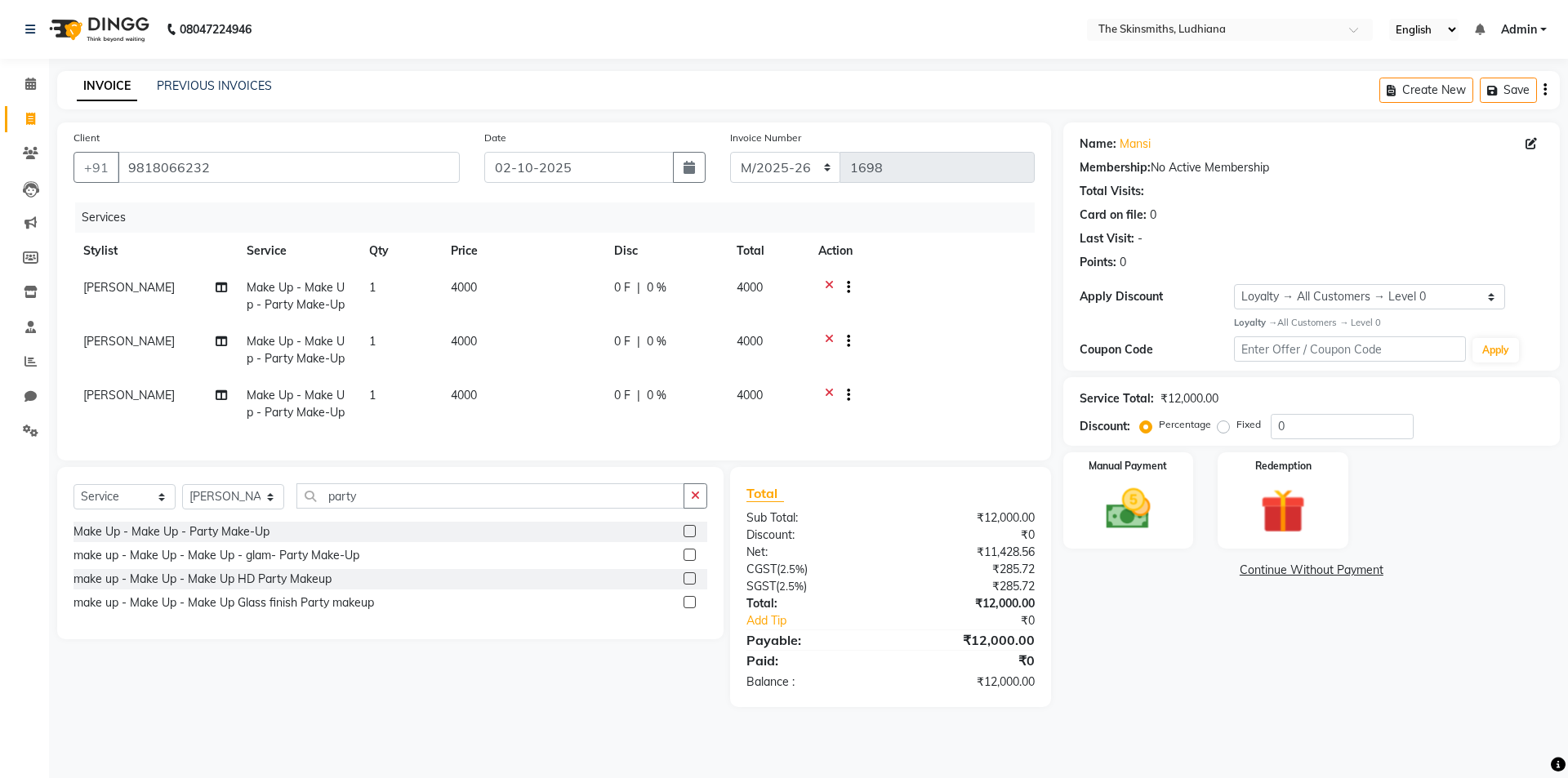
click at [691, 537] on label at bounding box center [689, 530] width 12 height 12
click at [691, 537] on input "checkbox" at bounding box center [688, 531] width 10 height 10
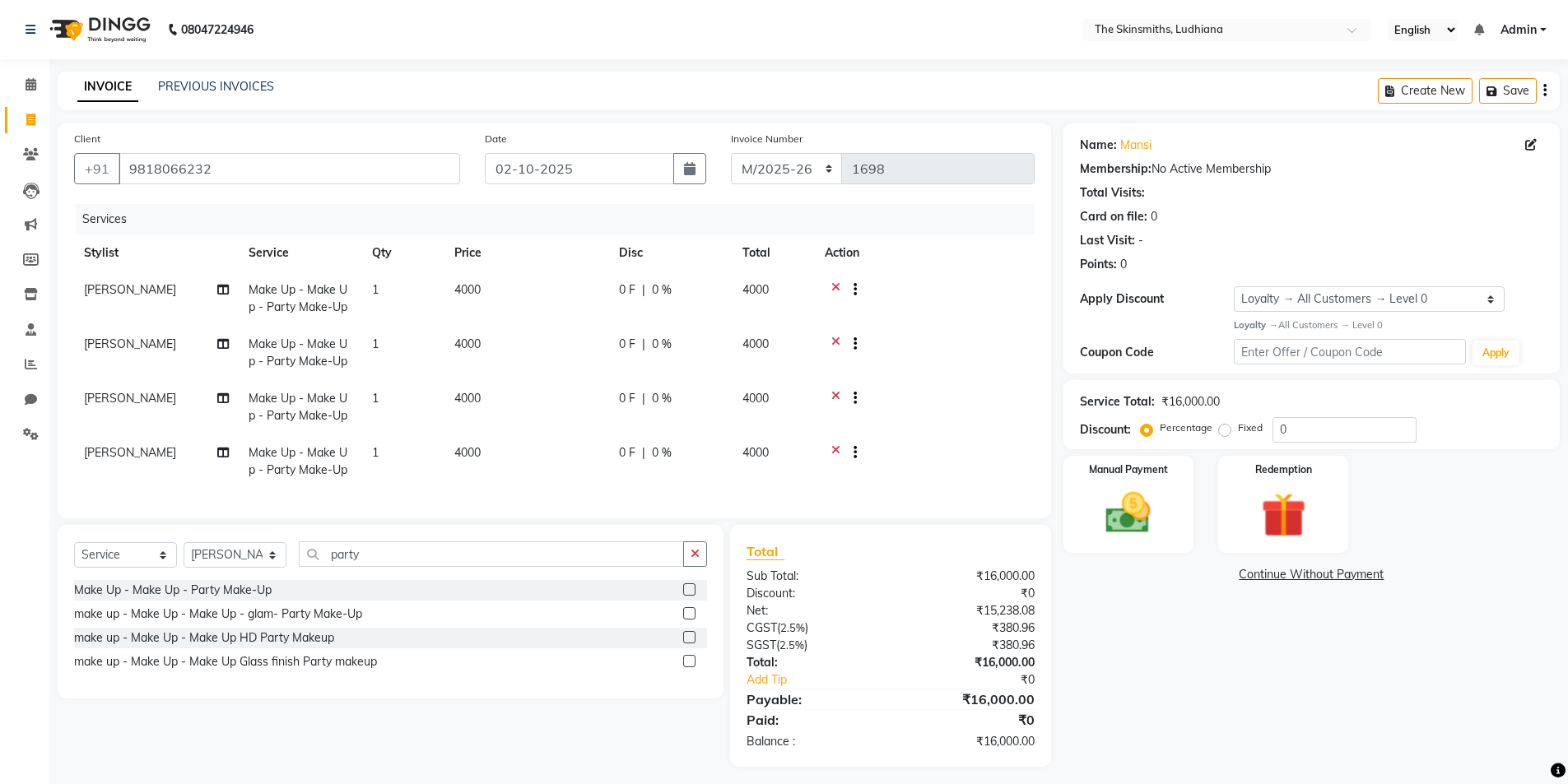
click at [691, 595] on label at bounding box center [689, 589] width 12 height 12
click at [691, 595] on input "checkbox" at bounding box center [688, 590] width 10 height 10
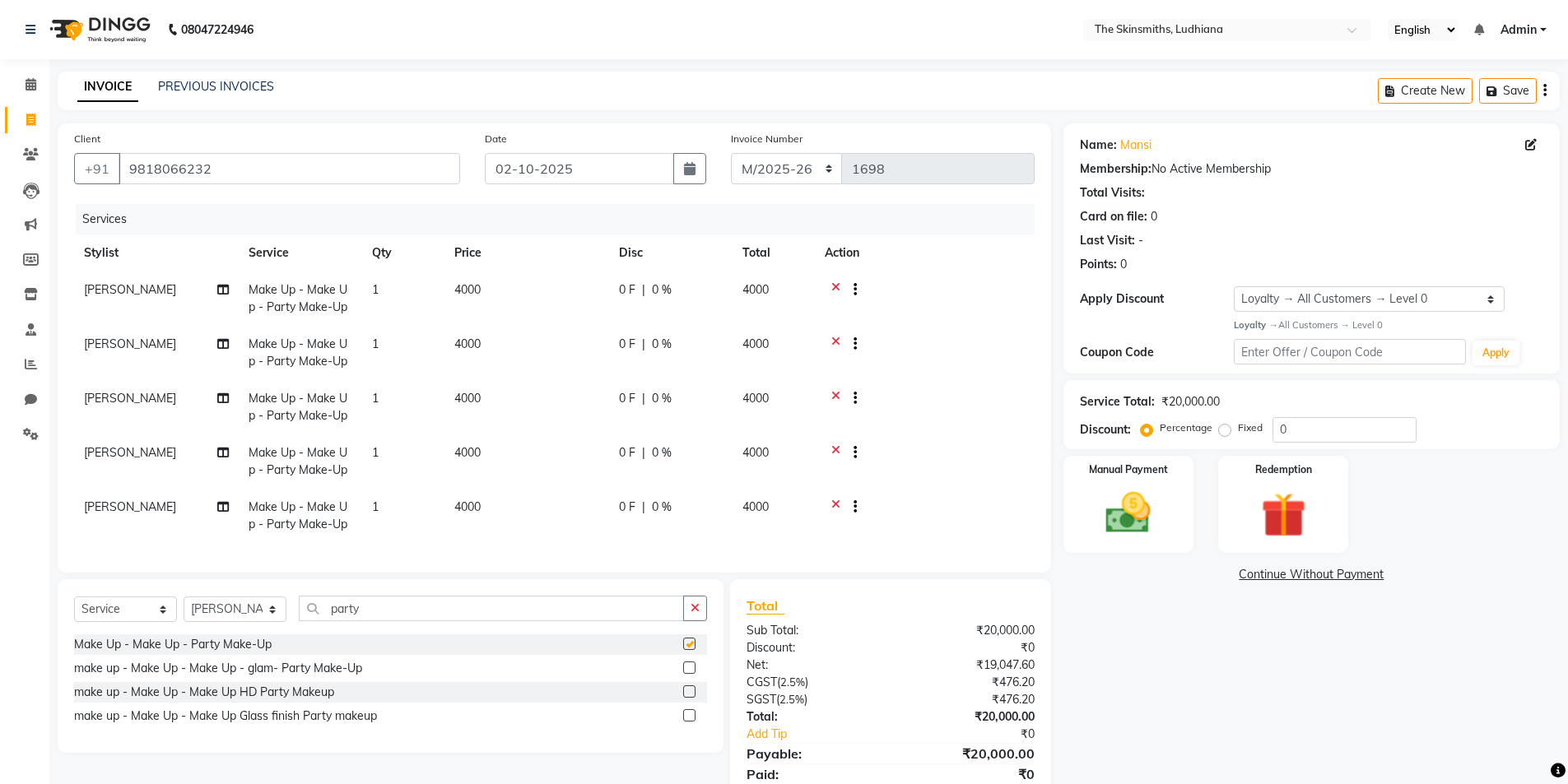
checkbox input "false"
click at [250, 621] on select "Select Stylist Admin [PERSON_NAME] [PERSON_NAME] [PERSON_NAME] [PERSON_NAME] [P…" at bounding box center [235, 608] width 103 height 25
select select "91867"
click at [183, 608] on select "Select Stylist Admin [PERSON_NAME] [PERSON_NAME] [PERSON_NAME] [PERSON_NAME] [P…" at bounding box center [235, 608] width 103 height 25
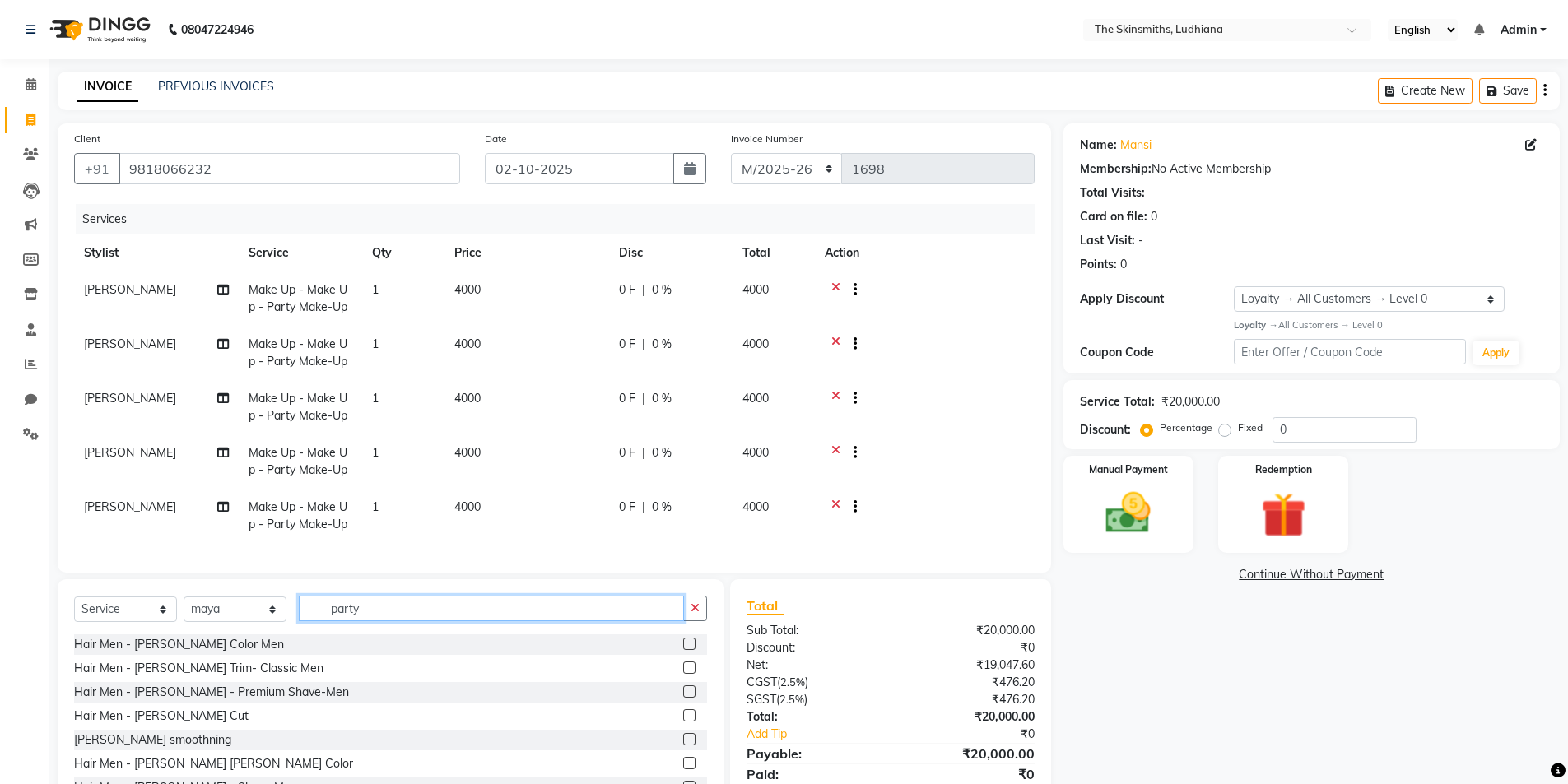
click at [560, 621] on input "party" at bounding box center [492, 607] width 385 height 25
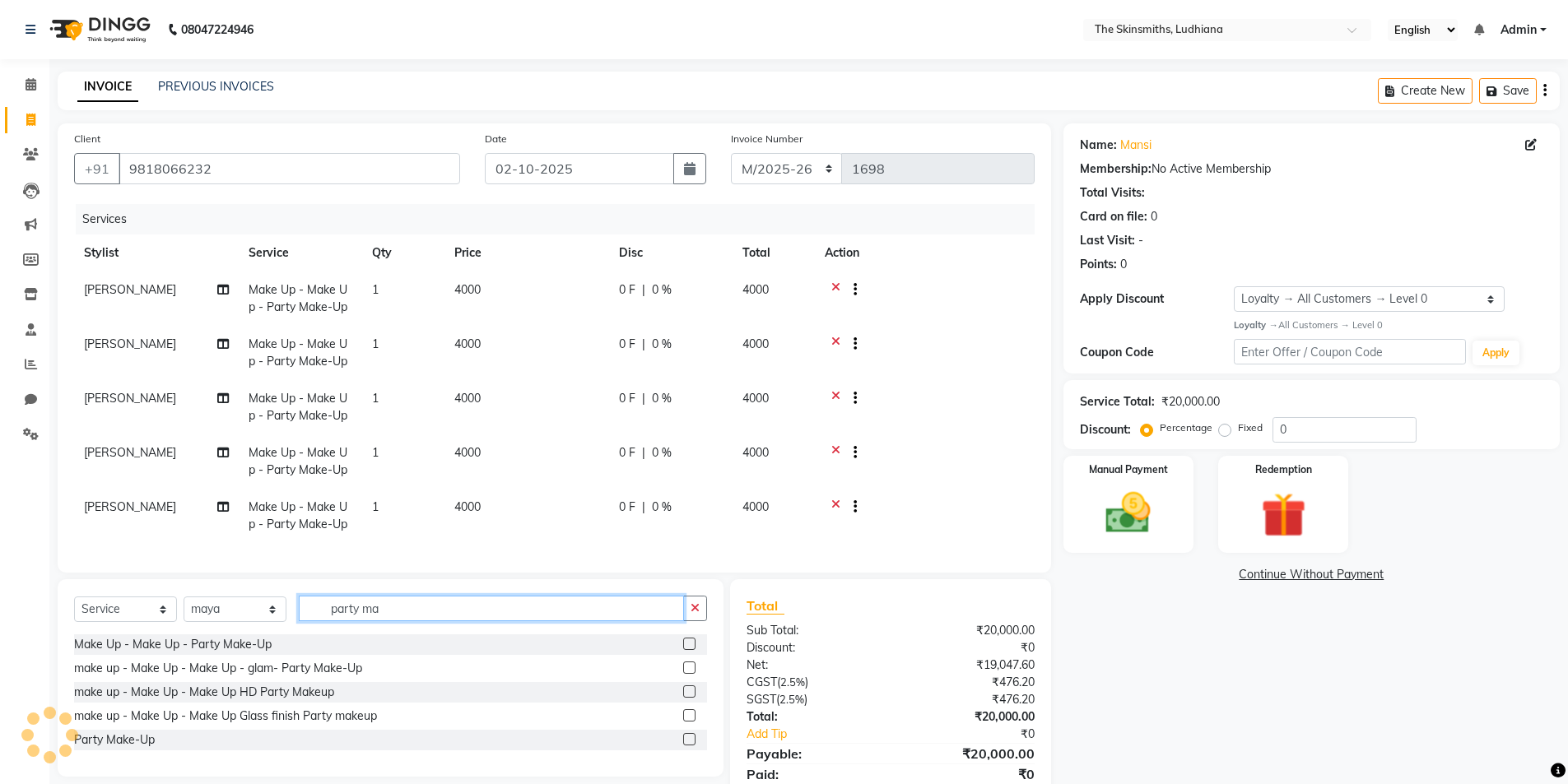
type input "party ma"
click at [692, 649] on label at bounding box center [689, 643] width 12 height 12
click at [692, 649] on input "checkbox" at bounding box center [688, 644] width 10 height 10
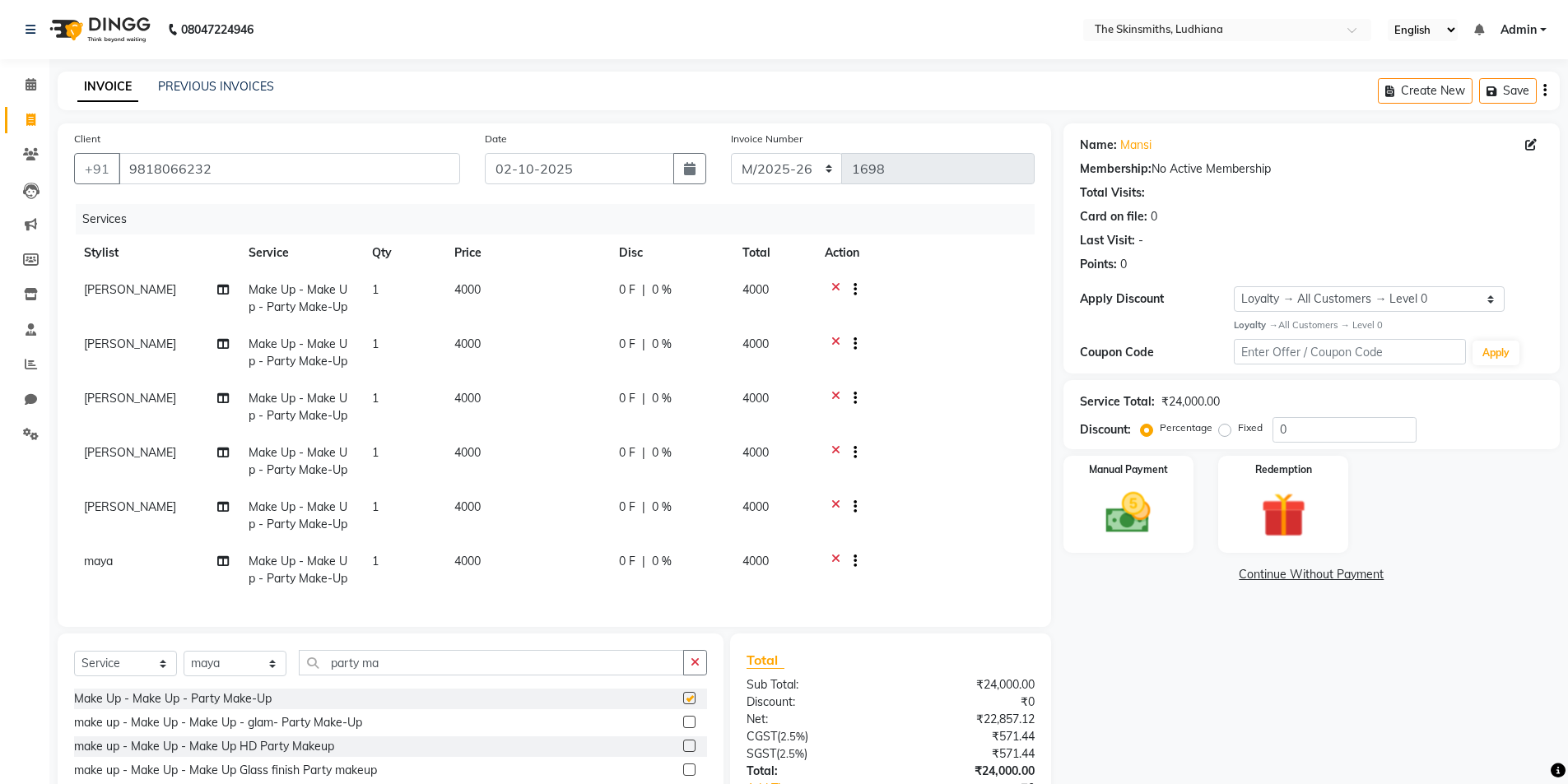
checkbox input "false"
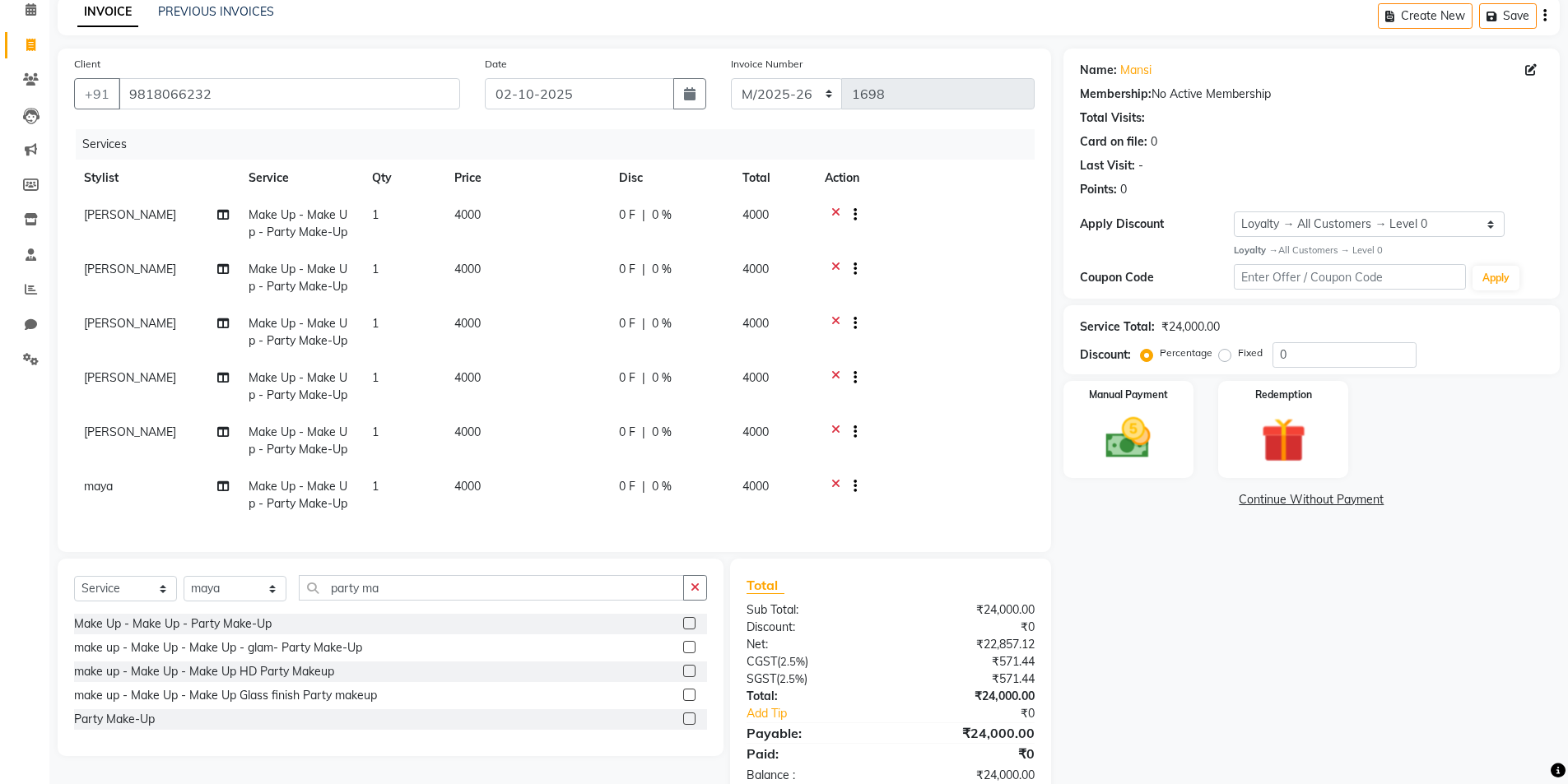
scroll to position [121, 0]
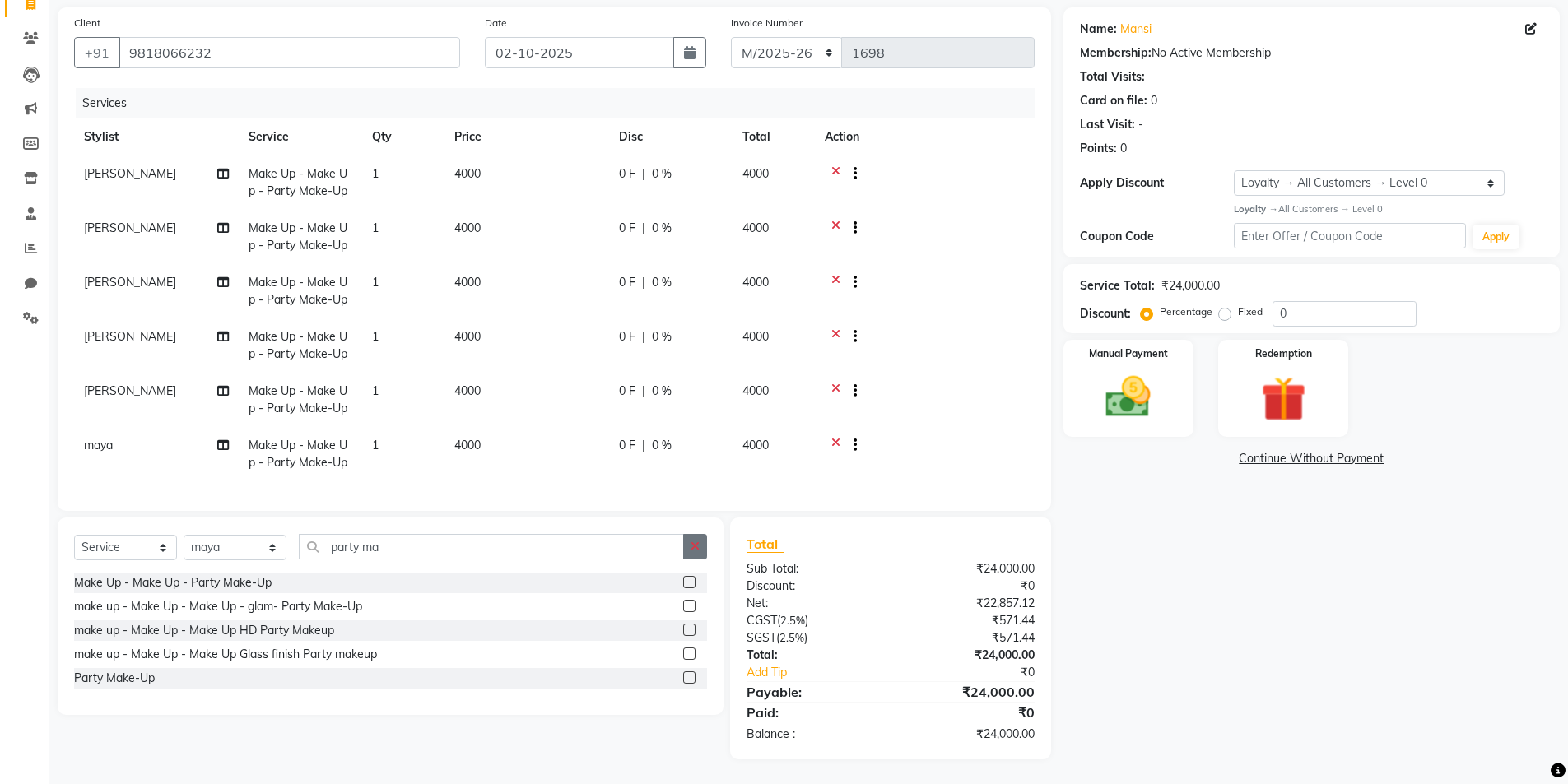
click at [692, 554] on button "button" at bounding box center [696, 546] width 24 height 25
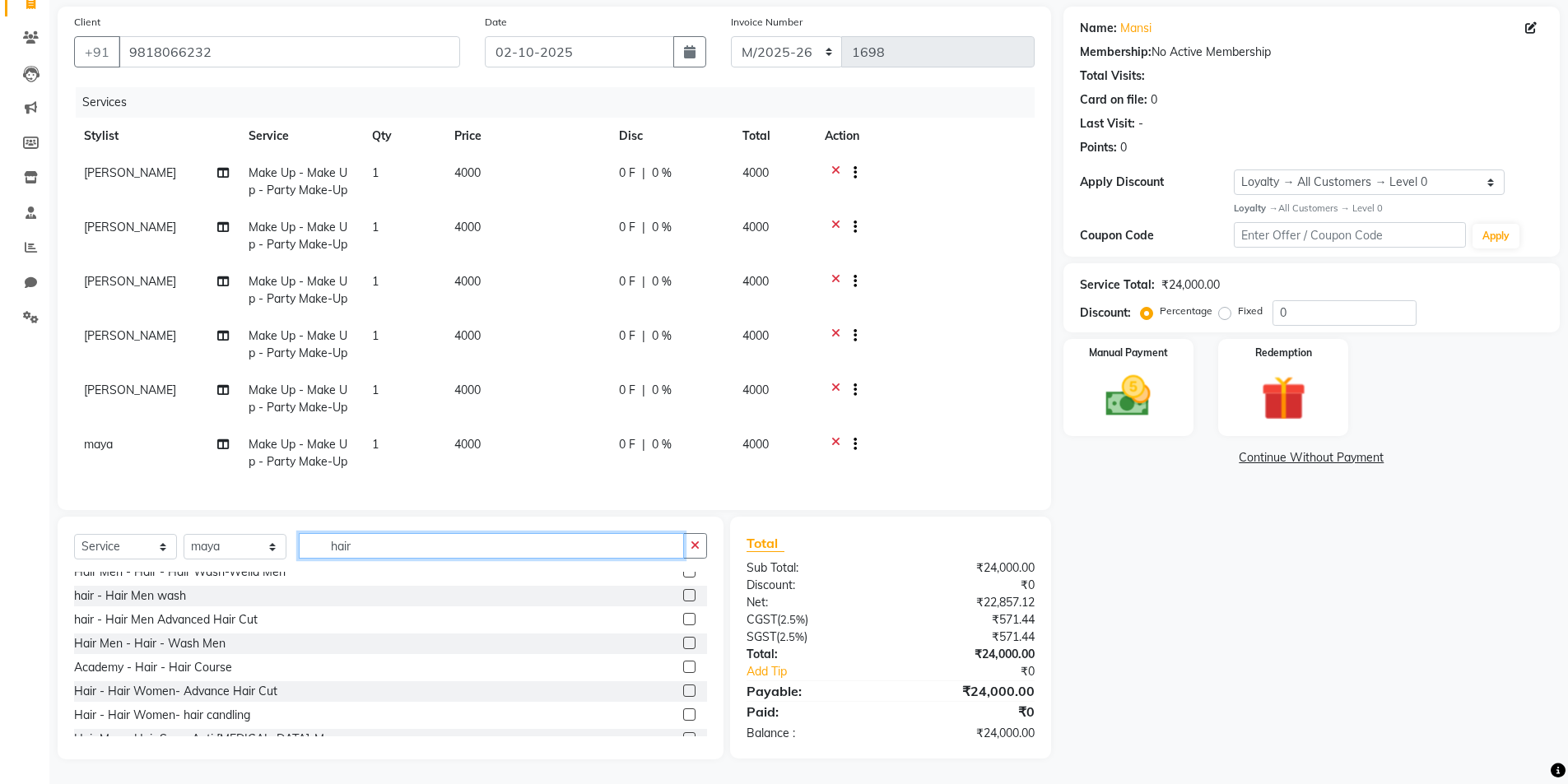
scroll to position [1028, 0]
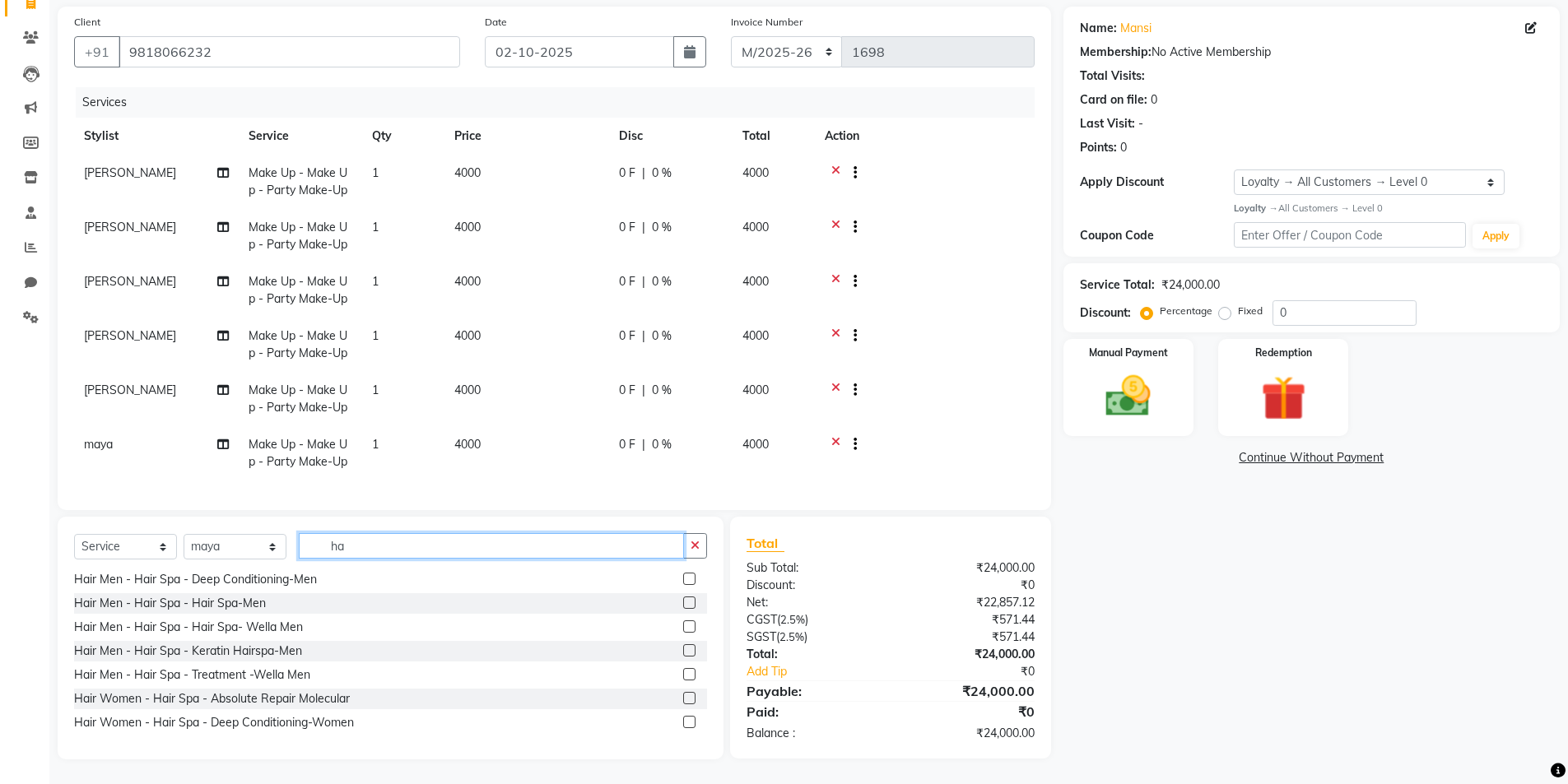
type input "h"
type input "n"
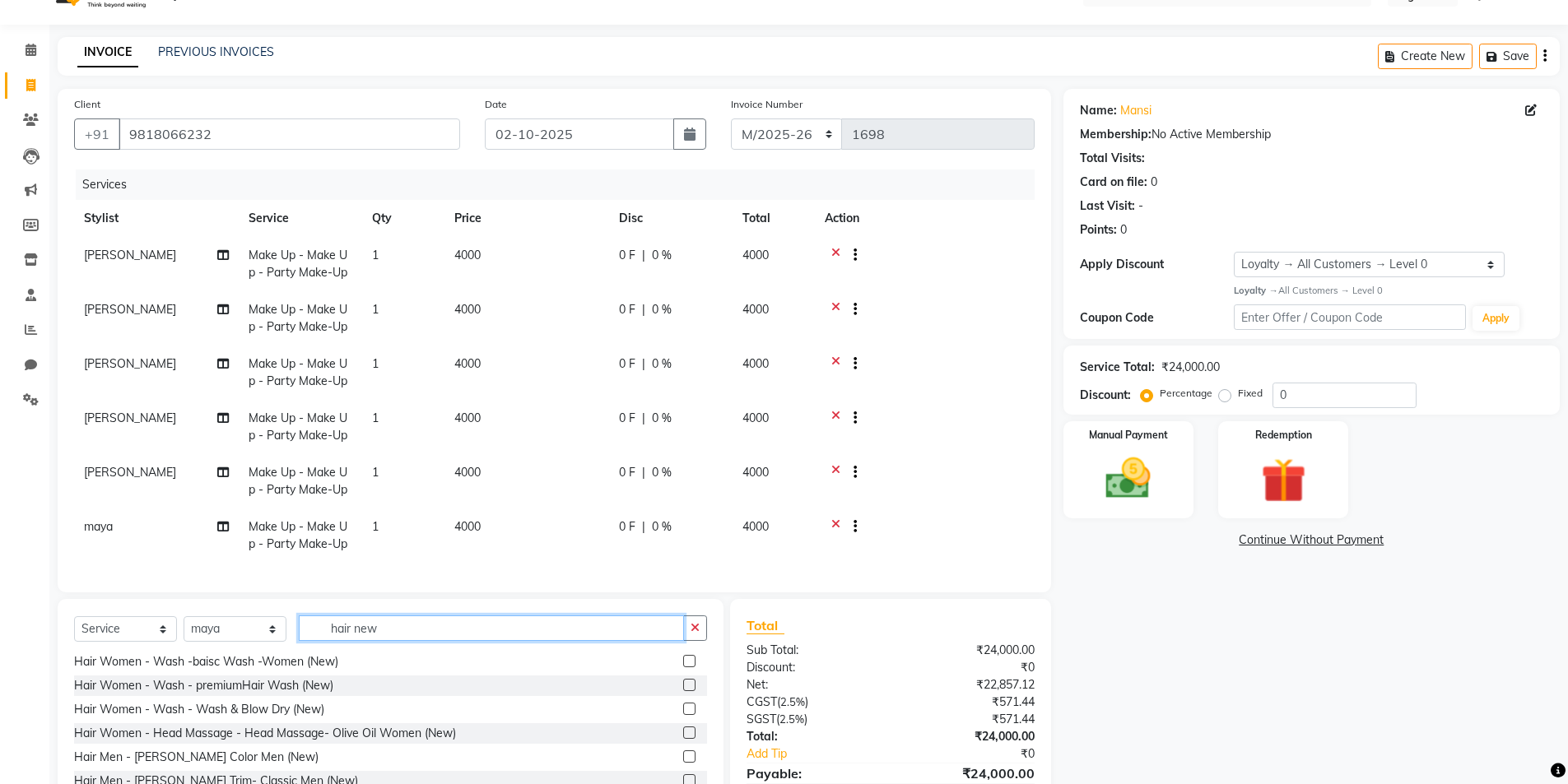
scroll to position [121, 0]
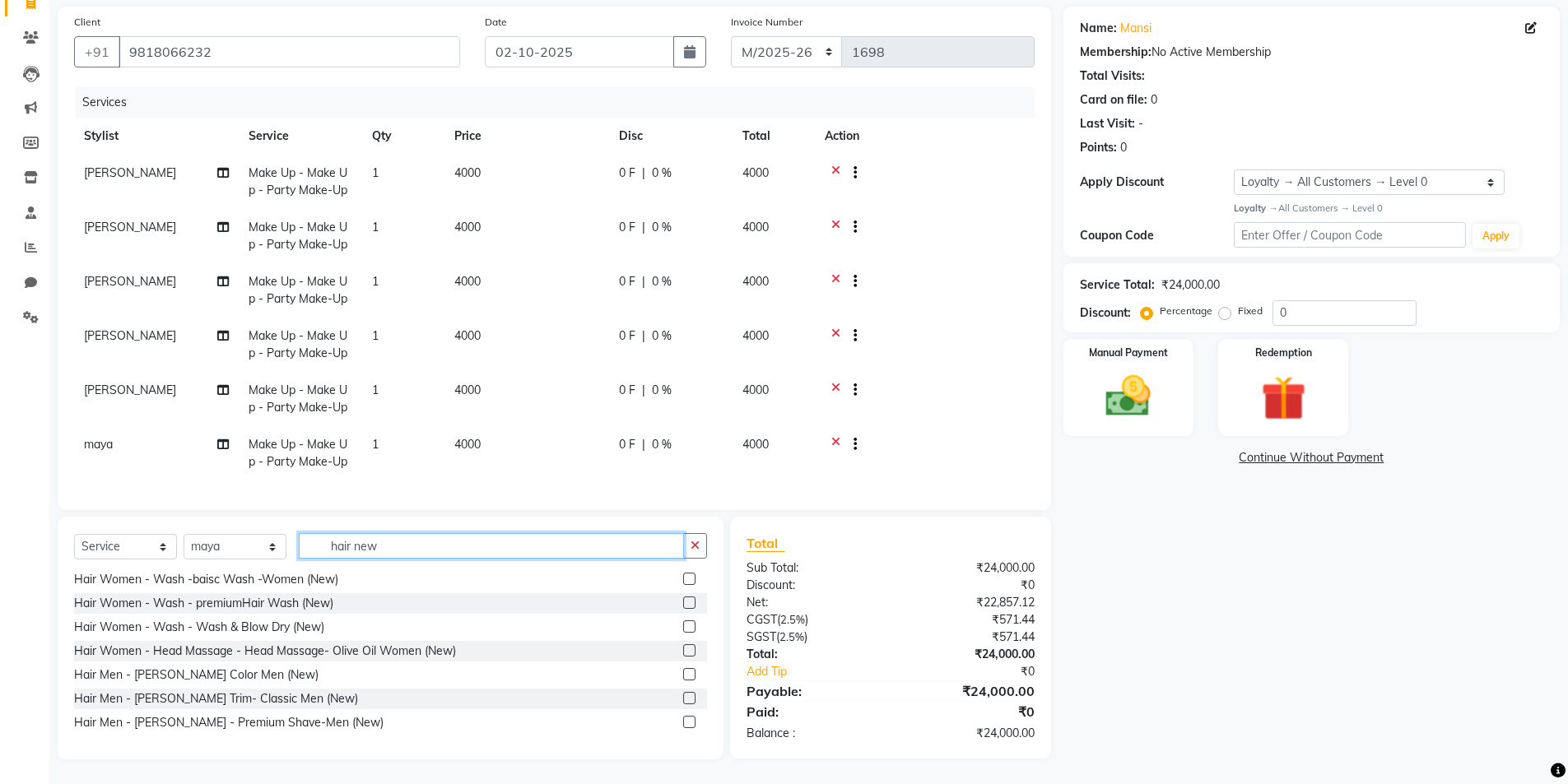
click at [677, 541] on input "hair new" at bounding box center [492, 545] width 385 height 25
type input "hair new"
click at [696, 546] on icon "button" at bounding box center [696, 545] width 9 height 11
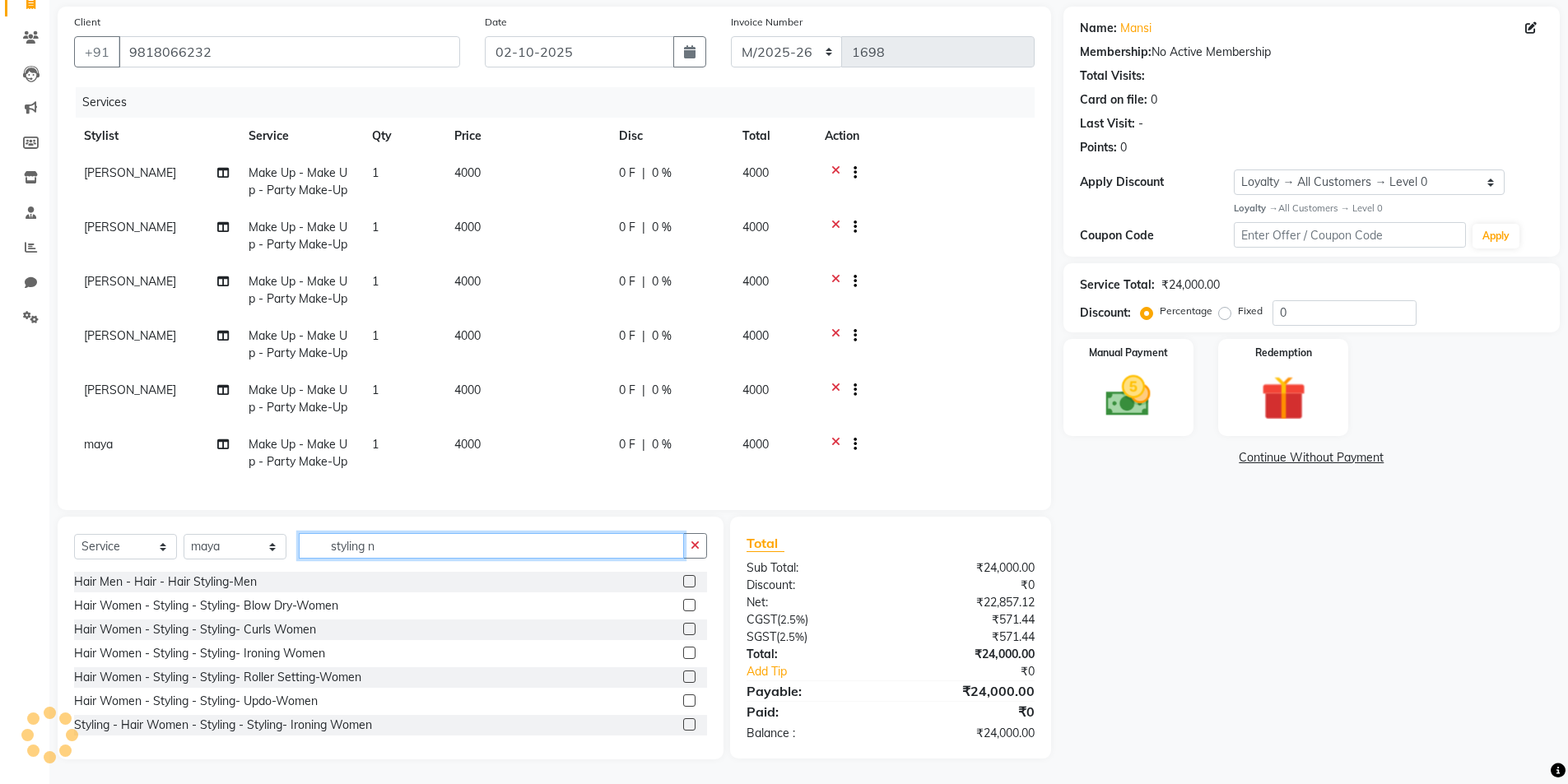
type input "styling n"
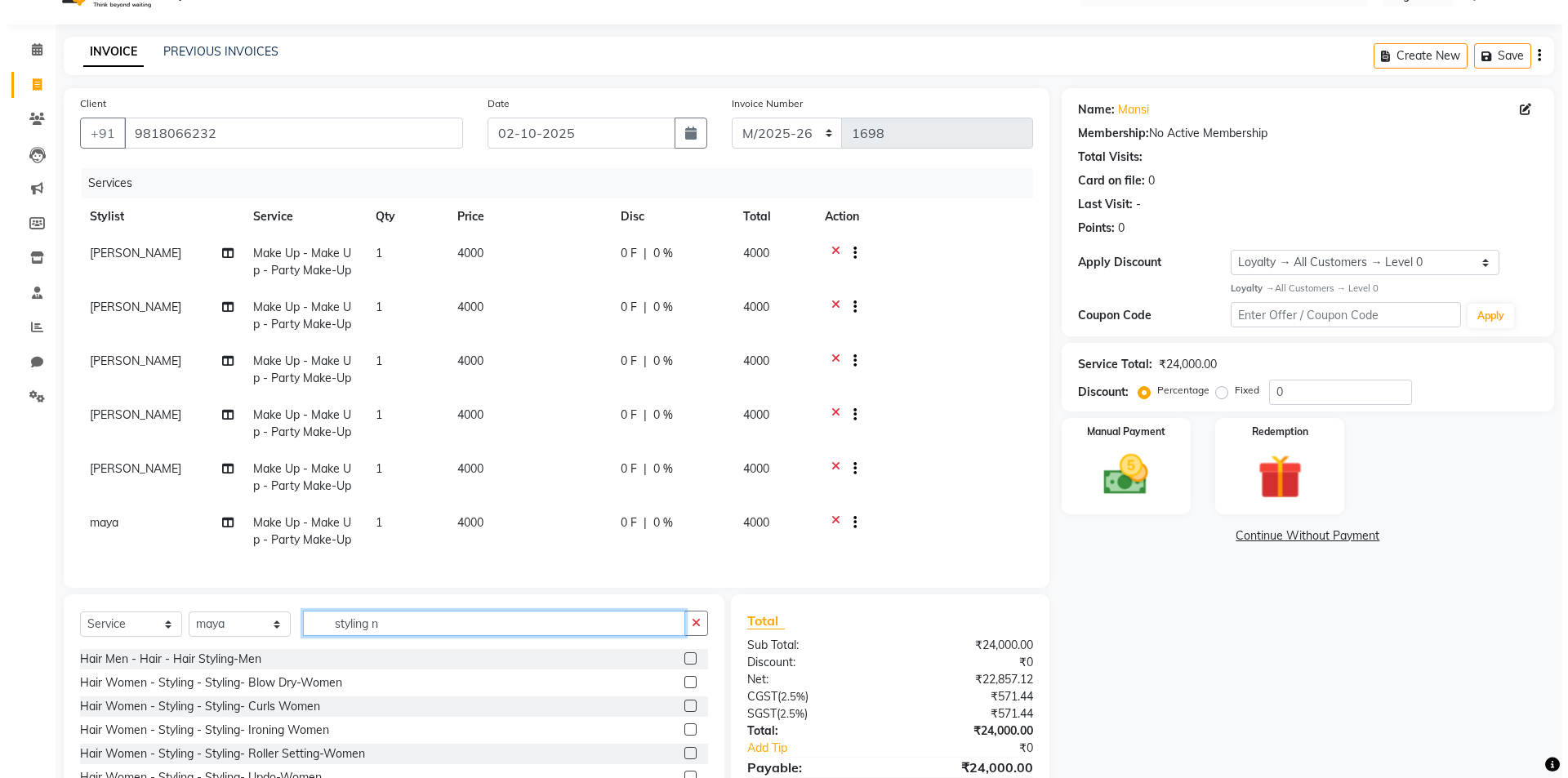
scroll to position [0, 0]
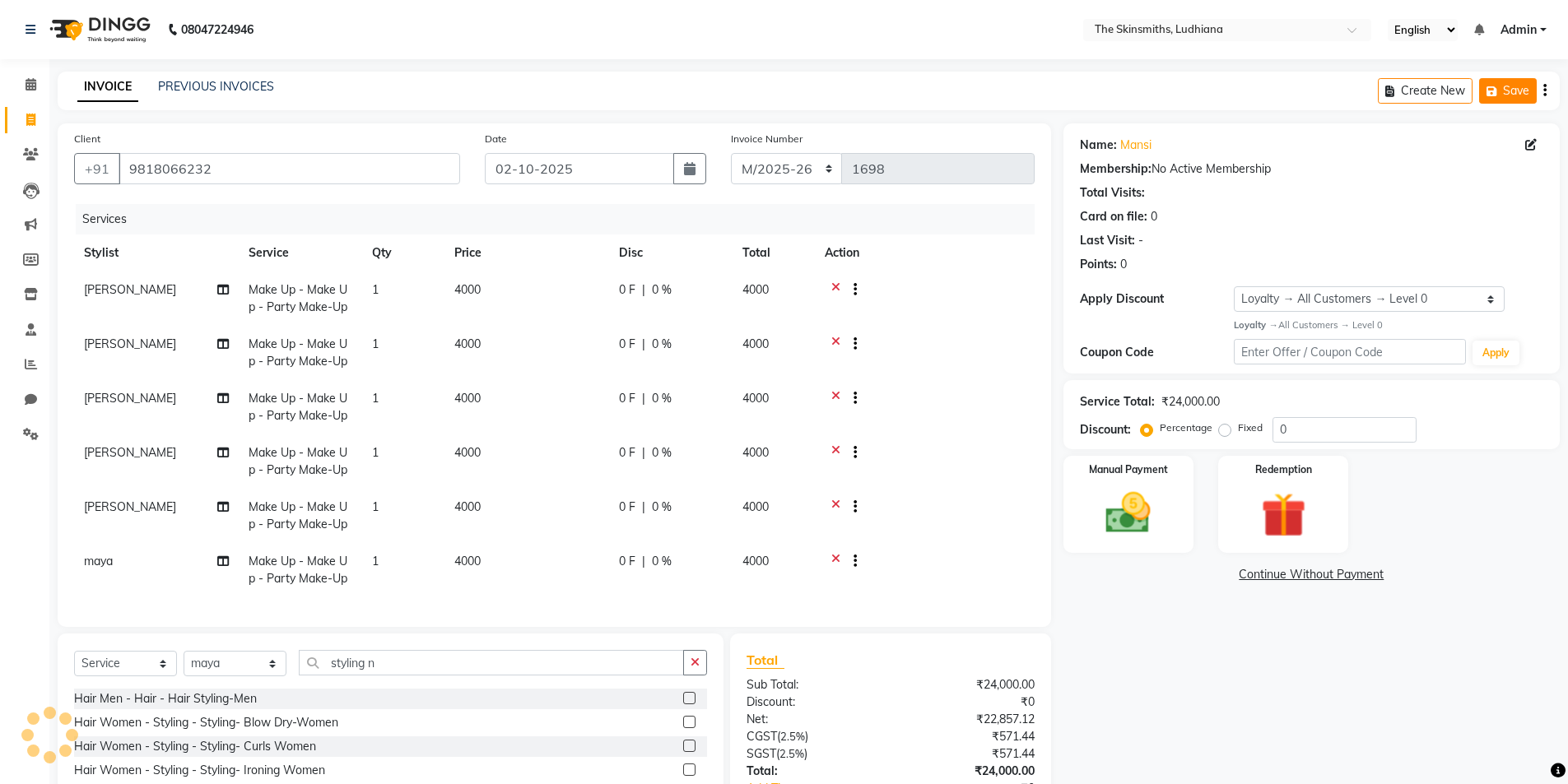
click at [1501, 84] on button "Save" at bounding box center [1508, 91] width 58 height 25
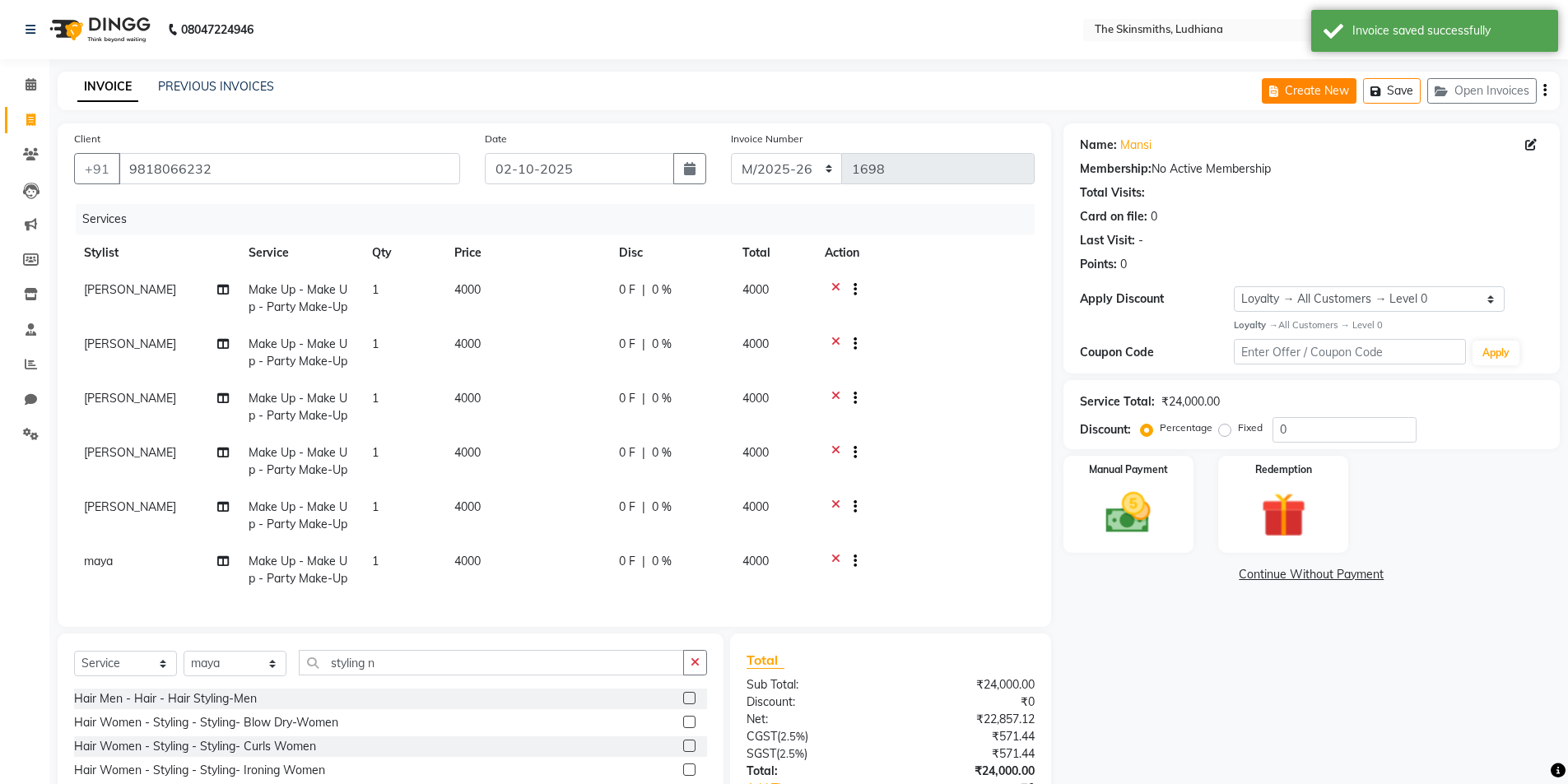
click at [1297, 88] on button "Create New" at bounding box center [1308, 91] width 94 height 25
select select "service"
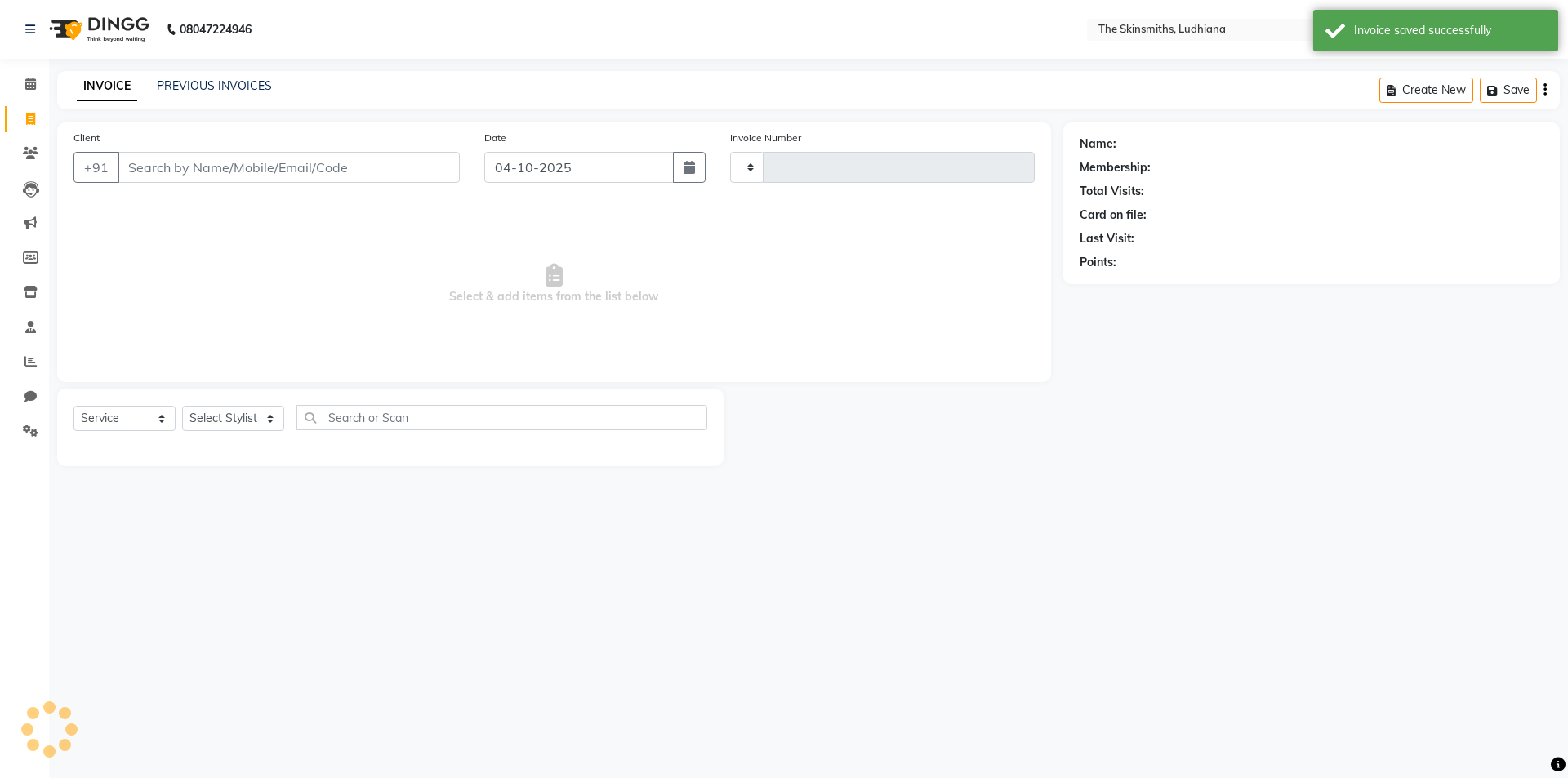
type input "1698"
select select "8115"
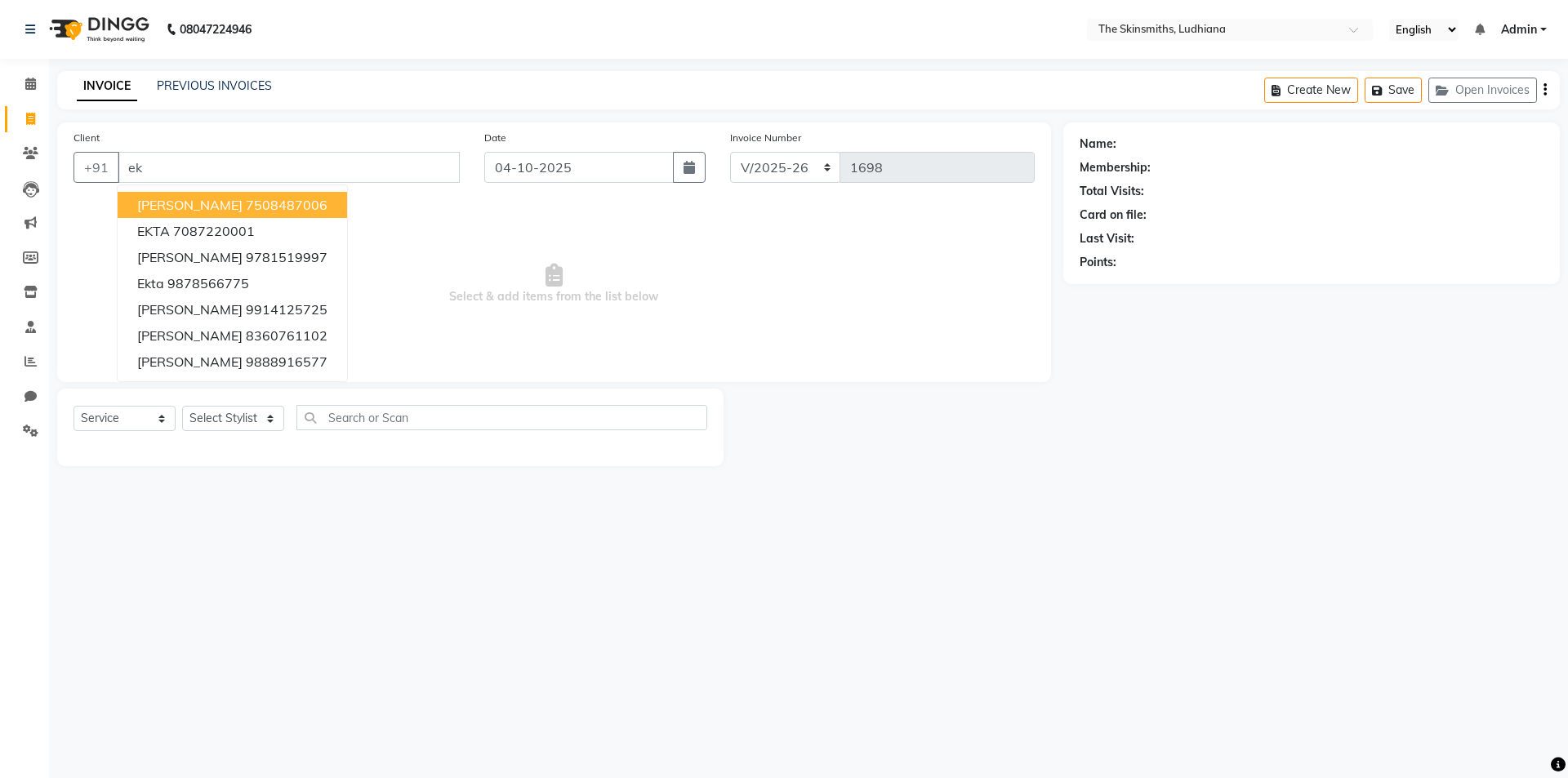
type input "e"
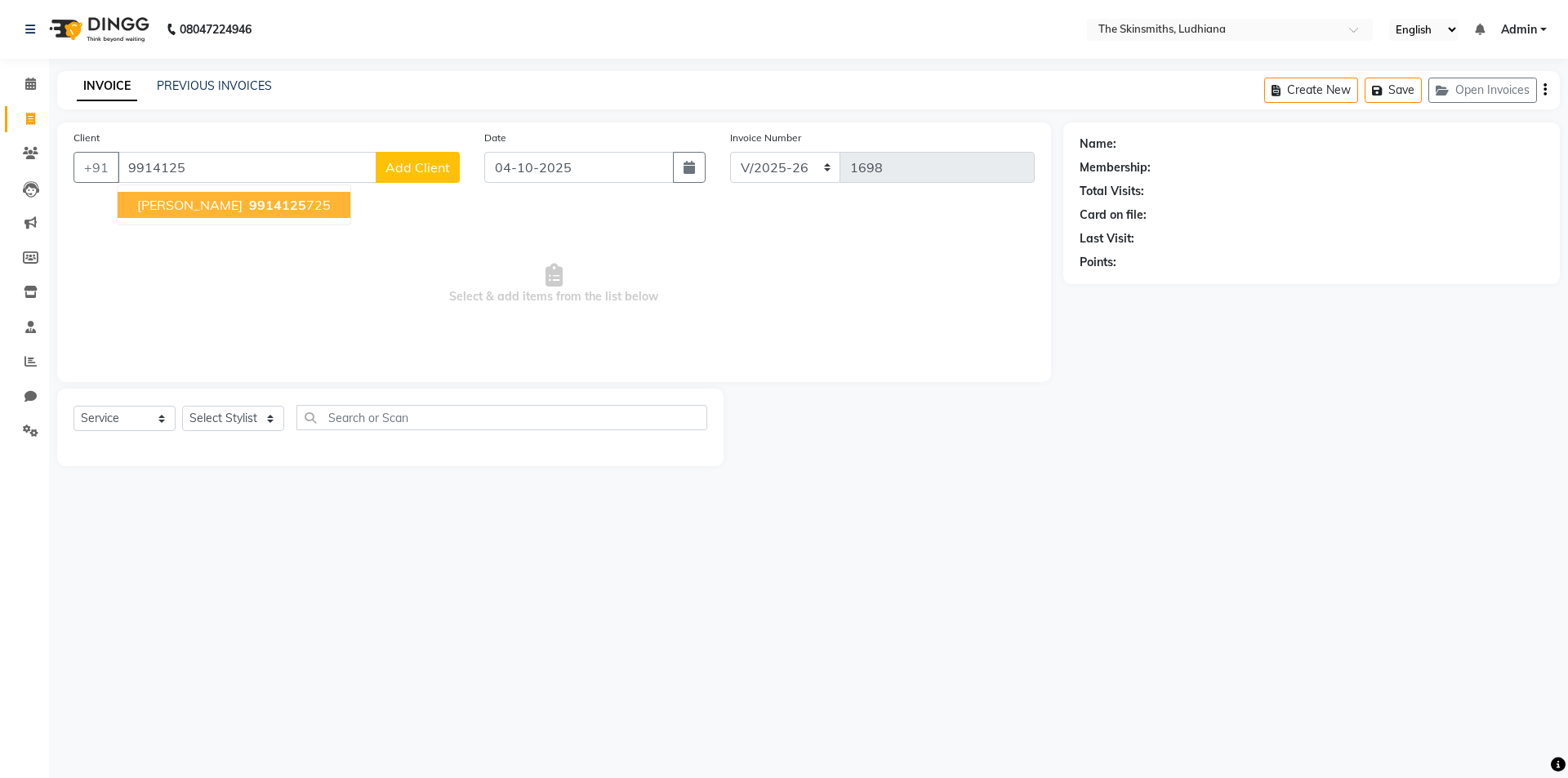
click at [246, 204] on ngb-highlight "9914125 725" at bounding box center [289, 205] width 85 height 17
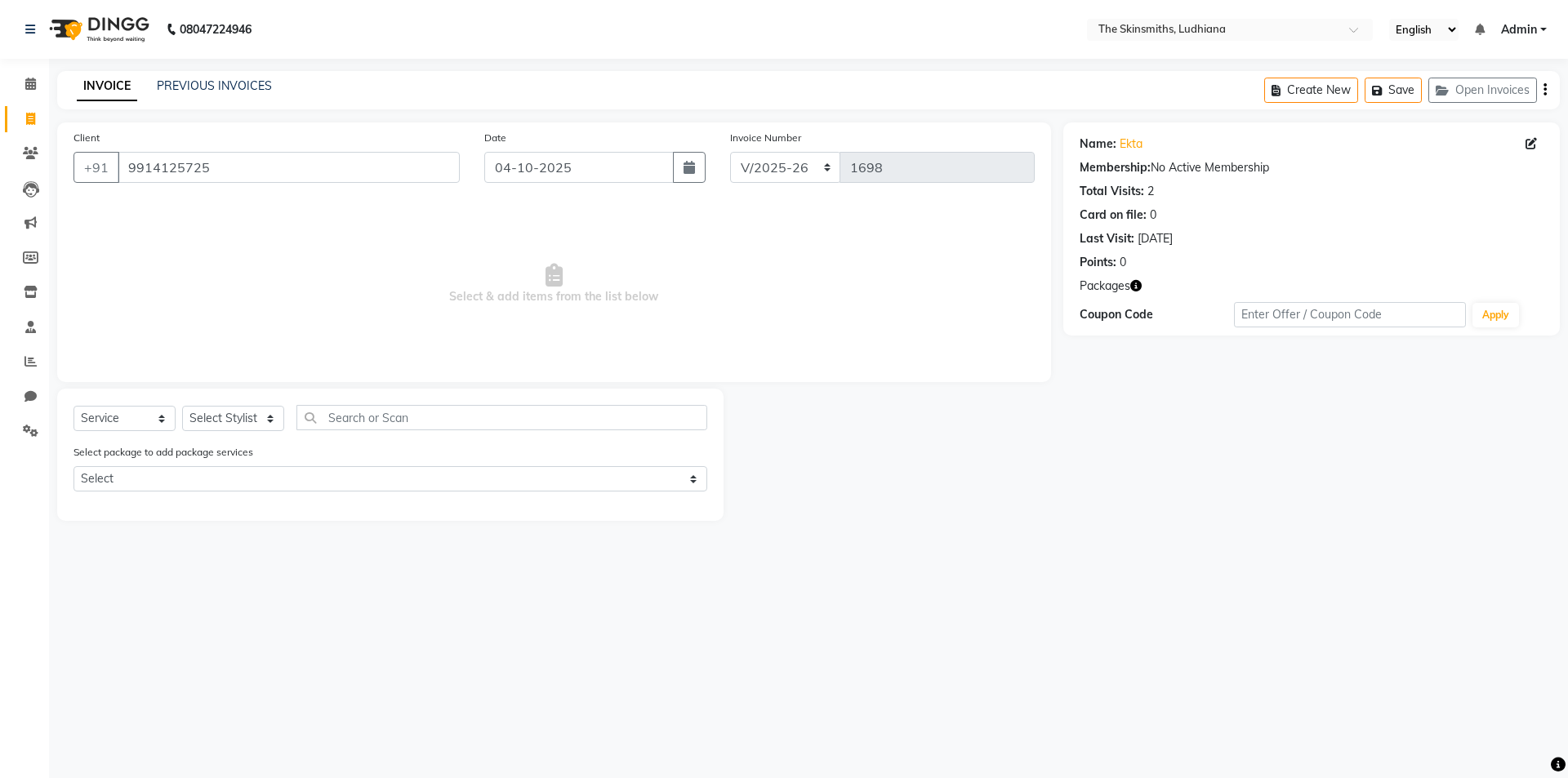
click at [1139, 287] on icon "button" at bounding box center [1136, 286] width 11 height 11
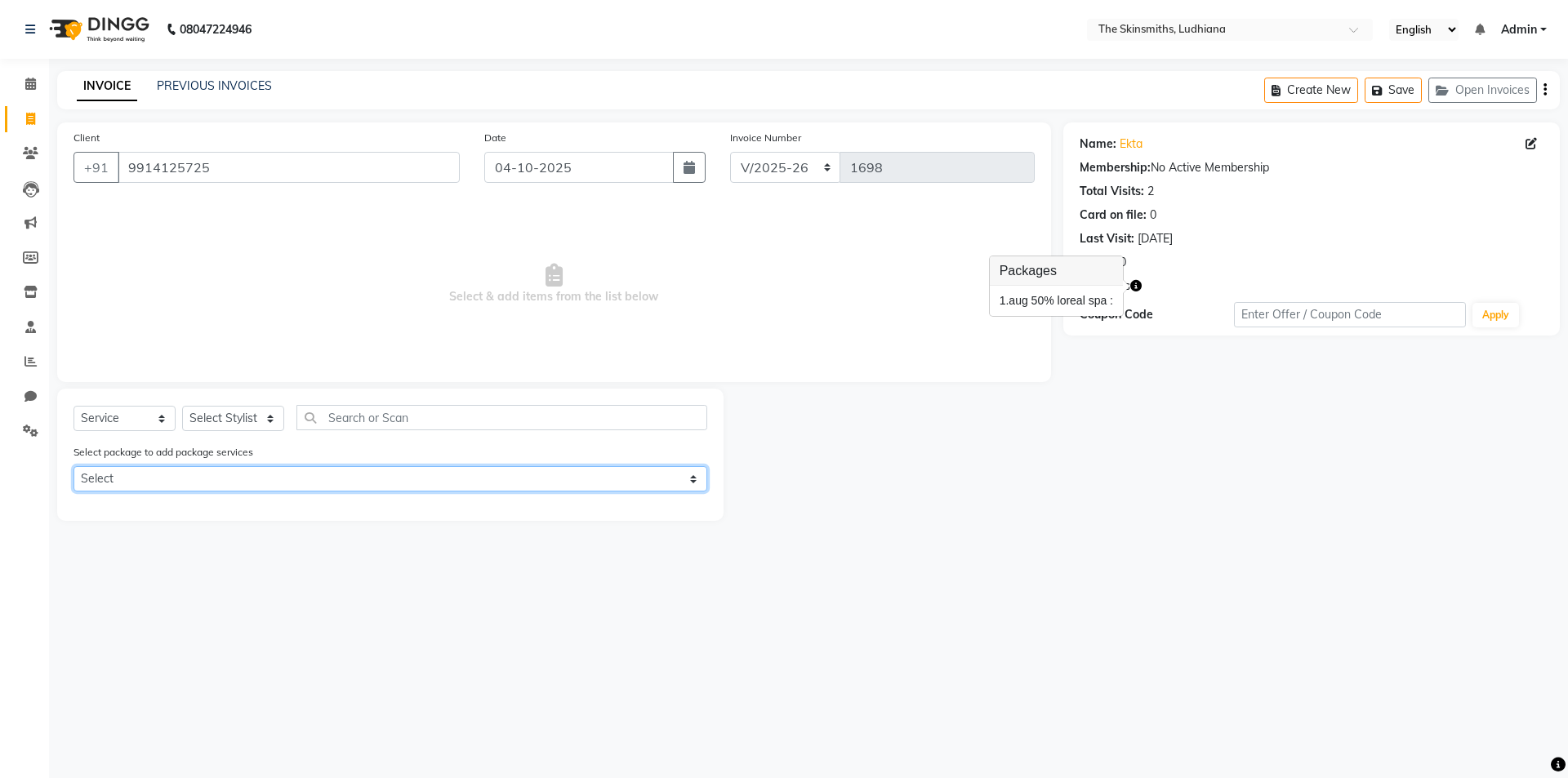
click at [385, 482] on select "Select aug 50% loreal spa" at bounding box center [390, 478] width 634 height 25
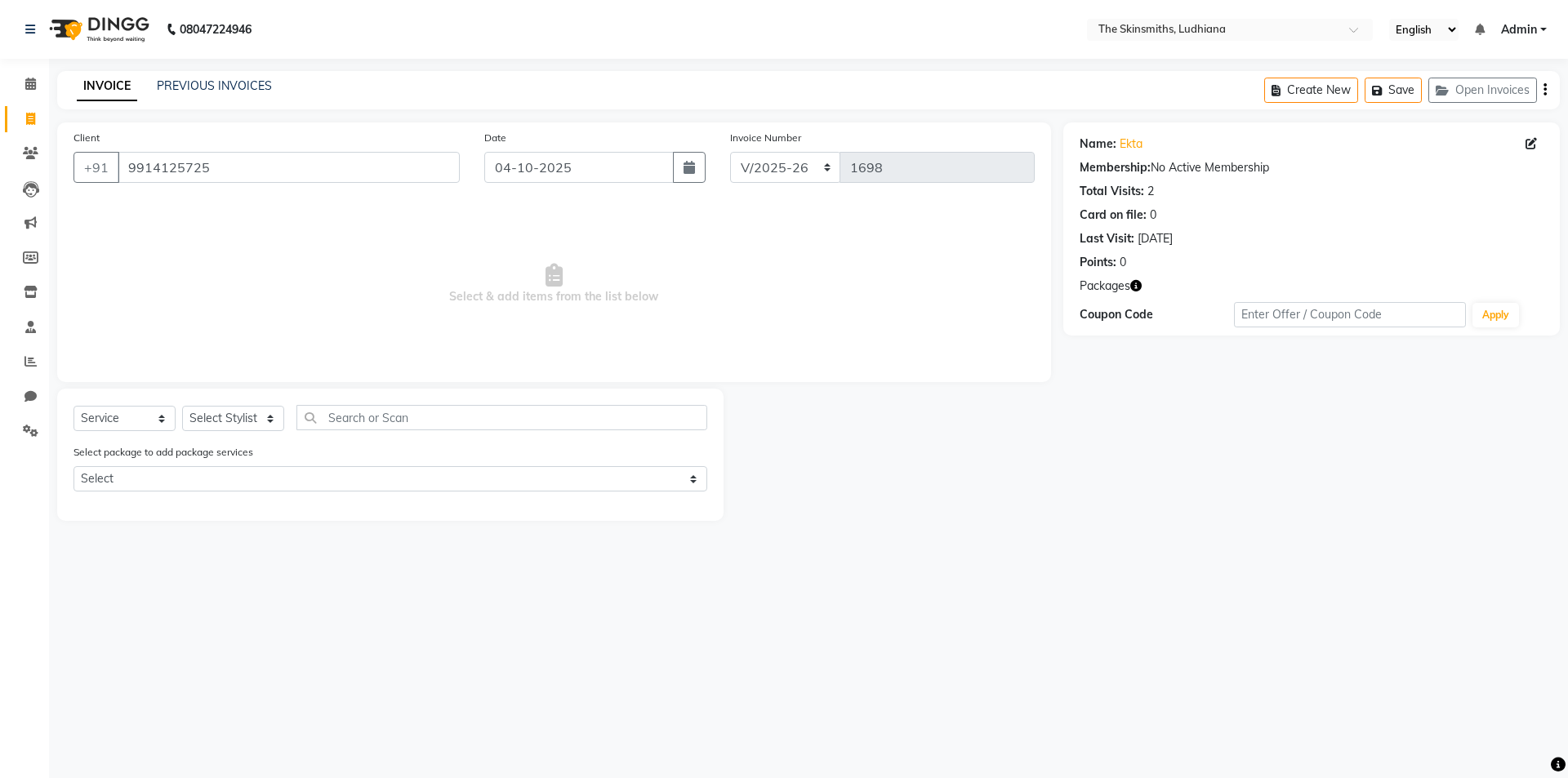
click at [386, 638] on div "08047224946 Select Location × The Skinsmiths, Ludhiana English ENGLISH Español …" at bounding box center [784, 389] width 1568 height 778
click at [261, 160] on input "9914125725" at bounding box center [289, 167] width 342 height 31
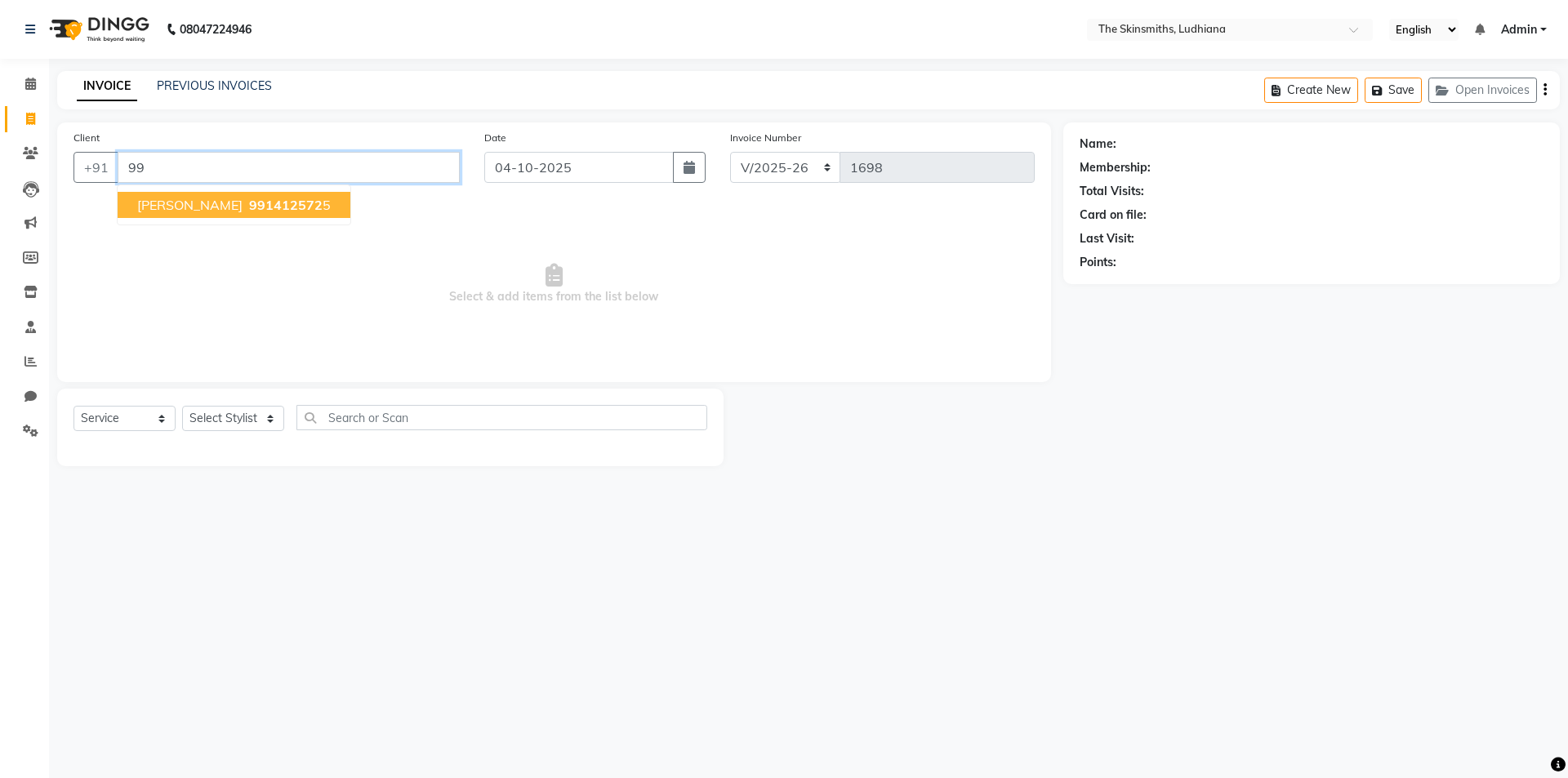
type input "9"
click at [269, 200] on ngb-highlight "99142977 25" at bounding box center [230, 205] width 85 height 17
type input "9914297725"
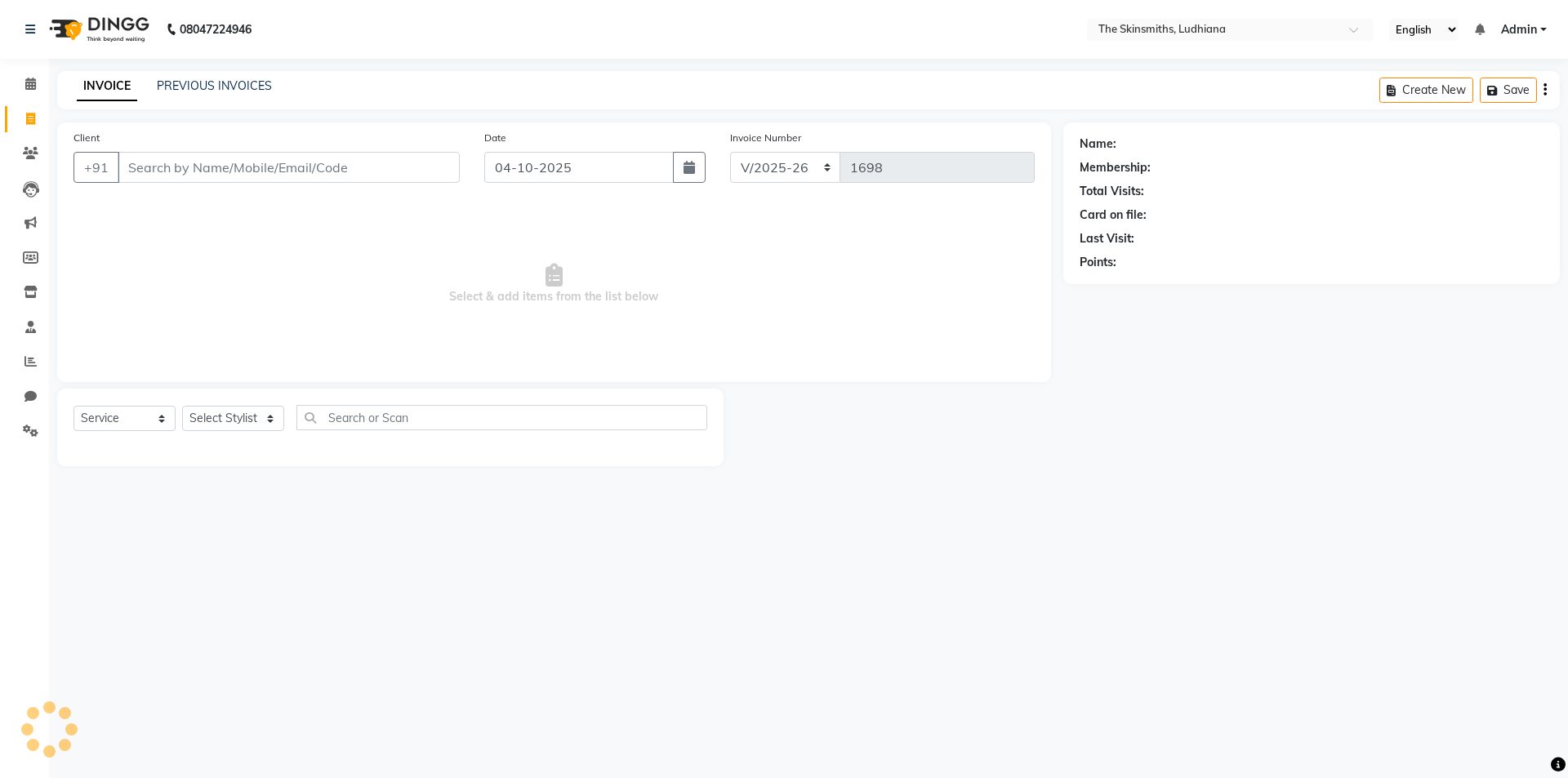
select select "8115"
select select "service"
type input "9877981849"
click at [240, 416] on select "Select Stylist Admin [PERSON_NAME] [PERSON_NAME] [PERSON_NAME] [PERSON_NAME] [P…" at bounding box center [233, 417] width 102 height 25
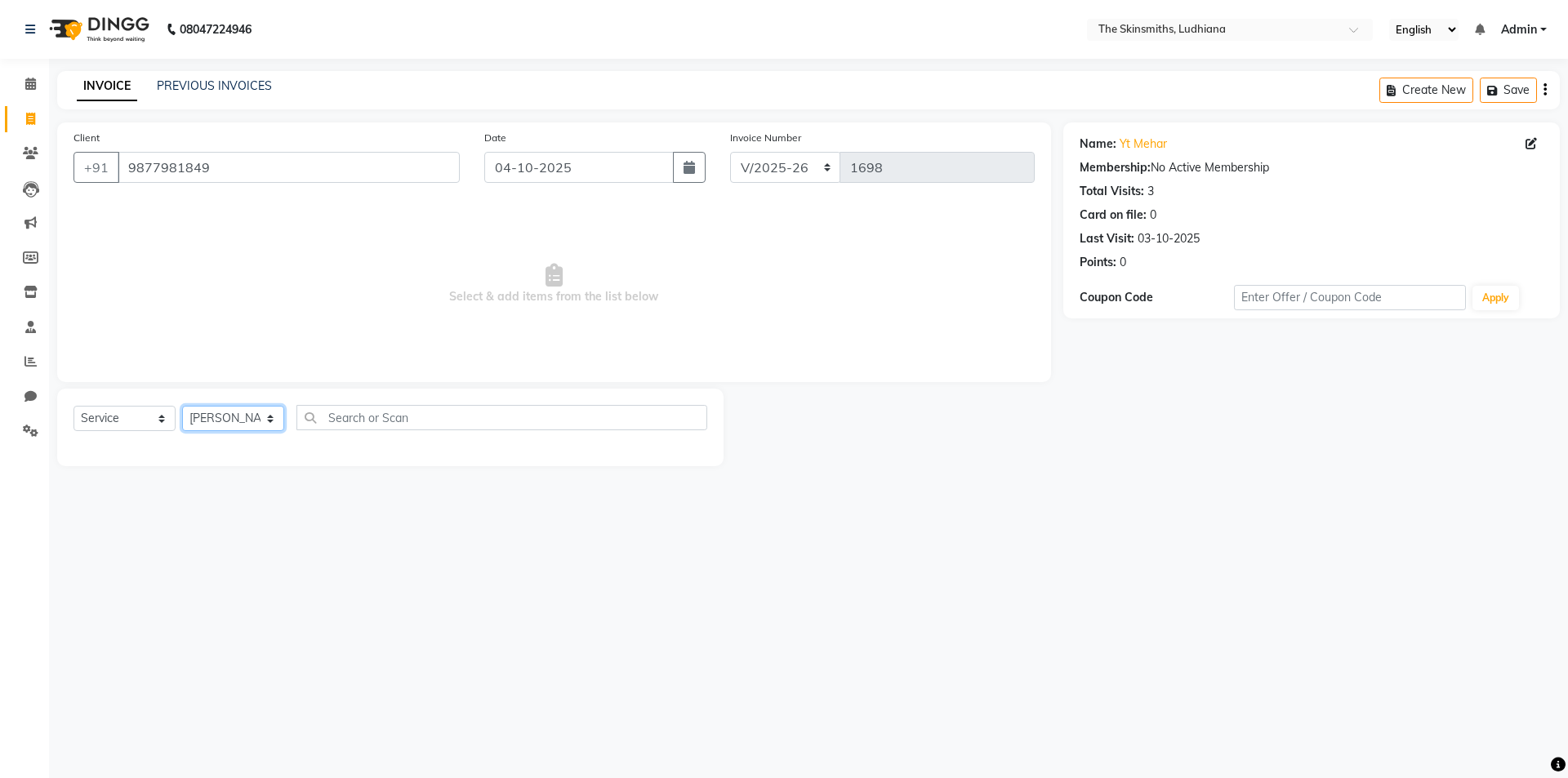
click at [182, 405] on select "Select Stylist Admin [PERSON_NAME] [PERSON_NAME] [PERSON_NAME] [PERSON_NAME] [P…" at bounding box center [233, 417] width 102 height 25
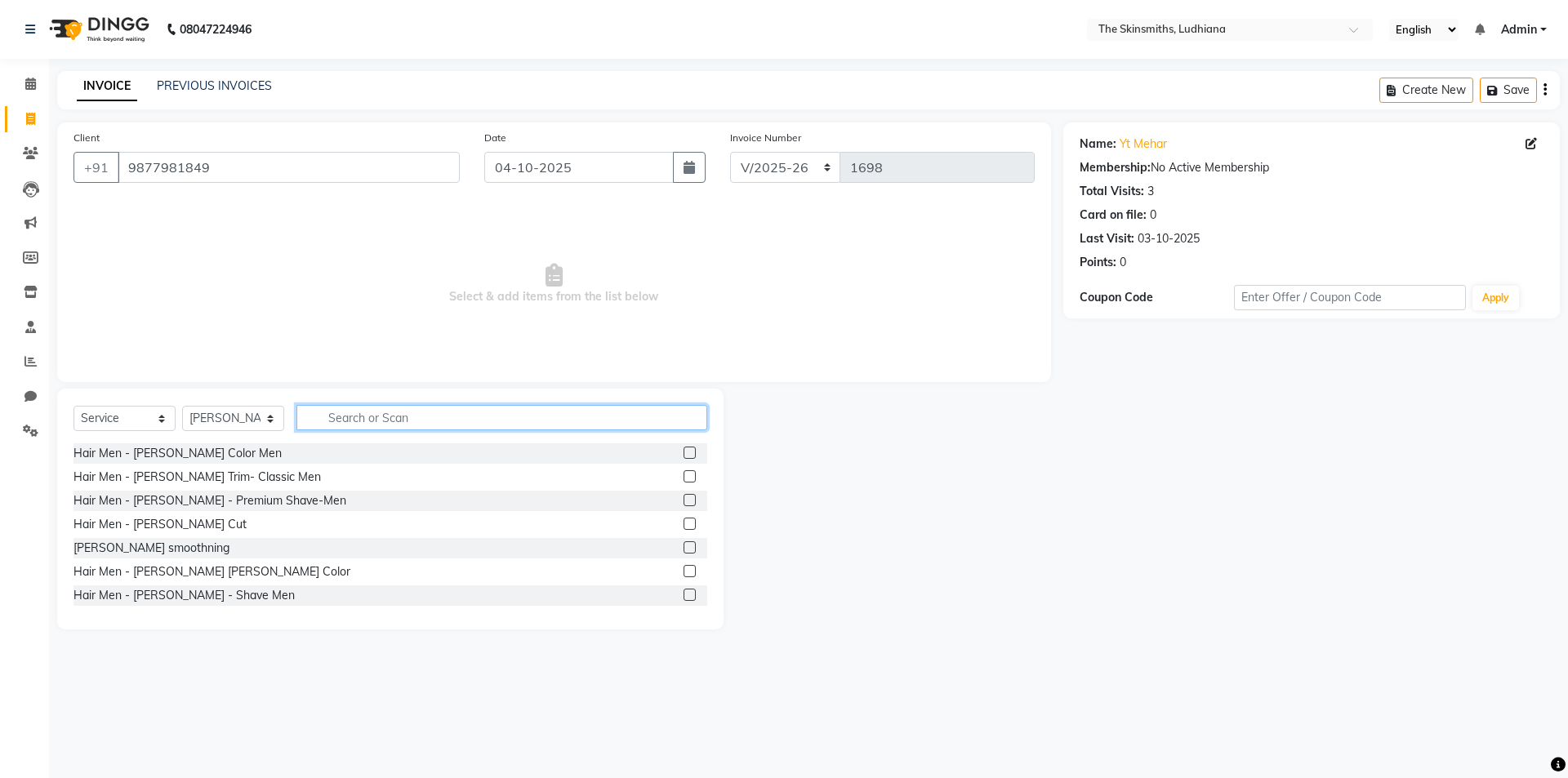
click at [474, 422] on input "text" at bounding box center [502, 417] width 411 height 25
click at [238, 422] on select "Select Stylist Admin [PERSON_NAME] [PERSON_NAME] [PERSON_NAME] [PERSON_NAME] [P…" at bounding box center [233, 417] width 102 height 25
select select "79055"
click at [182, 405] on select "Select Stylist Admin [PERSON_NAME] [PERSON_NAME] [PERSON_NAME] [PERSON_NAME] [P…" at bounding box center [233, 417] width 102 height 25
click at [499, 427] on input "text" at bounding box center [502, 417] width 411 height 25
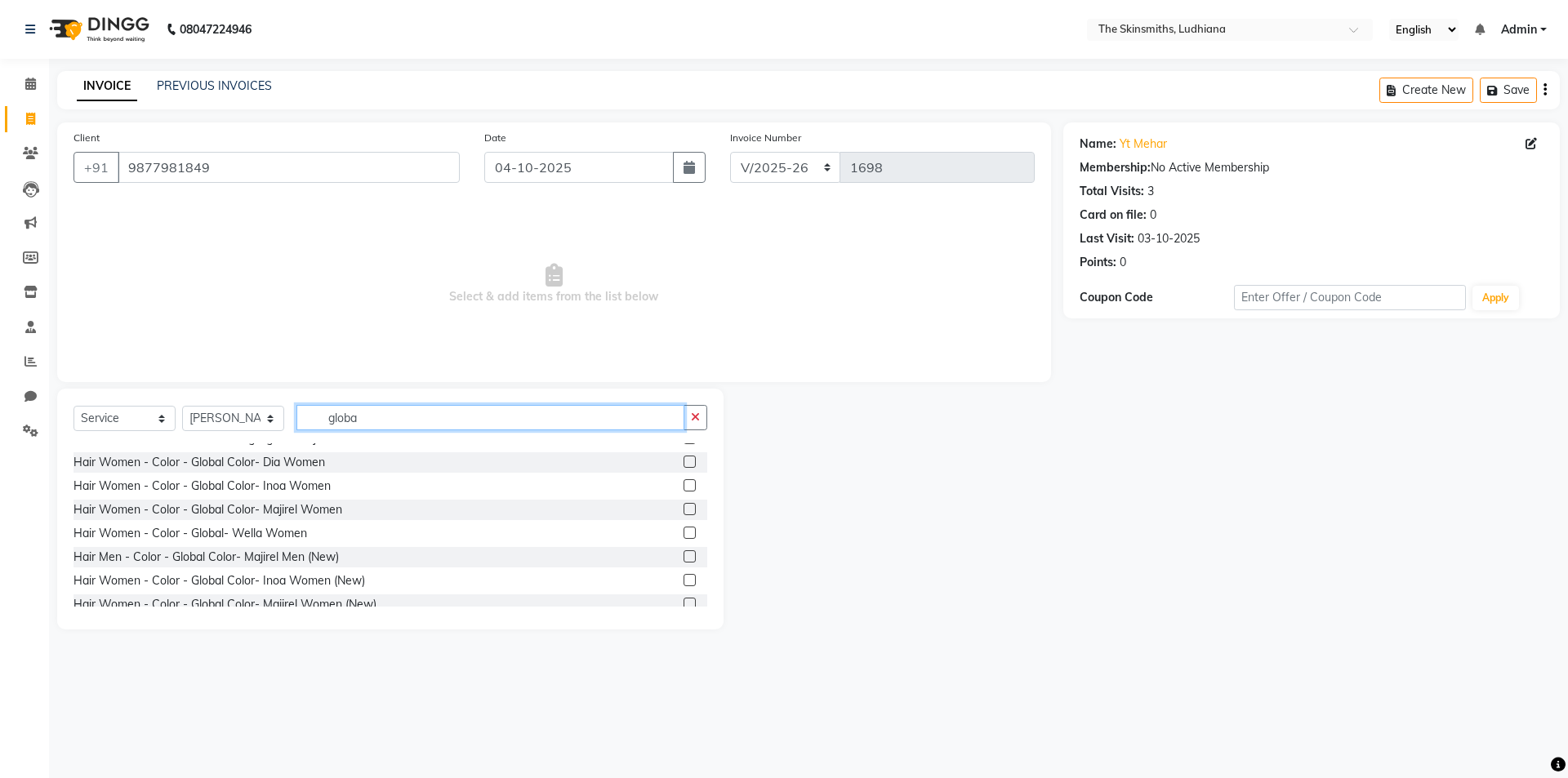
scroll to position [145, 0]
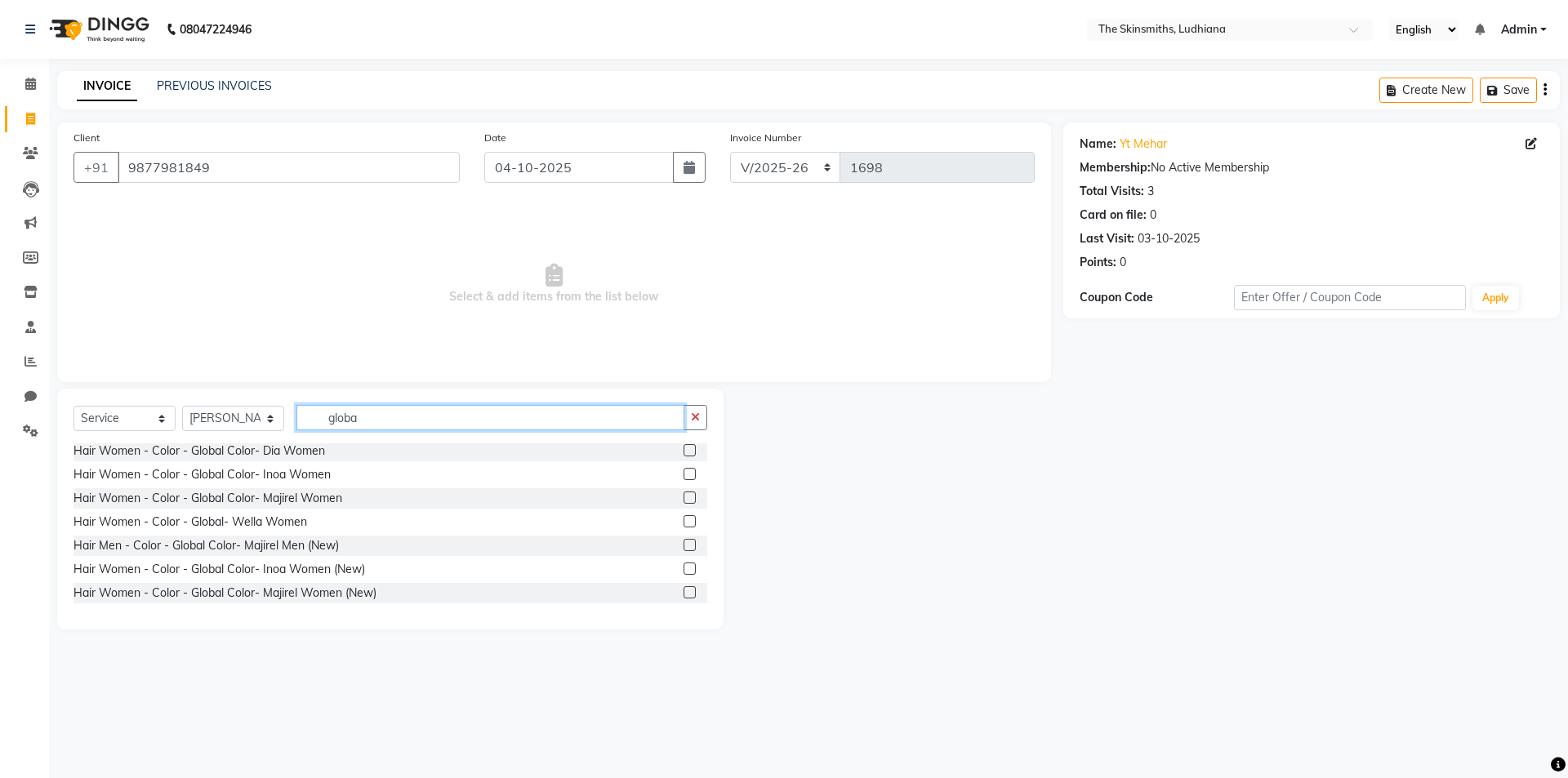
type input "globa"
click at [684, 574] on label at bounding box center [689, 568] width 12 height 12
click at [684, 574] on input "checkbox" at bounding box center [688, 568] width 10 height 10
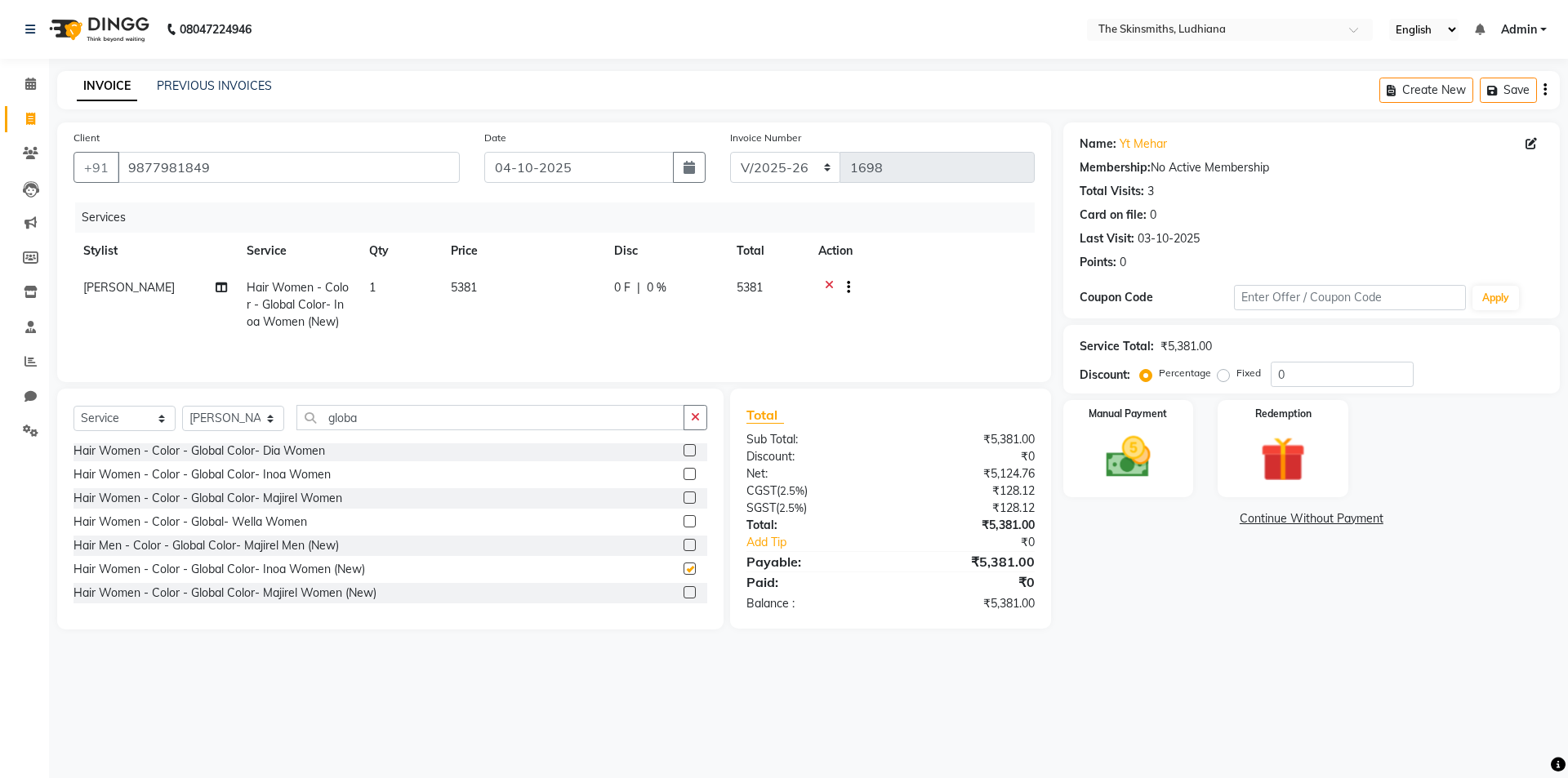
checkbox input "false"
click at [1332, 376] on input "0" at bounding box center [1343, 374] width 143 height 25
type input "5"
click at [684, 593] on label at bounding box center [689, 592] width 12 height 12
click at [684, 593] on input "checkbox" at bounding box center [688, 593] width 10 height 10
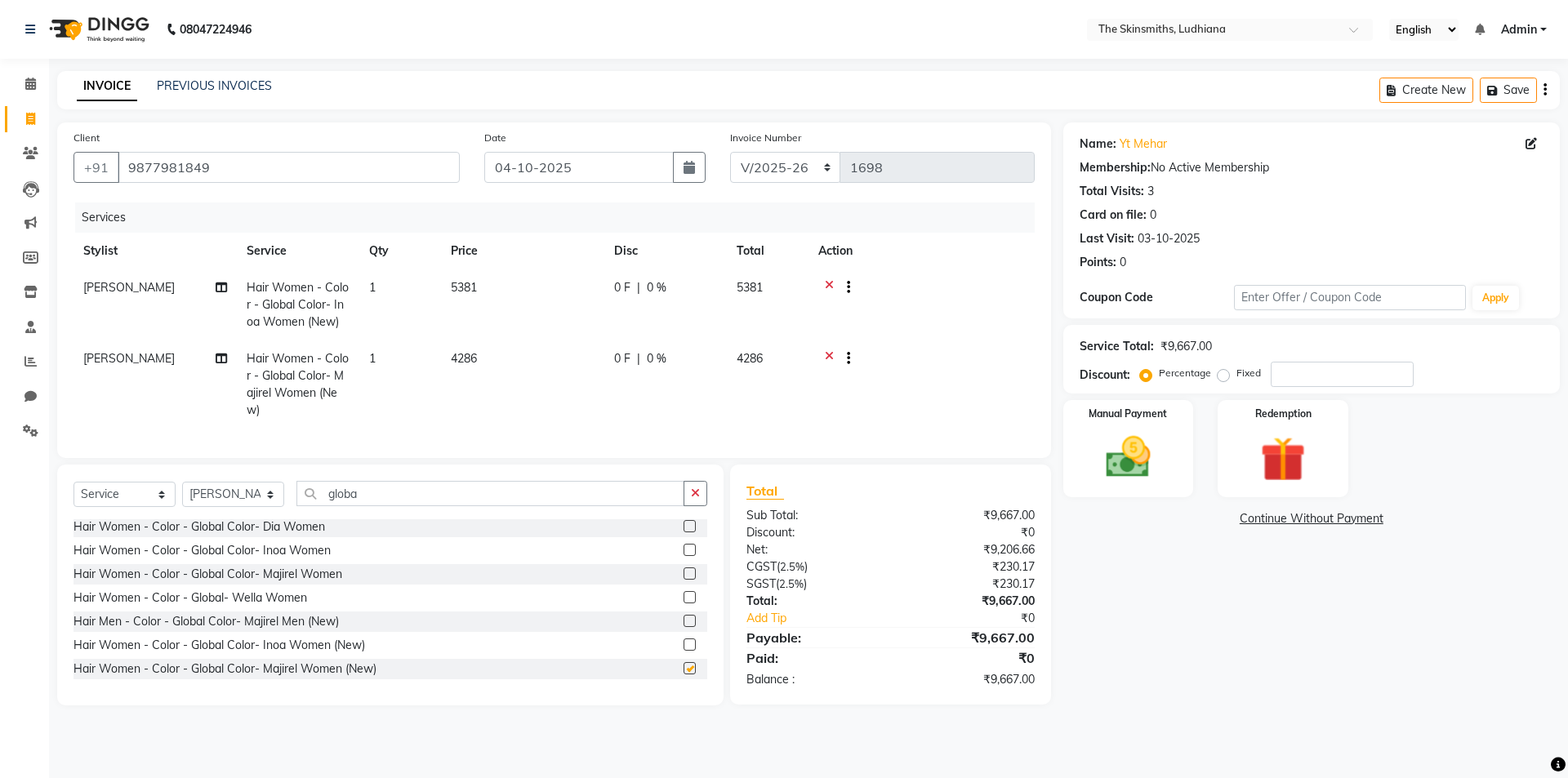
checkbox input "false"
click at [695, 499] on icon "button" at bounding box center [696, 493] width 9 height 11
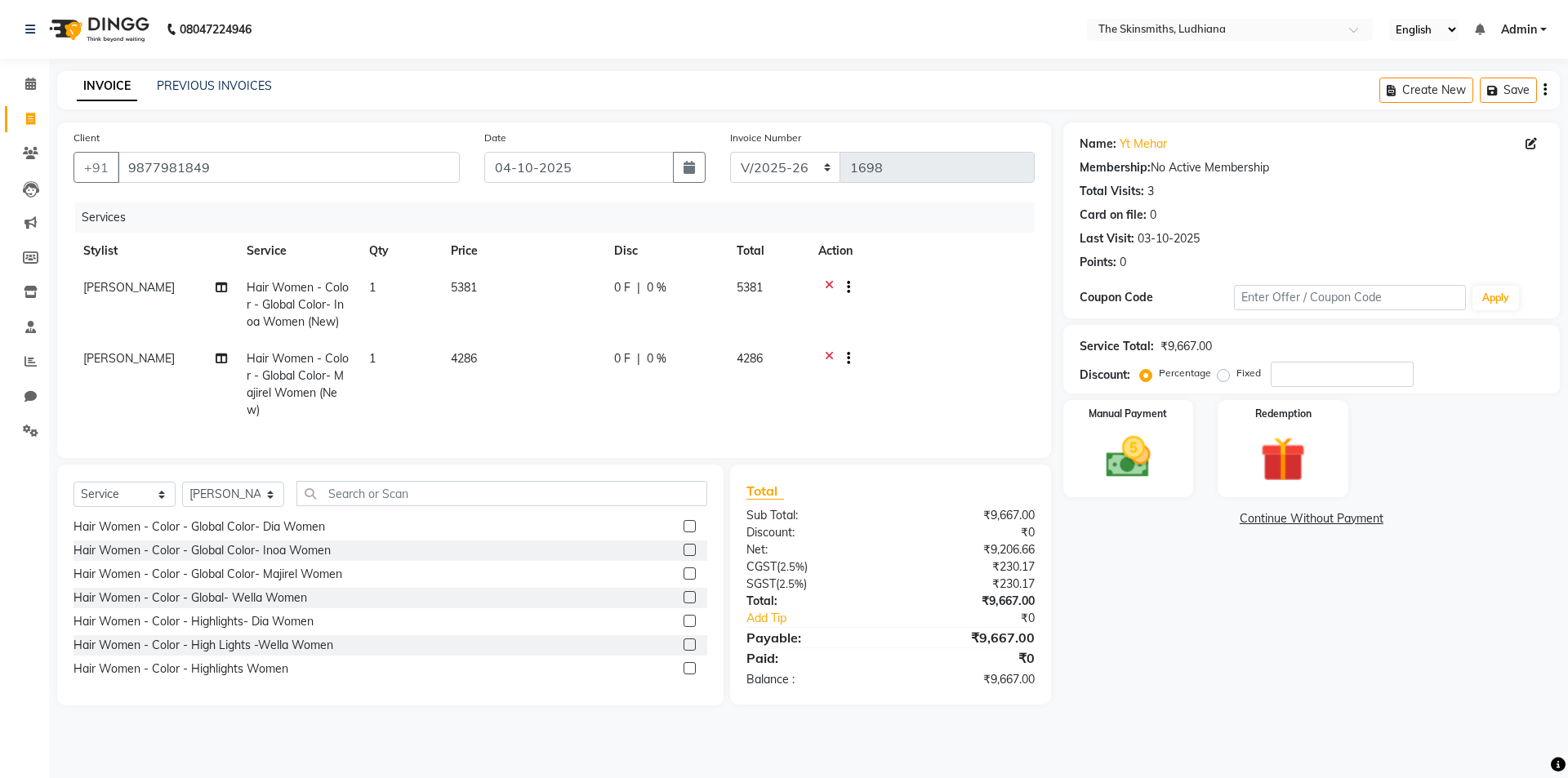
click at [829, 355] on icon at bounding box center [829, 361] width 9 height 20
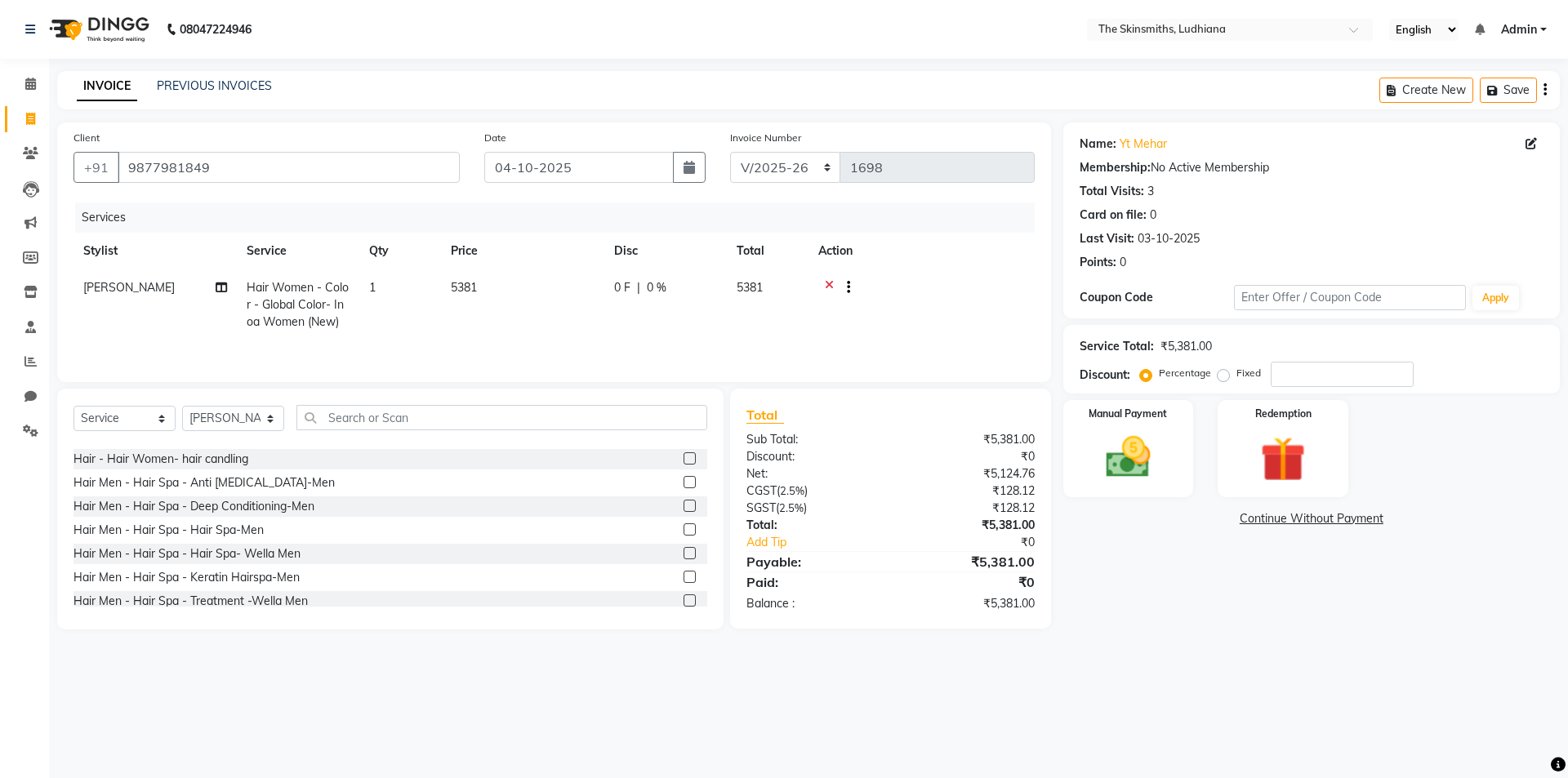
scroll to position [1020, 0]
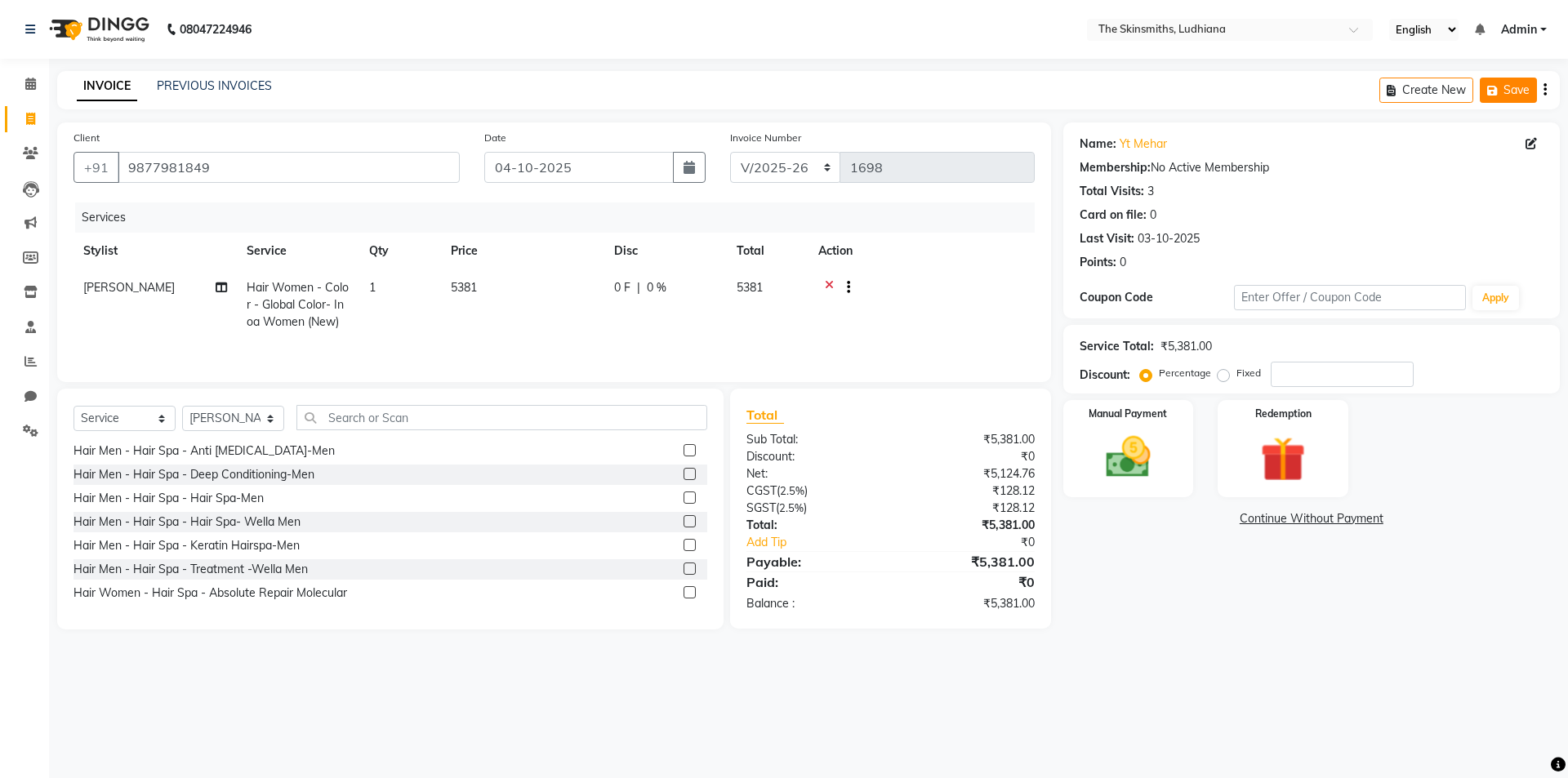
click at [1505, 96] on button "Save" at bounding box center [1509, 90] width 58 height 25
